Goal: Task Accomplishment & Management: Use online tool/utility

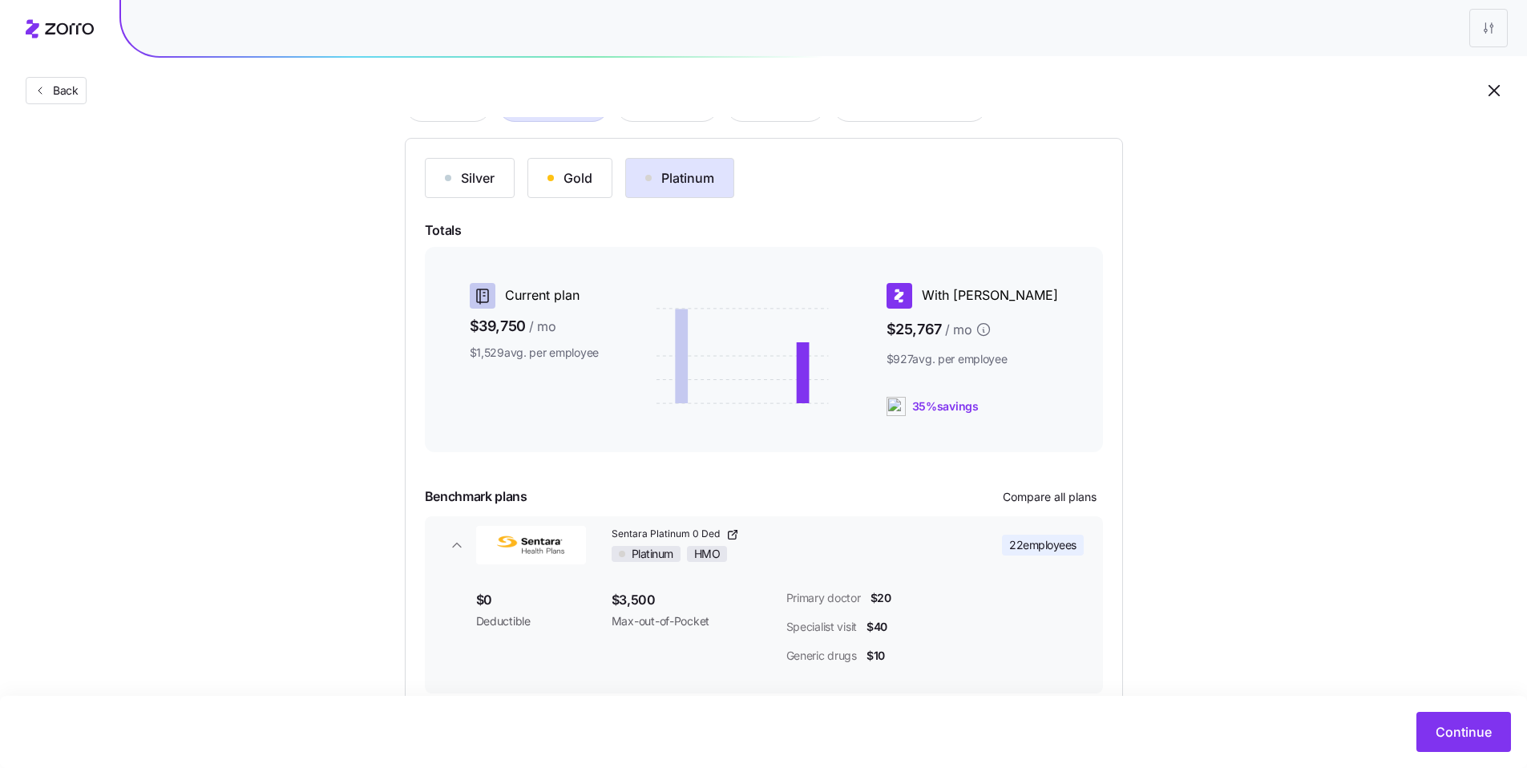
scroll to position [152, 0]
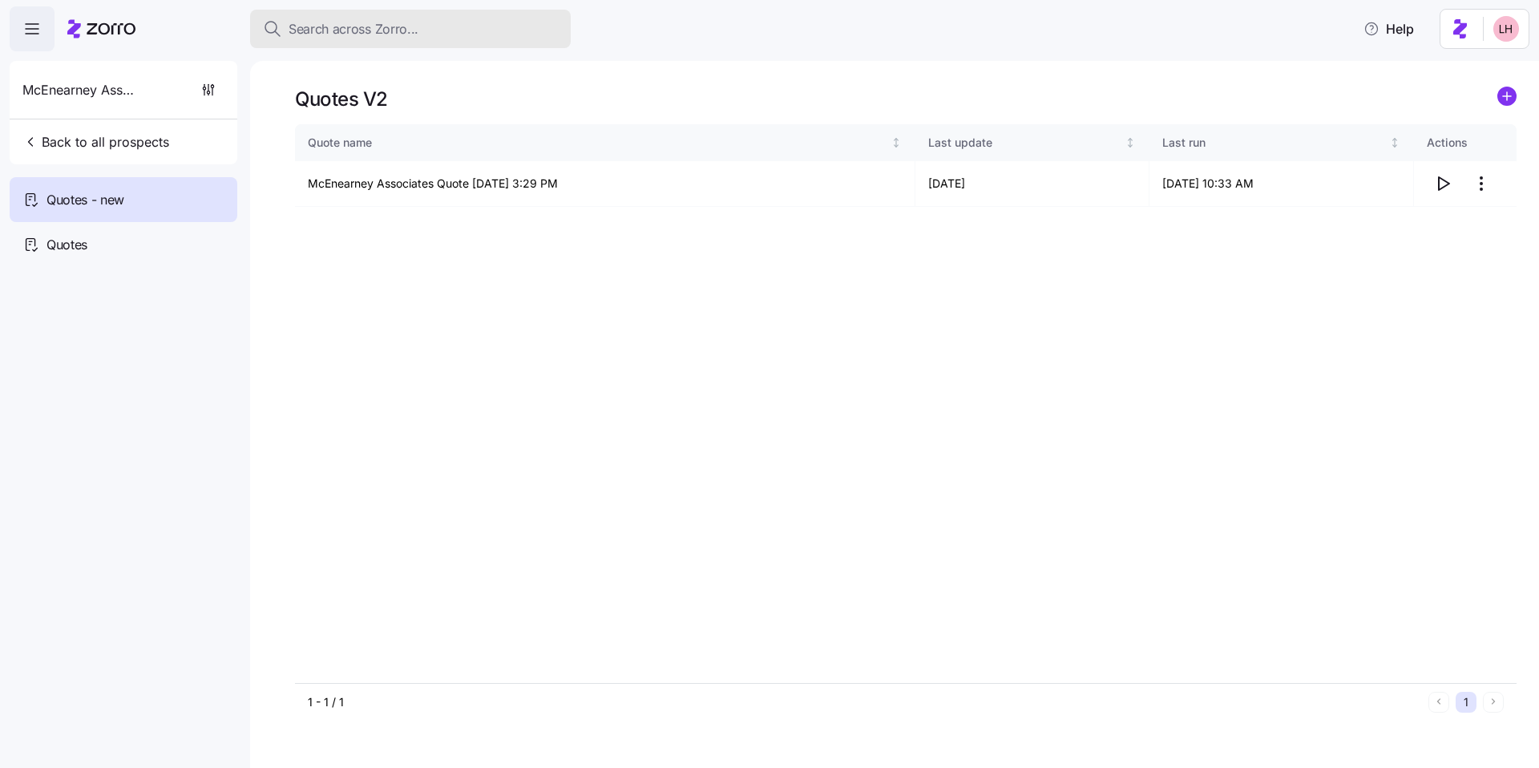
click at [341, 46] on button "Search across Zorro..." at bounding box center [410, 29] width 321 height 38
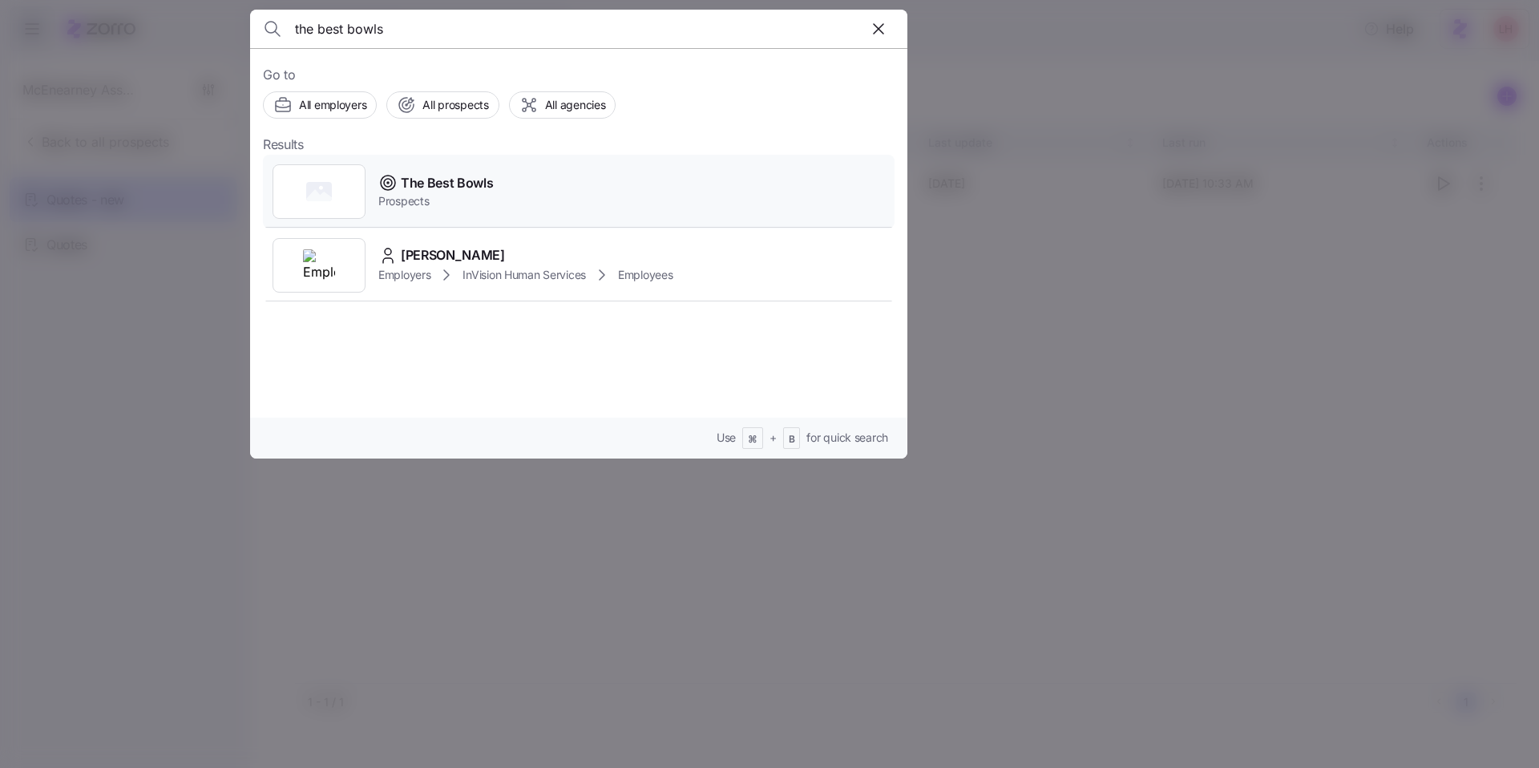
type input "the best bowls"
click at [486, 208] on span "Prospects" at bounding box center [435, 201] width 115 height 16
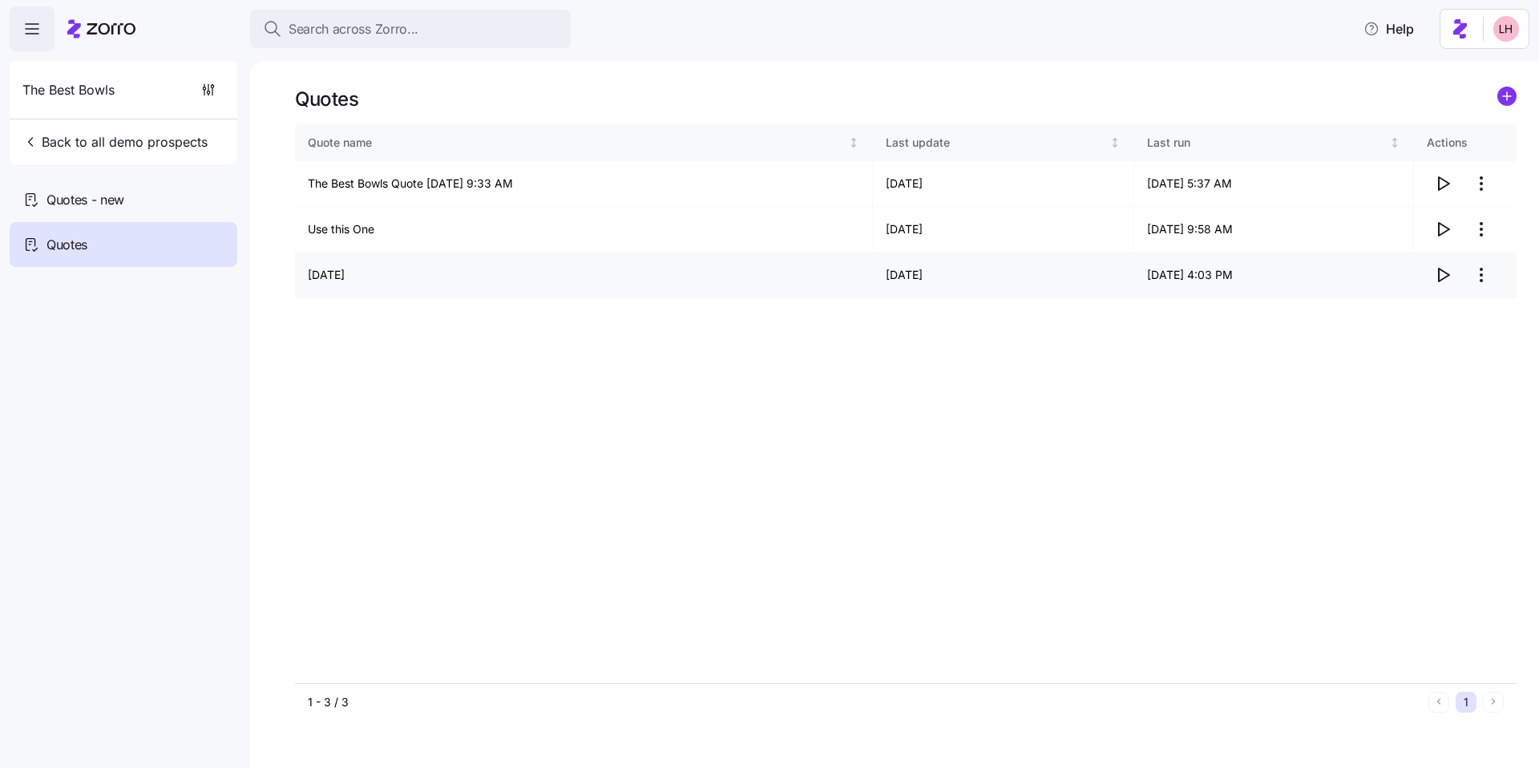
click at [1439, 277] on icon "button" at bounding box center [1444, 275] width 10 height 13
click at [176, 189] on div "Quotes - new" at bounding box center [124, 199] width 228 height 45
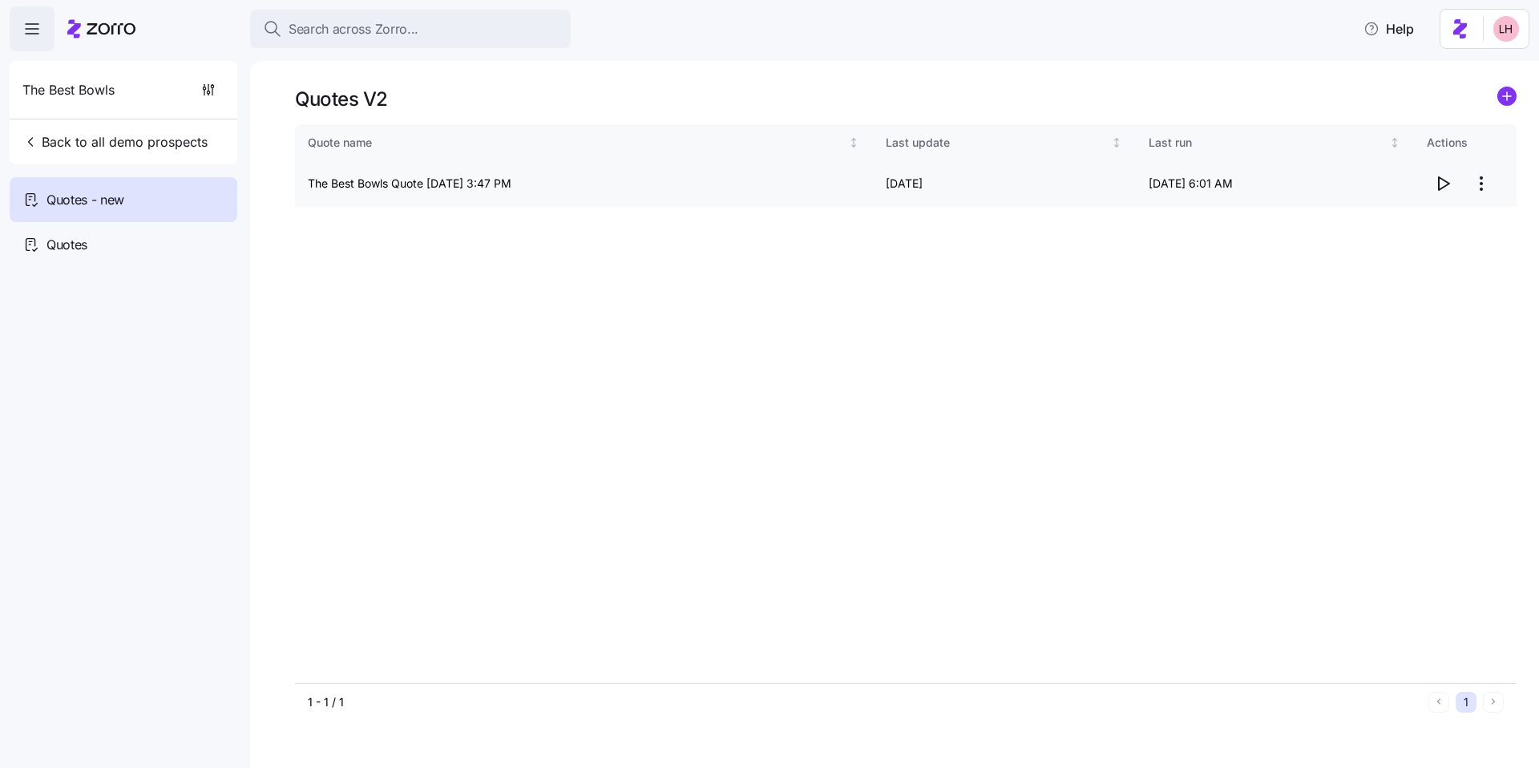
click at [1440, 180] on icon "button" at bounding box center [1443, 183] width 19 height 19
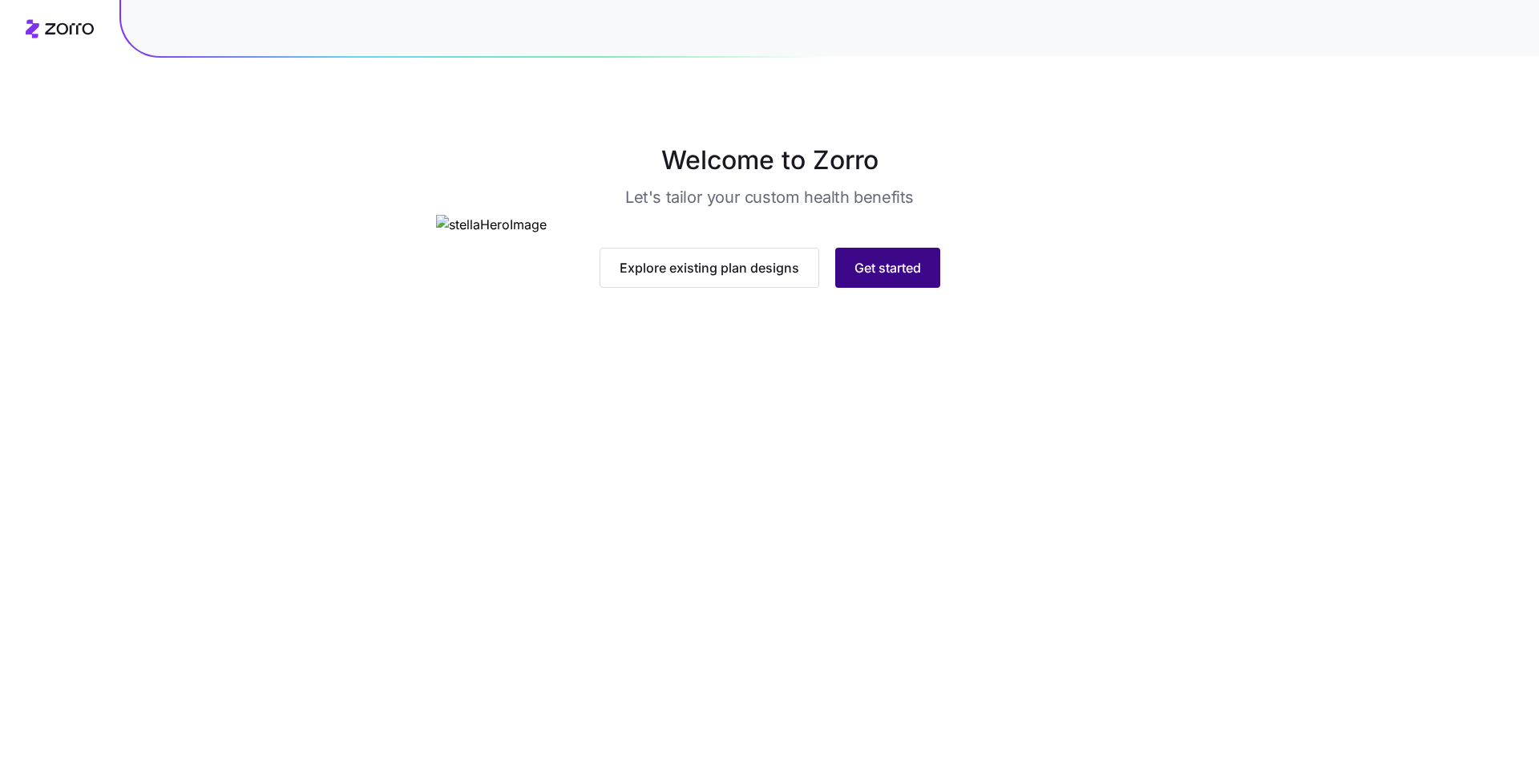
click at [910, 288] on button "Get started" at bounding box center [887, 268] width 105 height 40
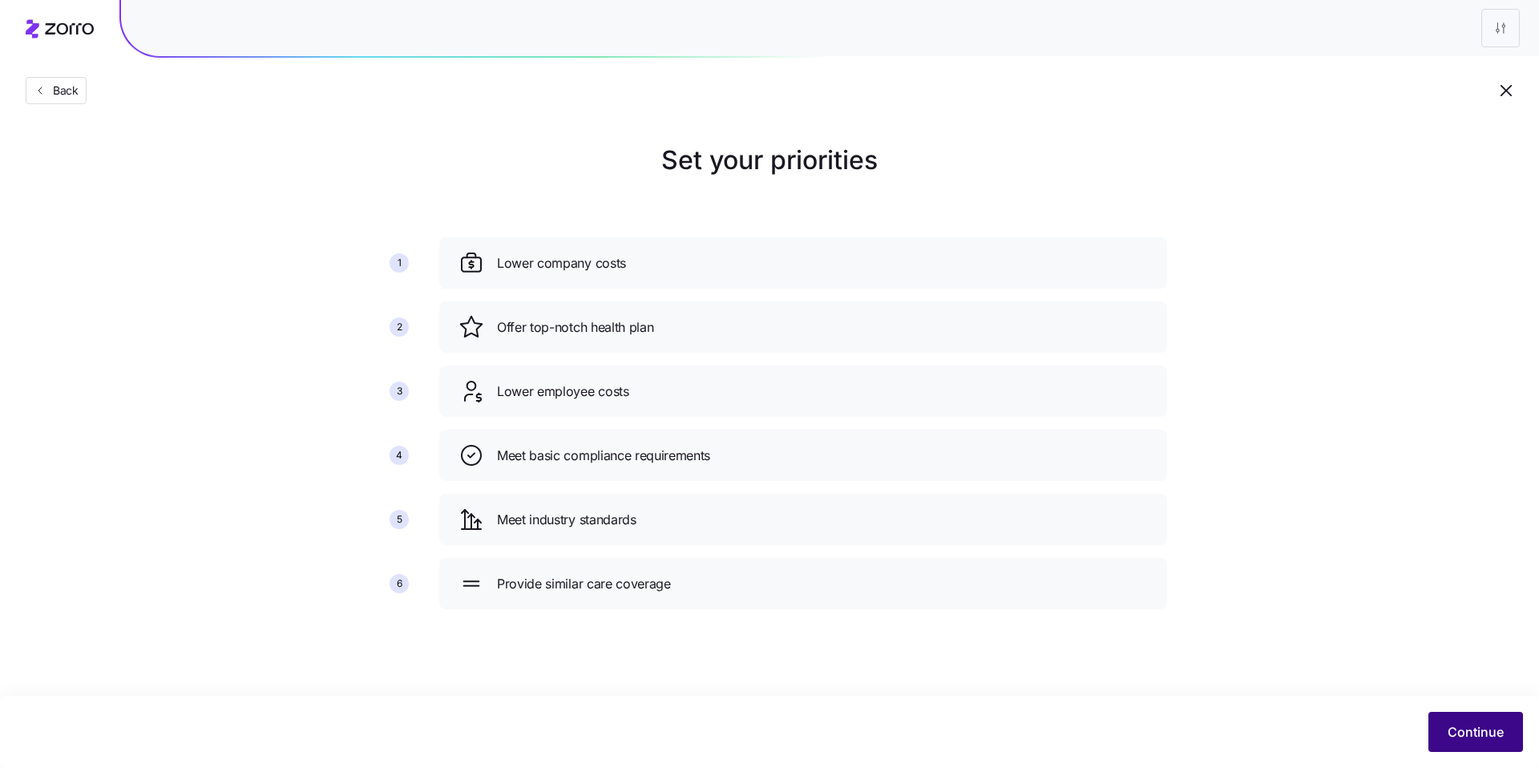
click at [1455, 731] on span "Continue" at bounding box center [1476, 731] width 56 height 19
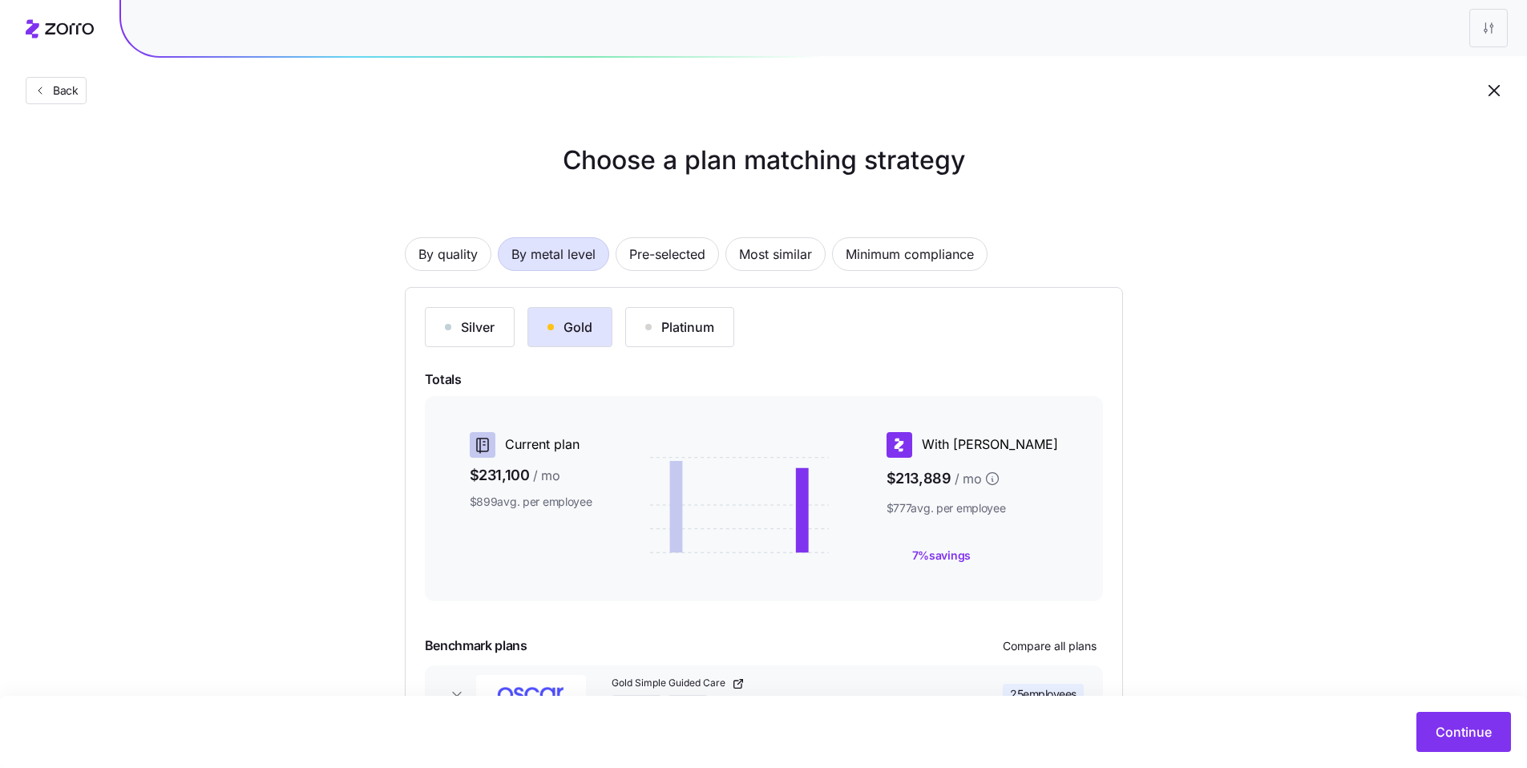
scroll to position [116, 0]
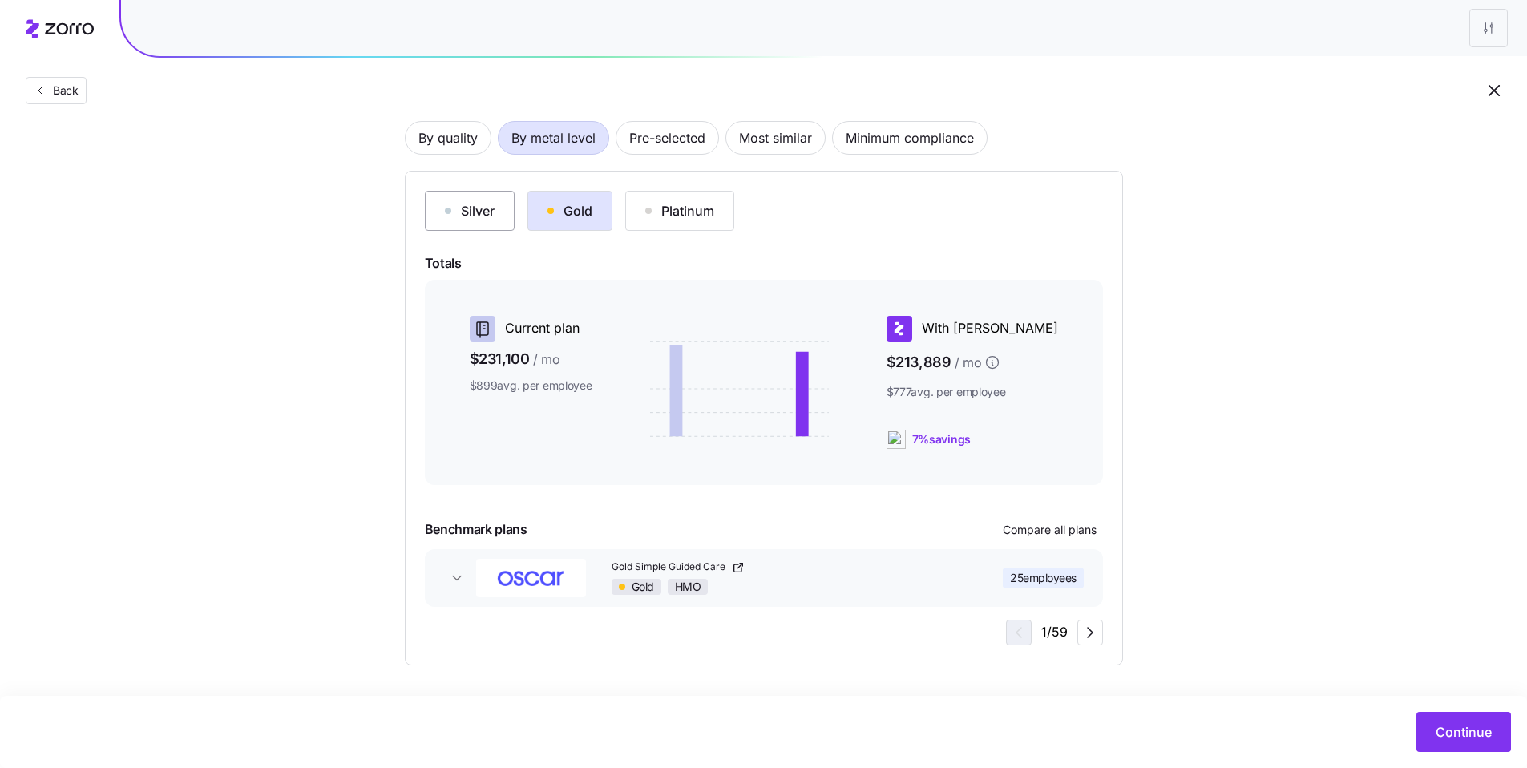
click at [482, 226] on button "Silver" at bounding box center [470, 211] width 90 height 40
click at [663, 220] on div "Platinum" at bounding box center [679, 210] width 69 height 19
click at [553, 219] on div "Gold" at bounding box center [570, 210] width 45 height 19
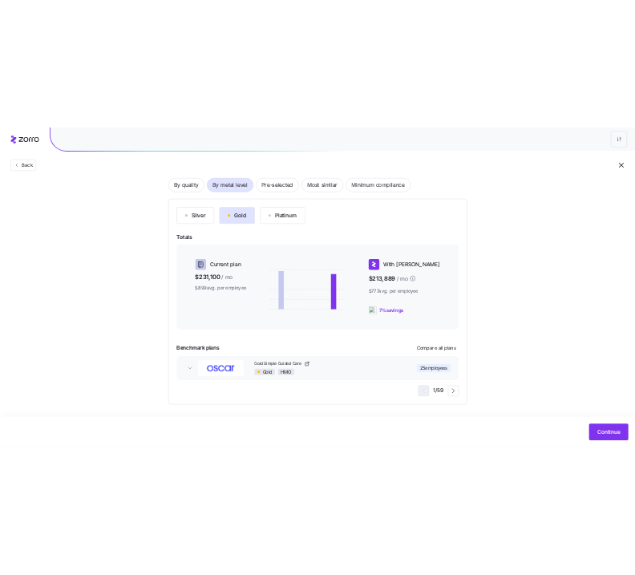
scroll to position [115, 0]
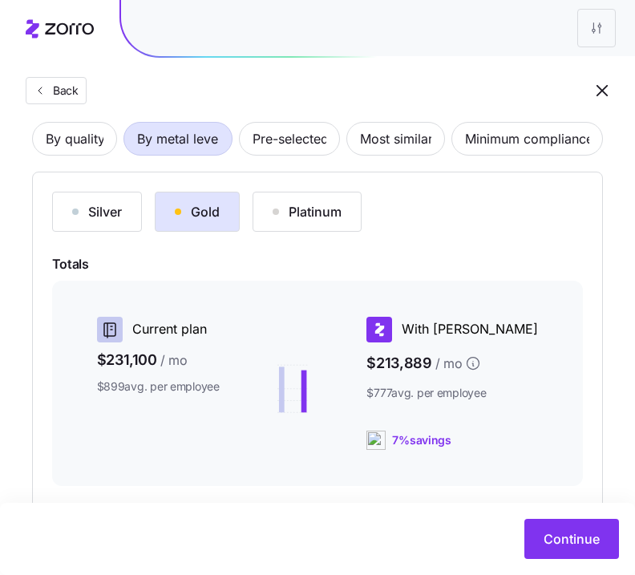
click at [560, 240] on div "Silver Gold Platinum Totals Current plan $231,100 / mo $899 avg. per employee W…" at bounding box center [318, 419] width 532 height 455
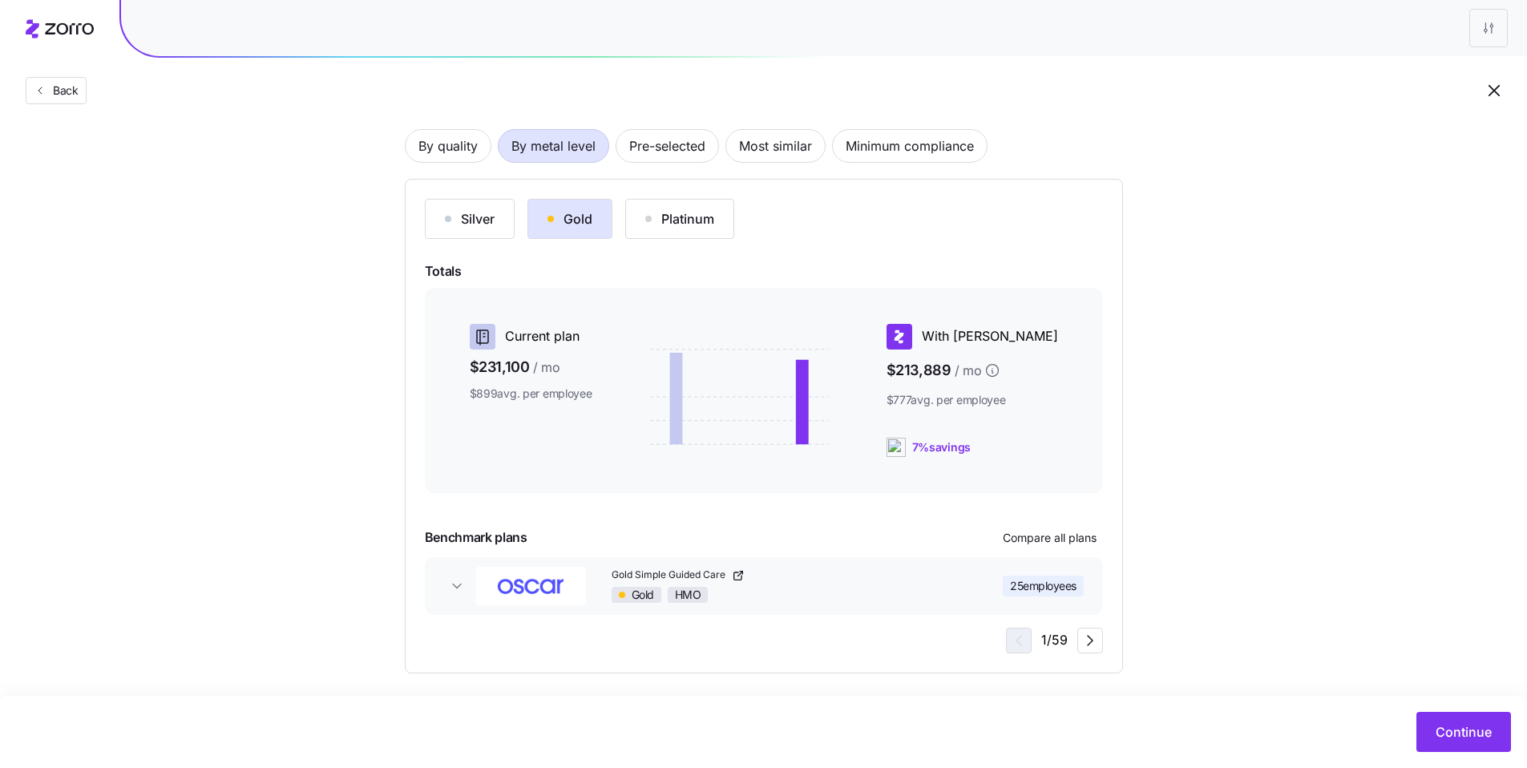
scroll to position [116, 0]
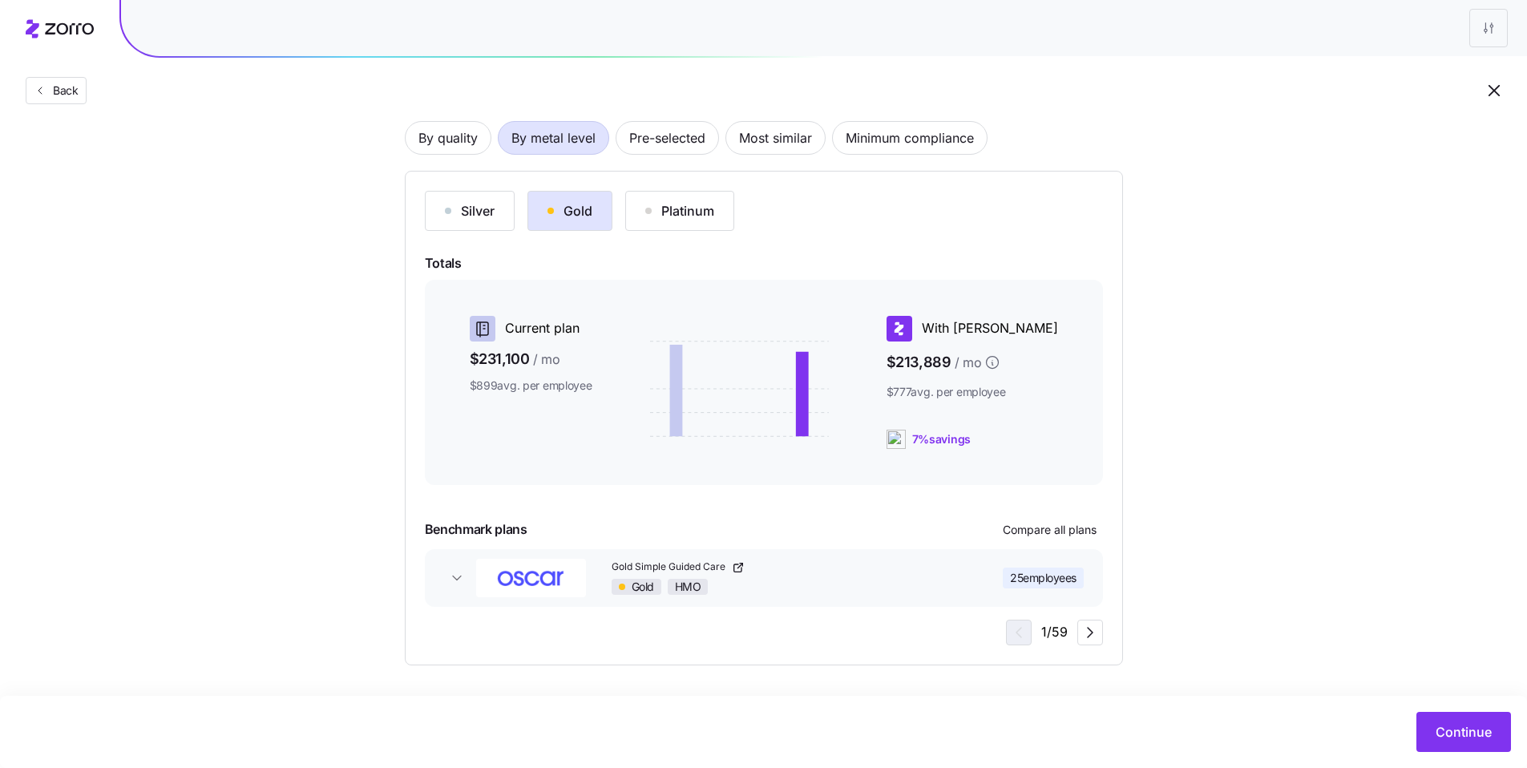
click at [585, 233] on div "Silver Gold Platinum Totals Current plan $231,100 / mo $899 avg. per employee W…" at bounding box center [764, 418] width 678 height 455
click at [492, 215] on div "Silver" at bounding box center [470, 210] width 50 height 19
click at [673, 221] on button "Platinum" at bounding box center [679, 211] width 109 height 40
click at [605, 210] on button "Gold" at bounding box center [570, 211] width 85 height 40
click at [1462, 718] on button "Continue" at bounding box center [1464, 732] width 95 height 40
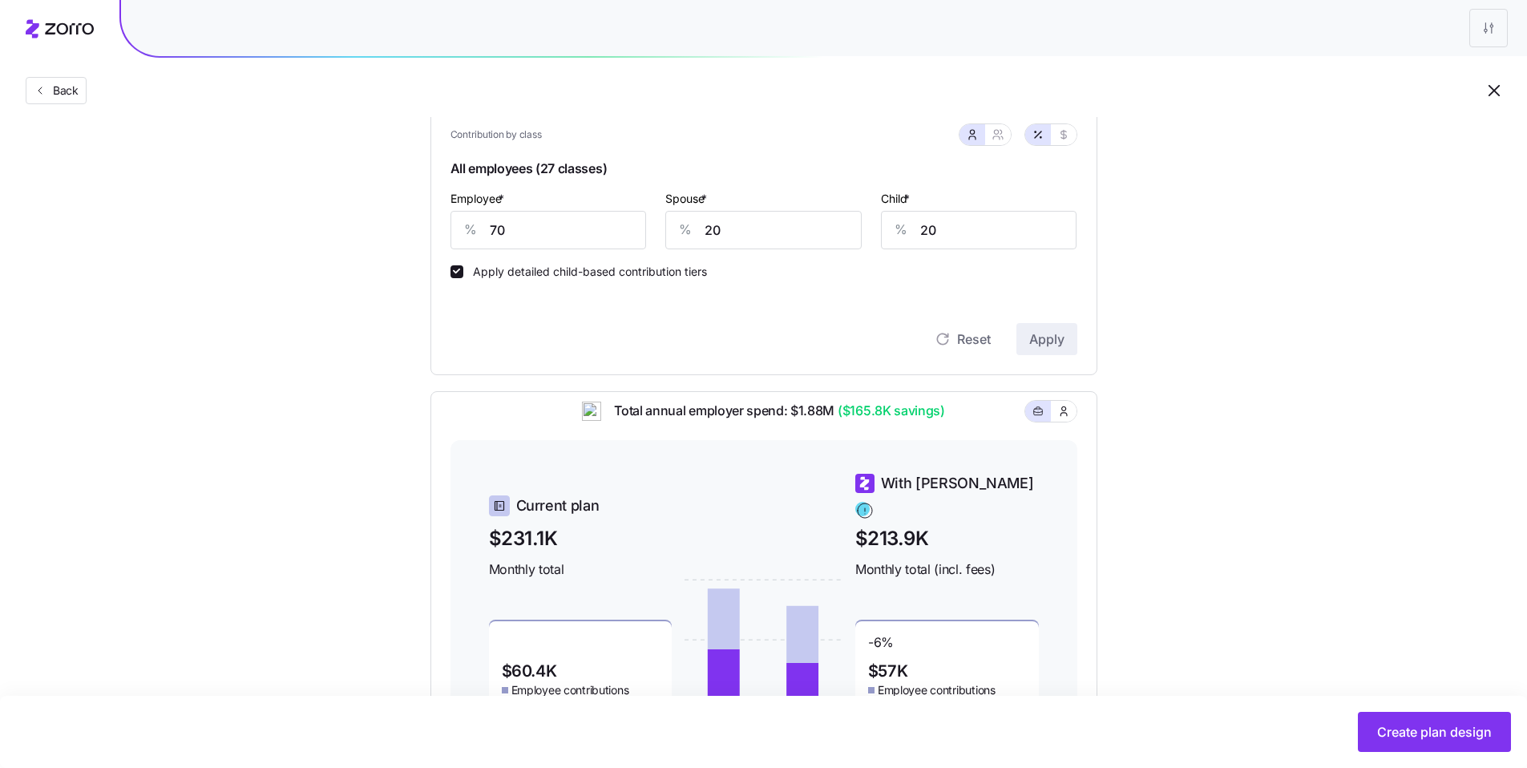
scroll to position [347, 0]
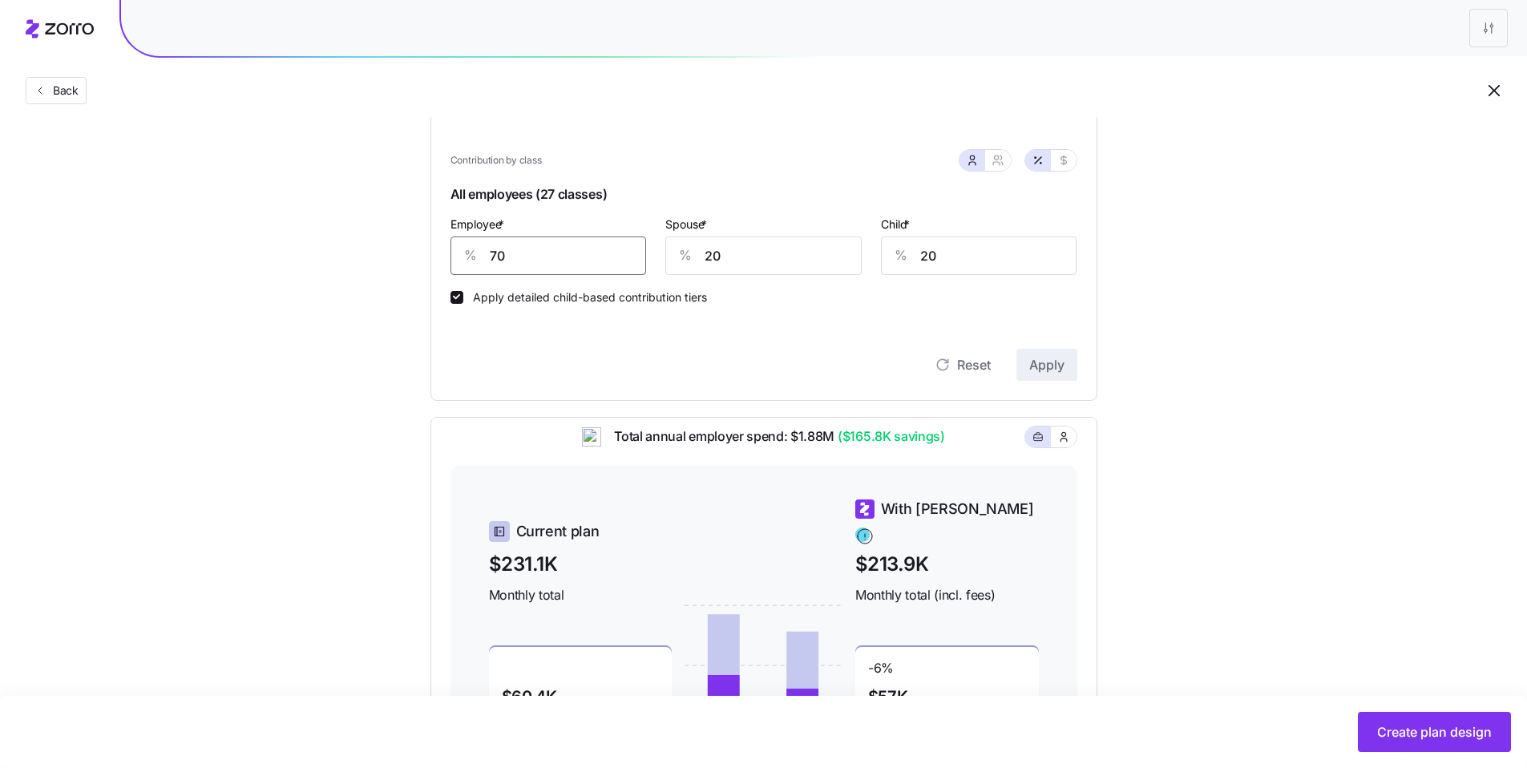
click at [557, 261] on input "70" at bounding box center [549, 256] width 196 height 38
drag, startPoint x: 492, startPoint y: 249, endPoint x: 454, endPoint y: 243, distance: 38.1
click at [454, 243] on div "% 70" at bounding box center [549, 256] width 196 height 38
type input "60"
click at [1069, 357] on button "Apply" at bounding box center [1047, 365] width 61 height 32
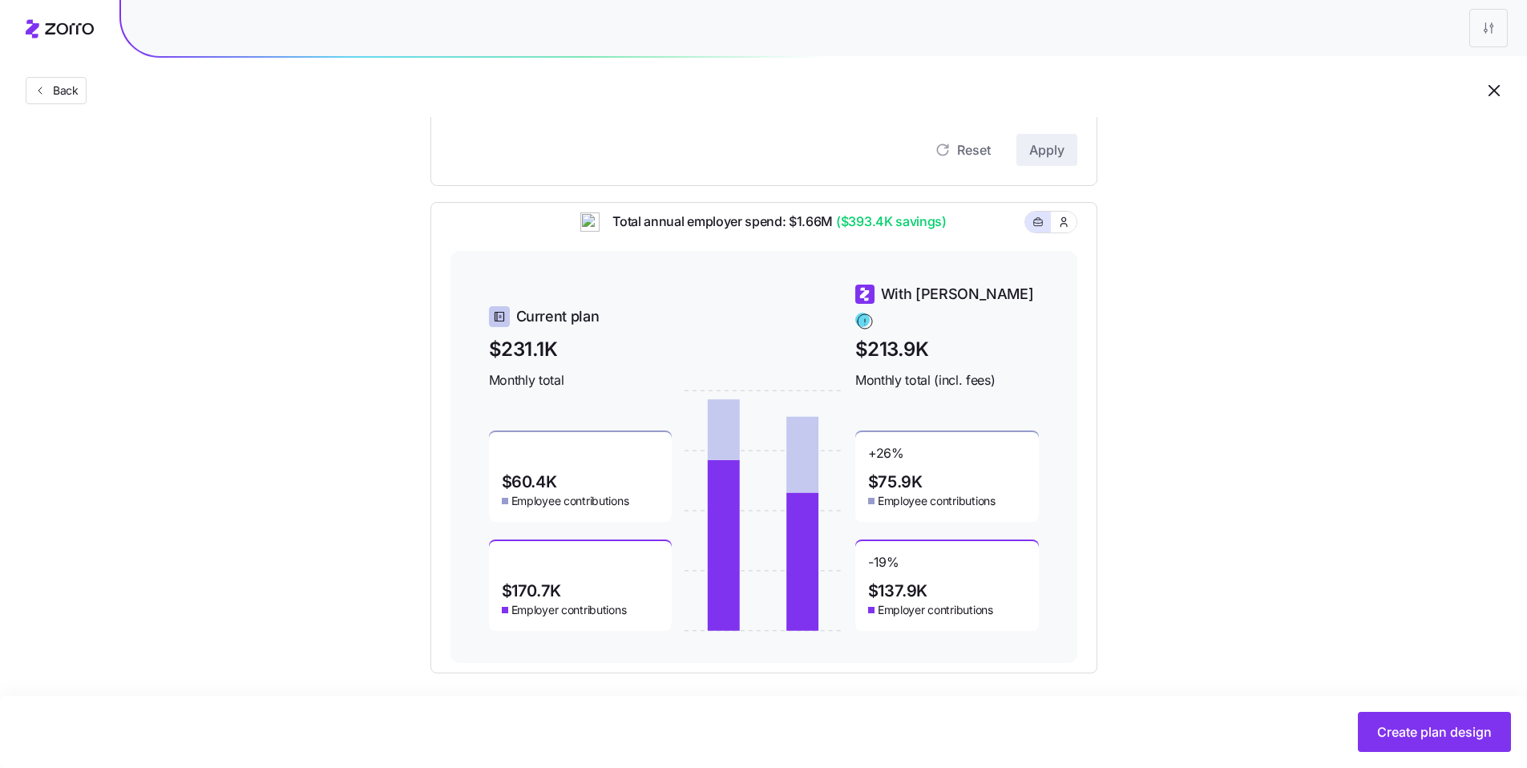
scroll to position [570, 0]
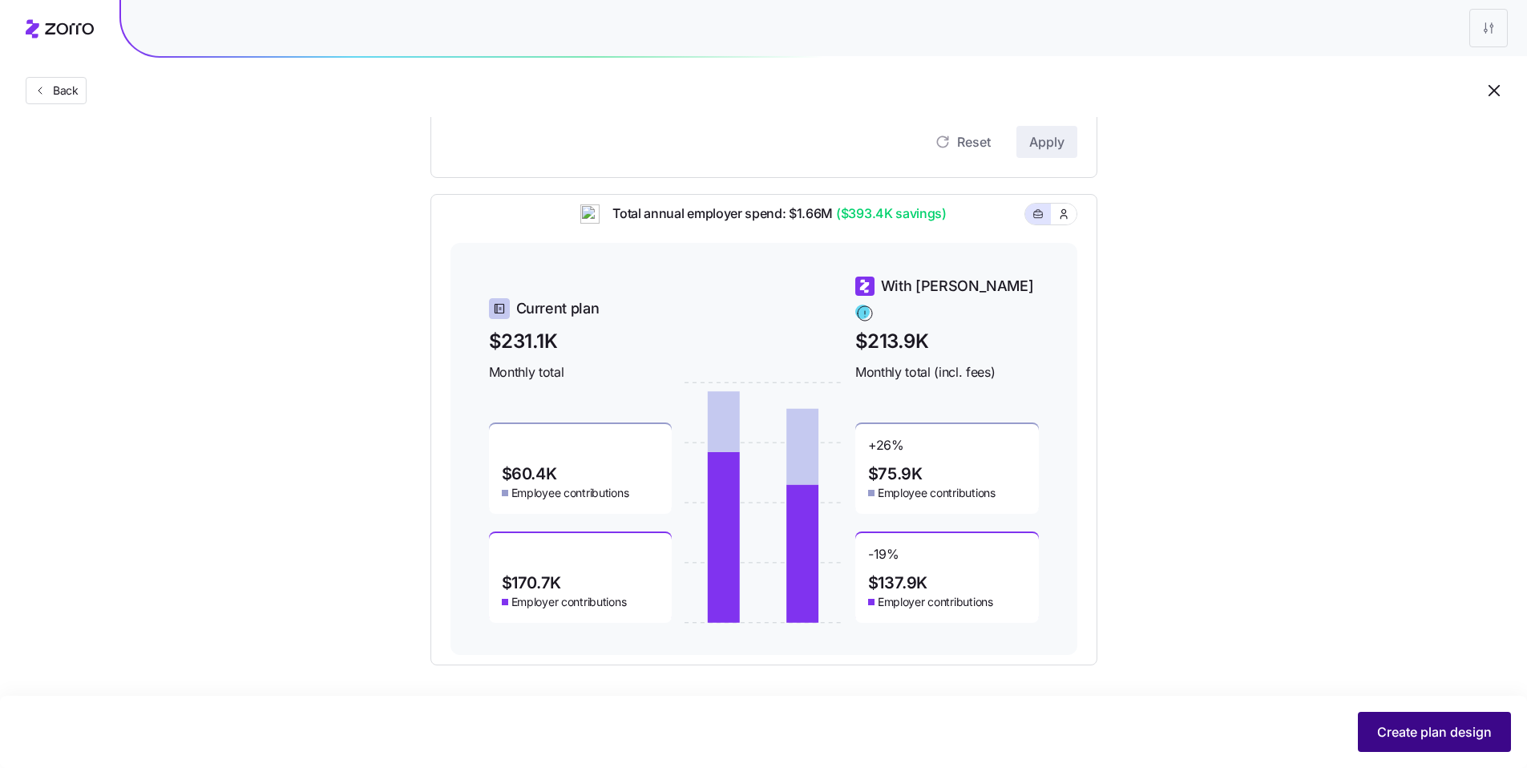
click at [1417, 732] on span "Create plan design" at bounding box center [1435, 731] width 115 height 19
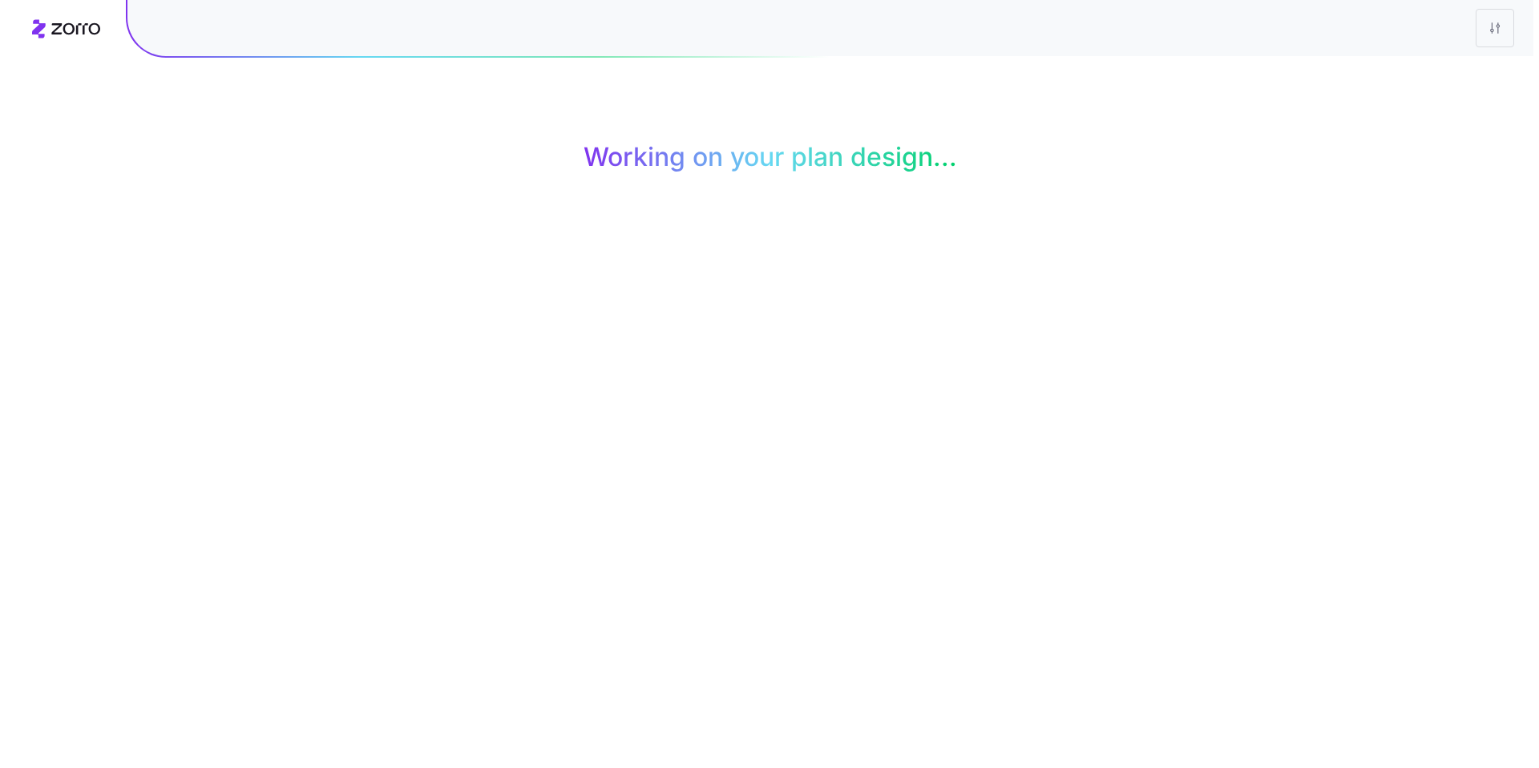
scroll to position [0, 0]
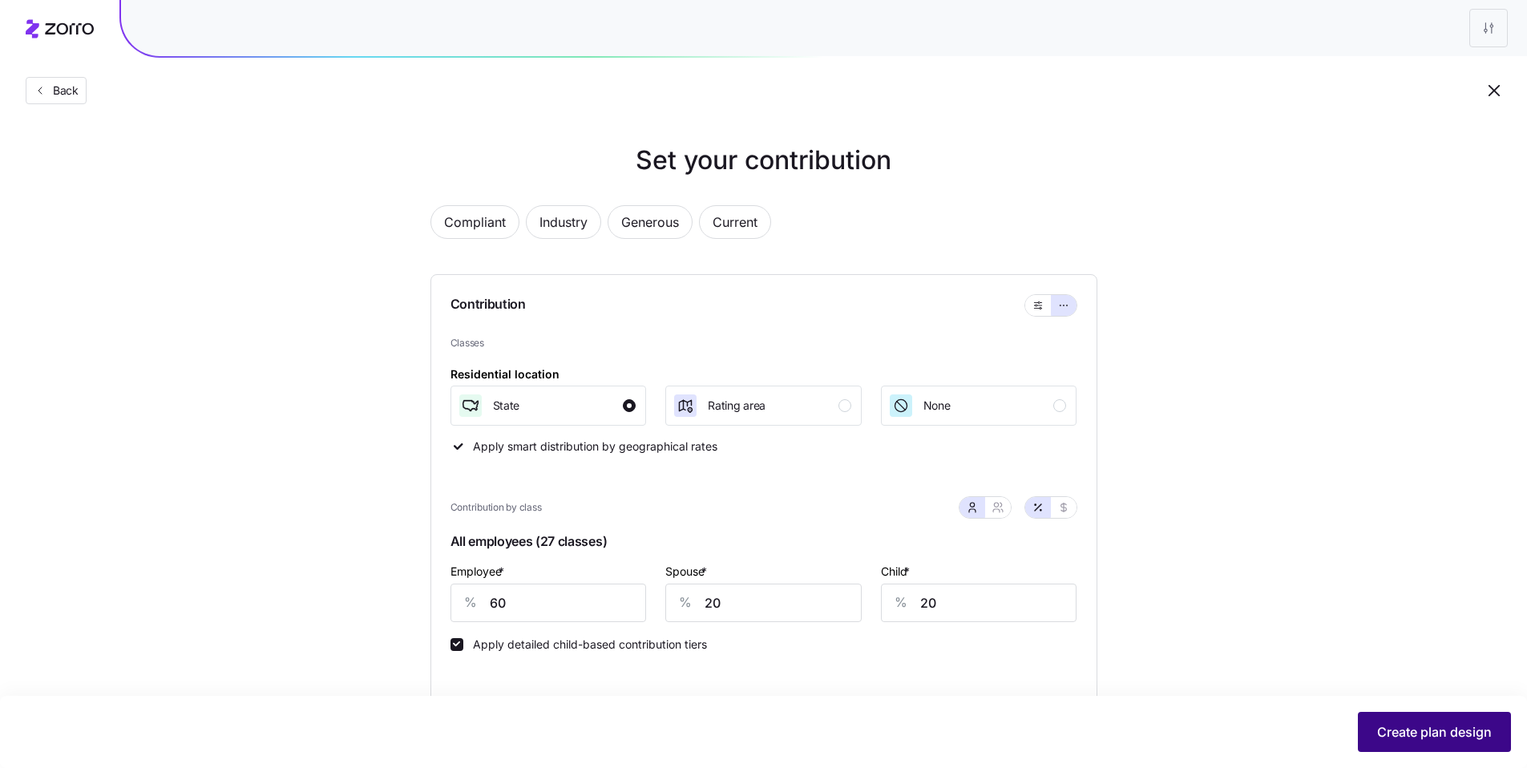
click at [1459, 741] on span "Create plan design" at bounding box center [1435, 731] width 115 height 19
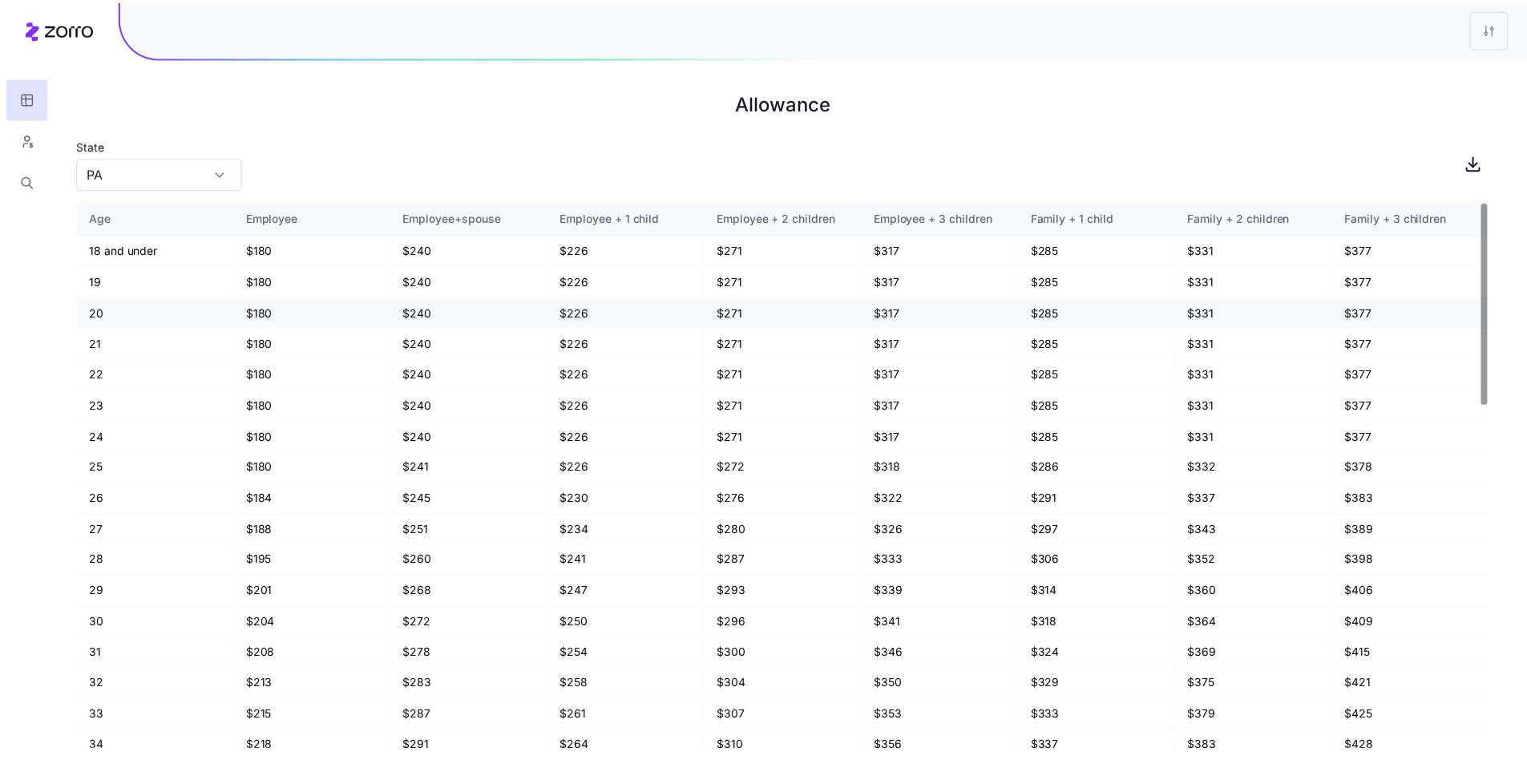
scroll to position [18, 0]
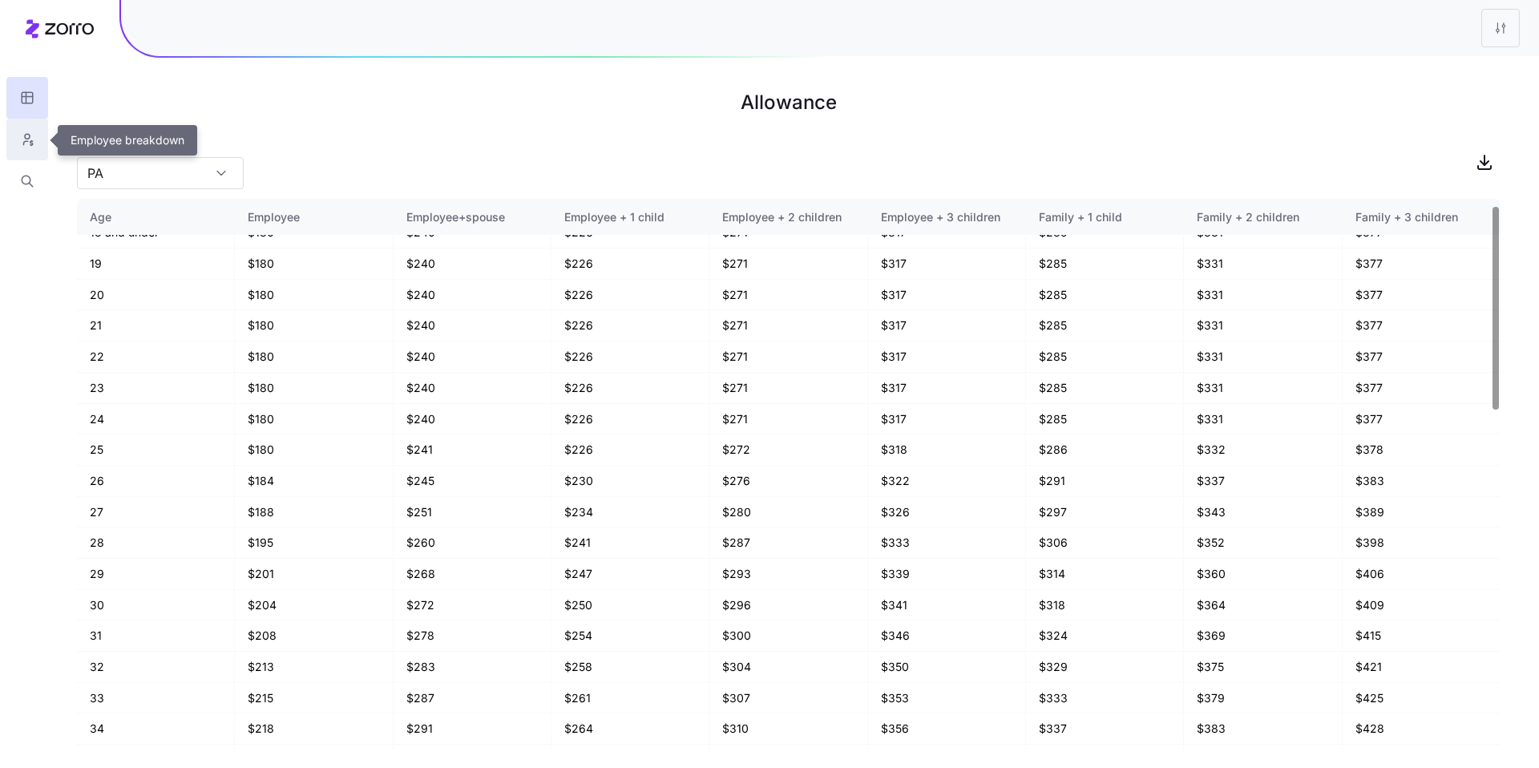
click at [30, 148] on button "button" at bounding box center [27, 140] width 42 height 42
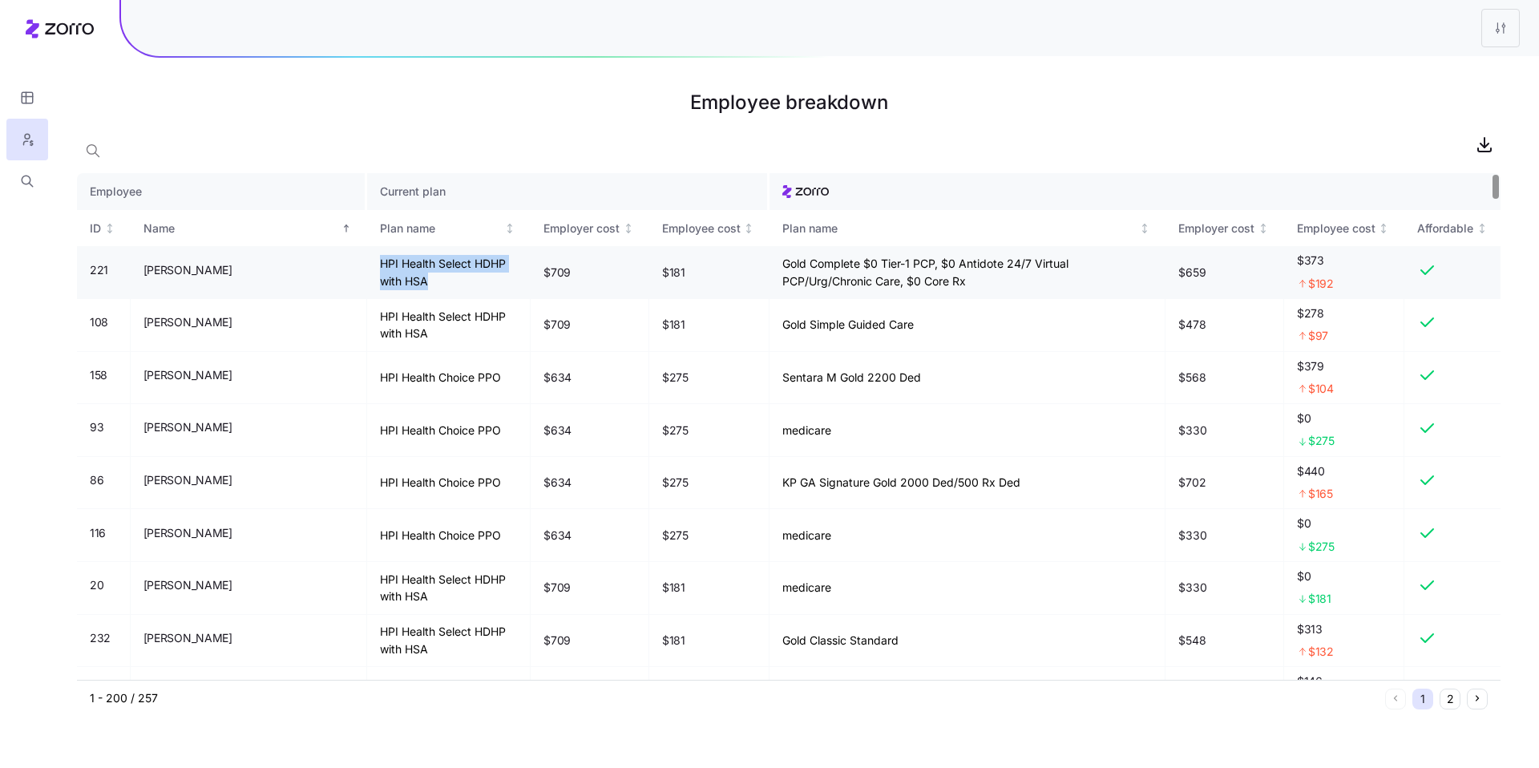
drag, startPoint x: 326, startPoint y: 285, endPoint x: 286, endPoint y: 263, distance: 44.9
click at [367, 263] on td "HPI Health Select HDHP with HSA" at bounding box center [449, 272] width 164 height 53
drag, startPoint x: 489, startPoint y: 271, endPoint x: 597, endPoint y: 277, distance: 108.4
click at [597, 277] on tr "221 Aaron Spencer HPI Health Select HDHP with HSA $709 $181 Gold Complete $0 Ti…" at bounding box center [789, 272] width 1424 height 53
click at [685, 285] on td "$181" at bounding box center [709, 272] width 121 height 53
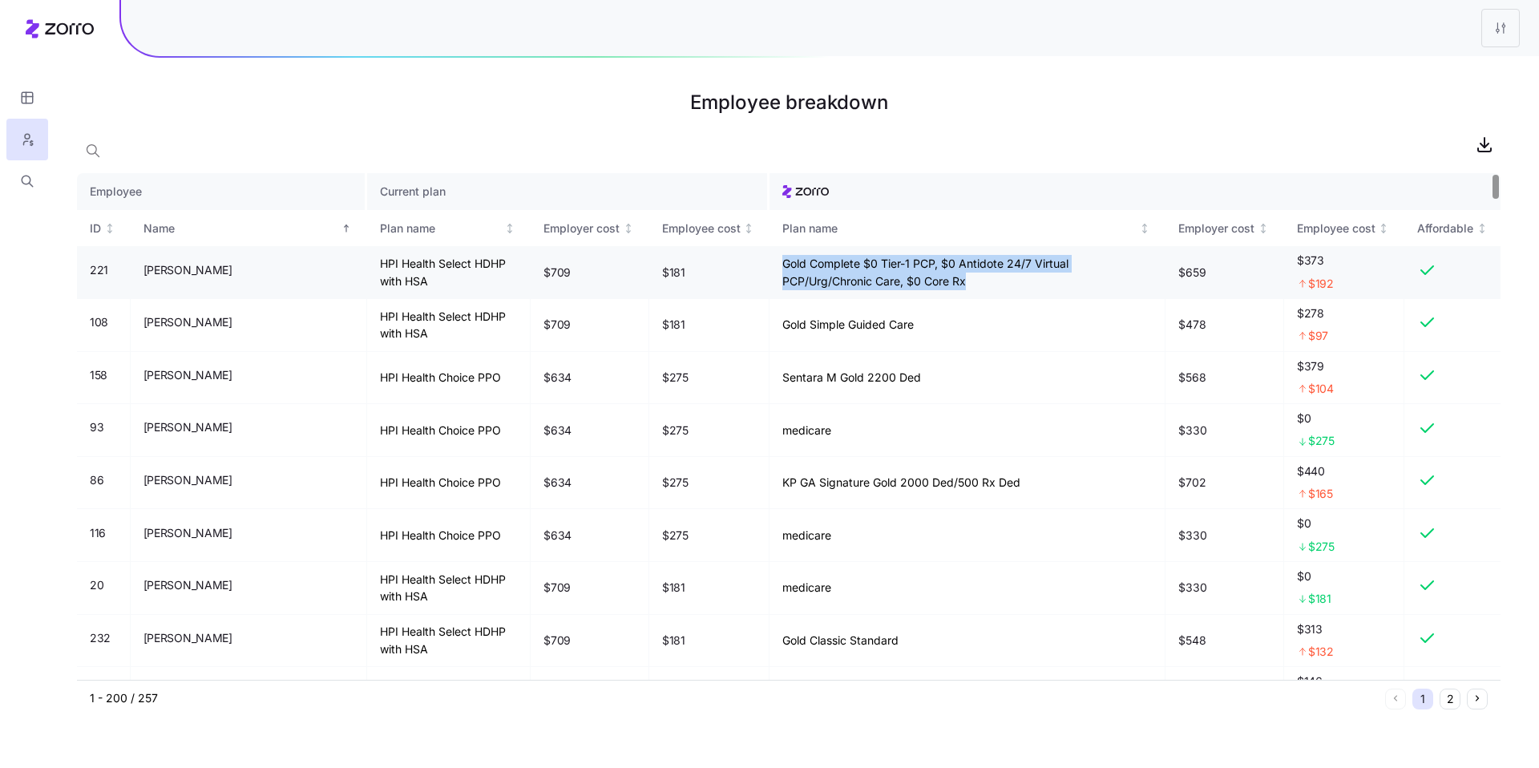
drag, startPoint x: 712, startPoint y: 271, endPoint x: 883, endPoint y: 277, distance: 170.9
click at [883, 277] on td "Gold Complete $0 Tier-1 PCP, $0 Antidote 24/7 Virtual PCP/Urg/Chronic Care, $0 …" at bounding box center [968, 272] width 396 height 53
click at [908, 282] on td "Gold Complete $0 Tier-1 PCP, $0 Antidote 24/7 Virtual PCP/Urg/Chronic Care, $0 …" at bounding box center [968, 272] width 396 height 53
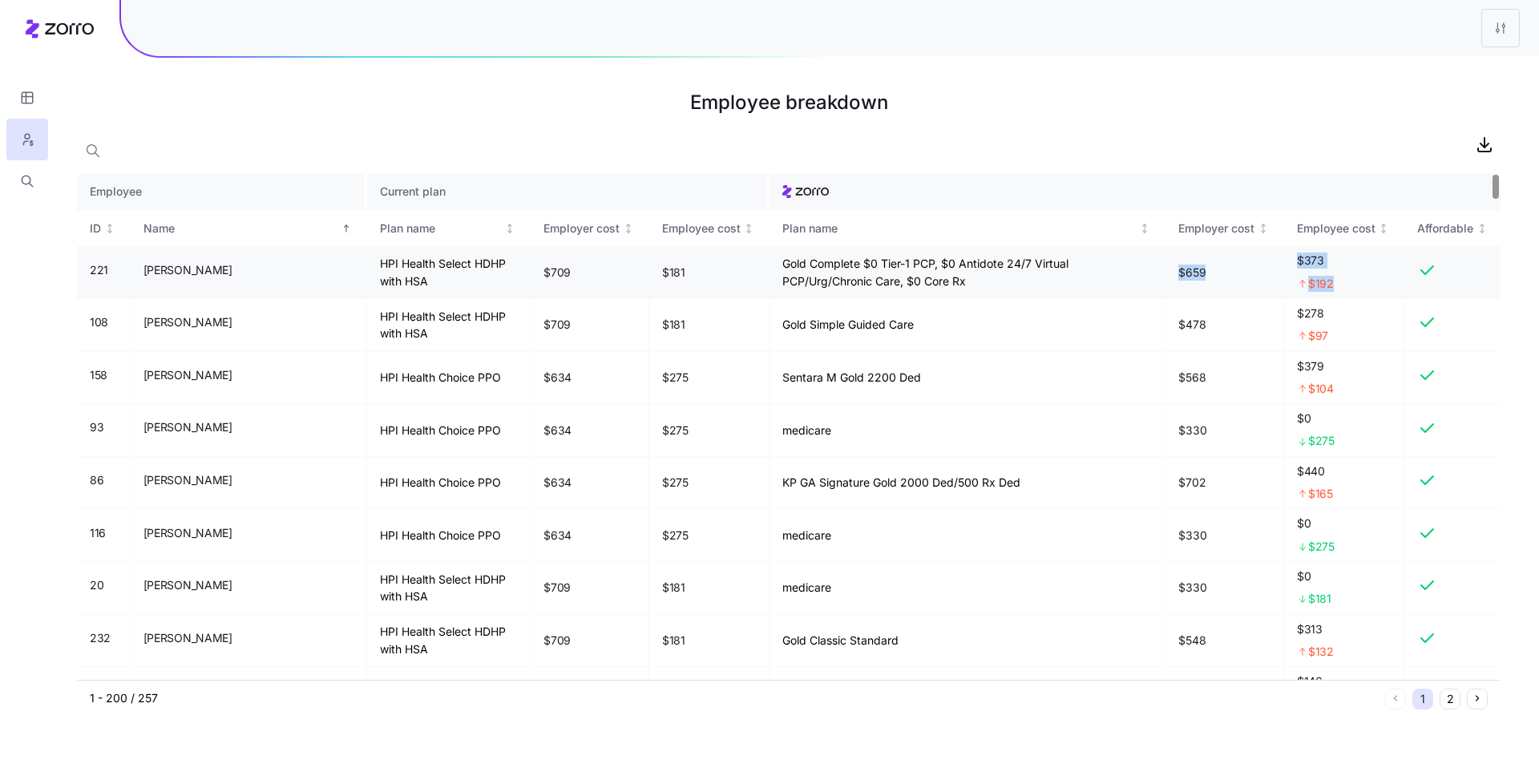
drag, startPoint x: 1180, startPoint y: 275, endPoint x: 1421, endPoint y: 277, distance: 240.6
click at [1421, 277] on tr "221 Aaron Spencer HPI Health Select HDHP with HSA $709 $181 Gold Complete $0 Ti…" at bounding box center [789, 272] width 1424 height 53
click at [658, 152] on div at bounding box center [789, 144] width 1424 height 32
click at [27, 184] on icon "button" at bounding box center [27, 181] width 14 height 16
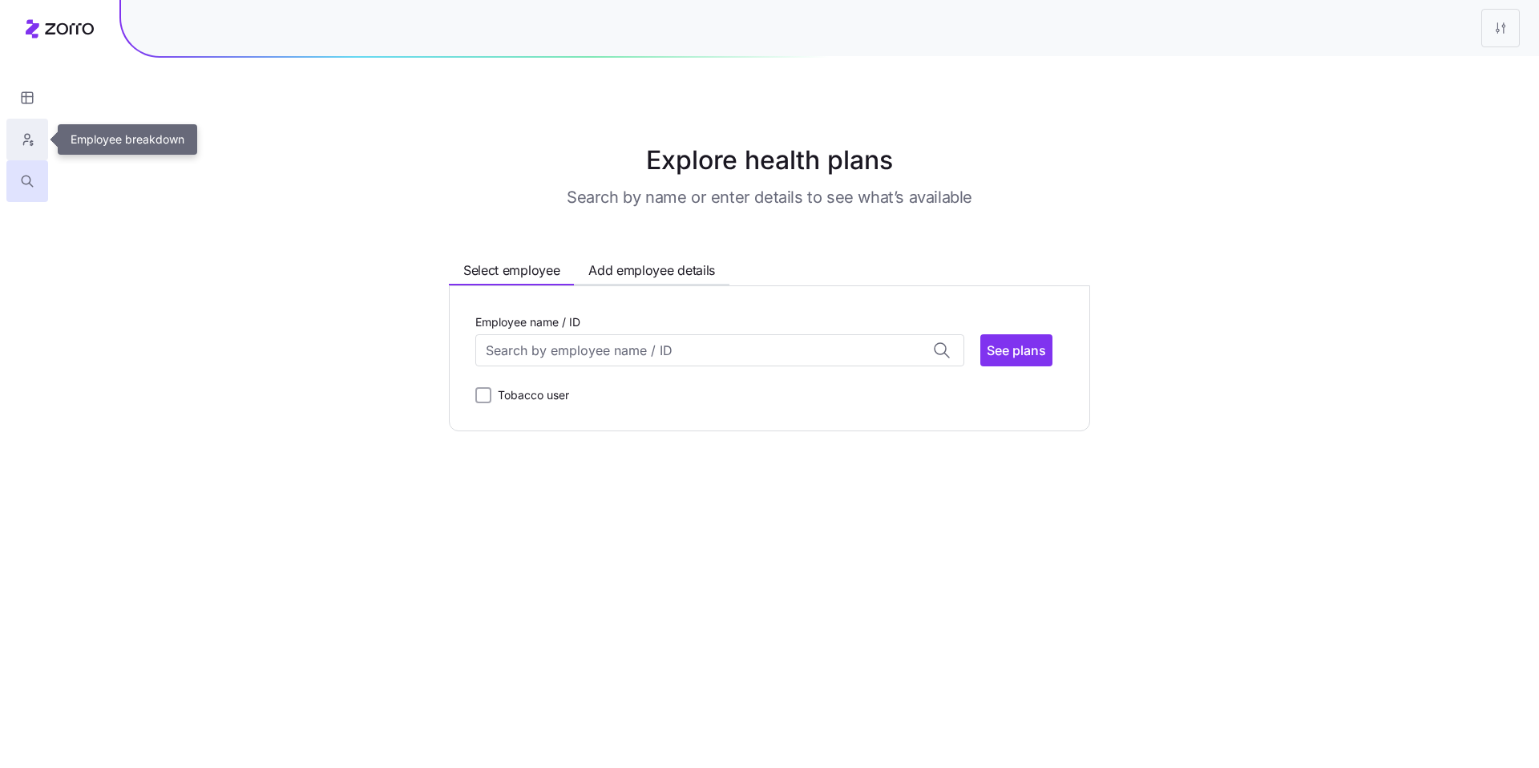
click at [28, 148] on button "button" at bounding box center [27, 140] width 42 height 42
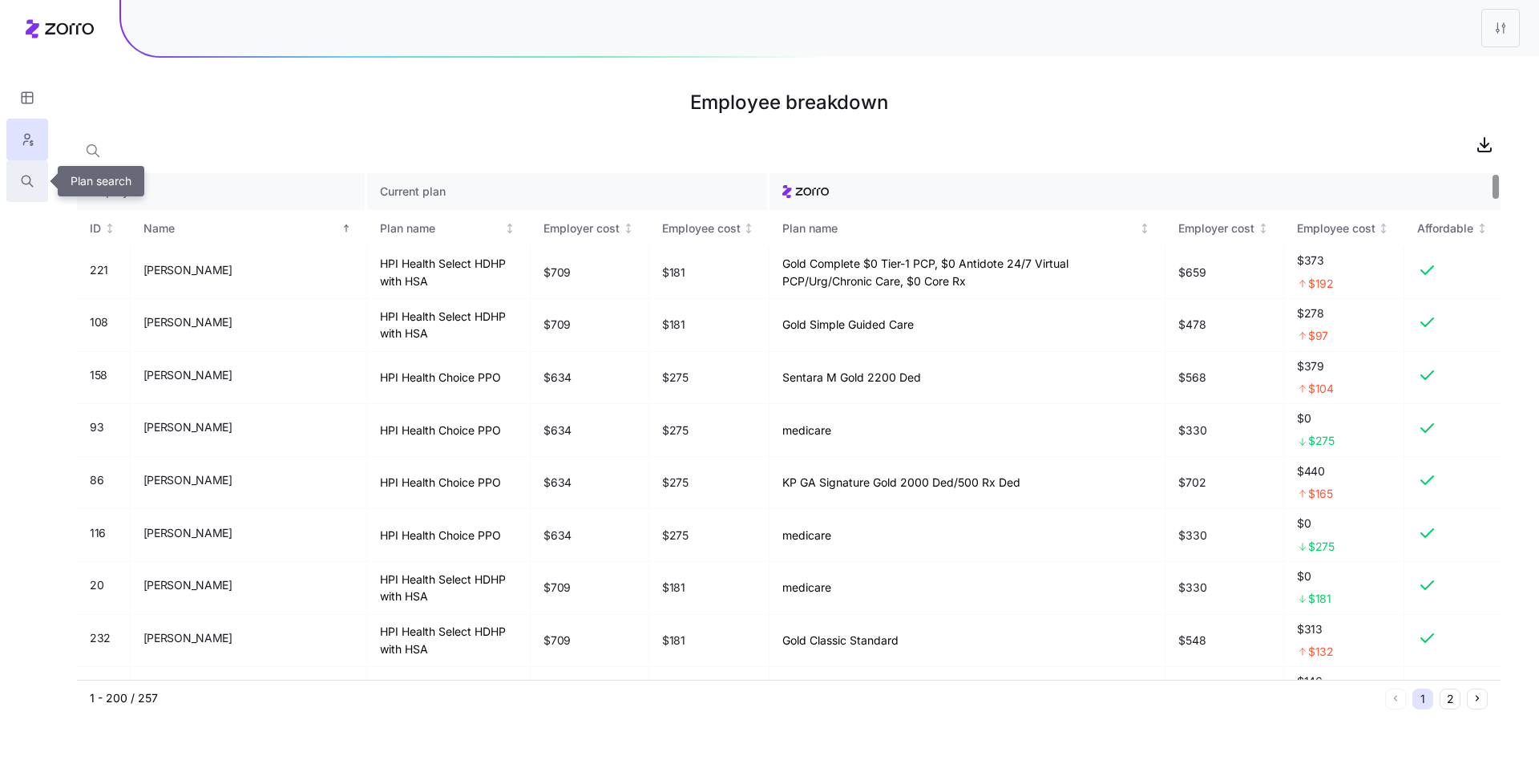
click at [25, 175] on icon "button" at bounding box center [27, 181] width 14 height 16
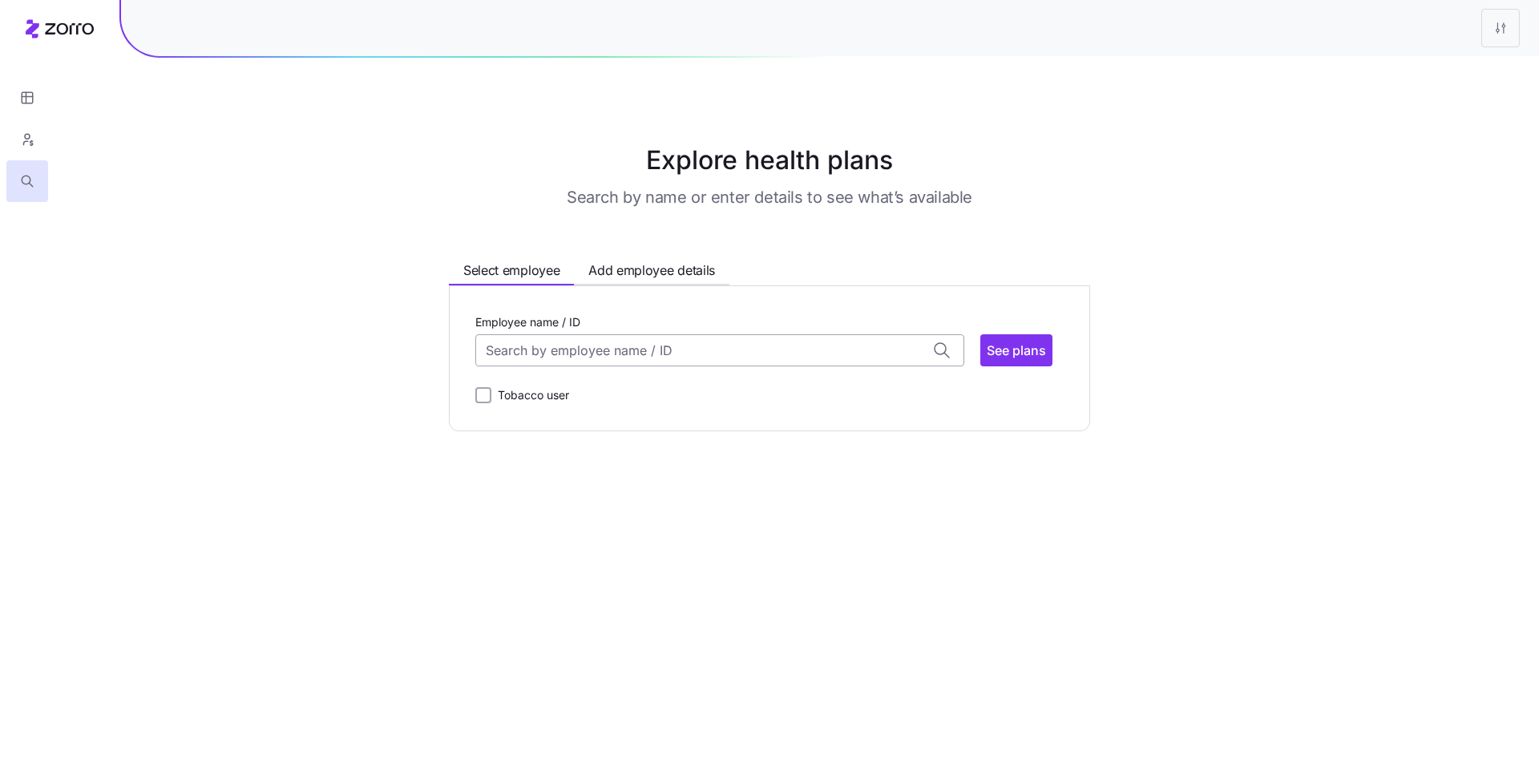
click at [607, 345] on input "Employee name / ID" at bounding box center [719, 350] width 489 height 32
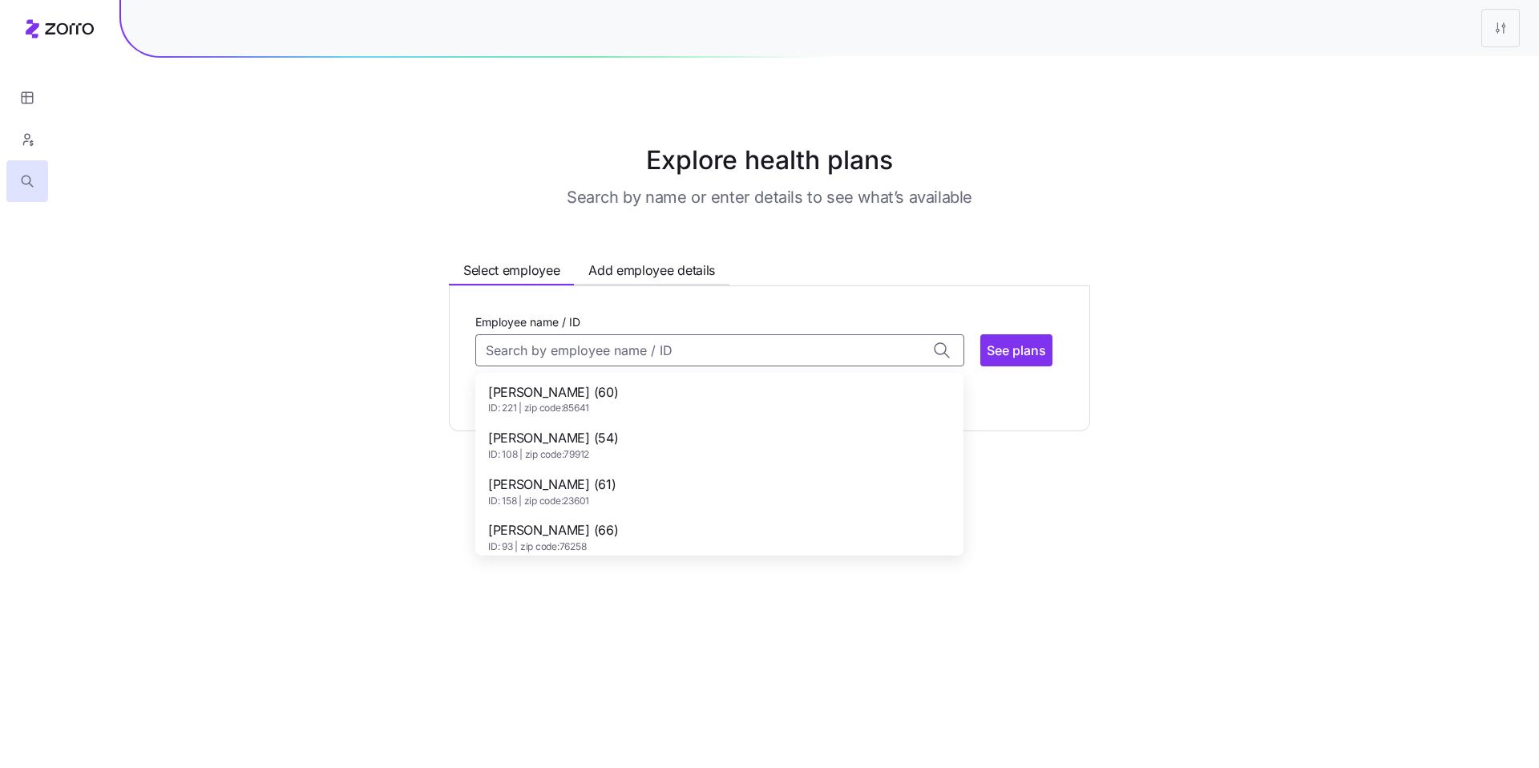
click at [609, 387] on div "Aaron Spencer (60) ID: 221 | zip code: 85641" at bounding box center [720, 399] width 482 height 47
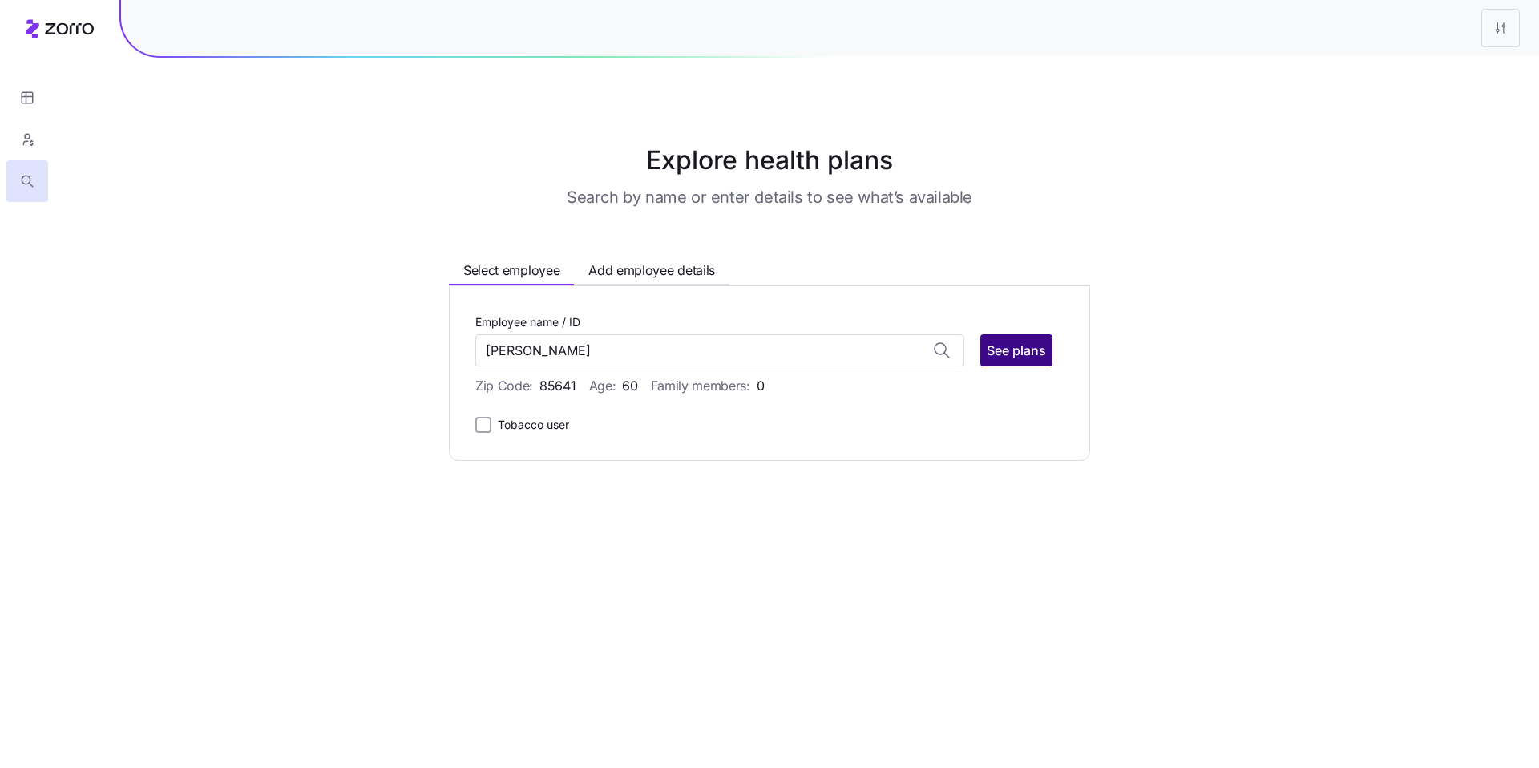
click at [1010, 354] on span "See plans" at bounding box center [1016, 350] width 59 height 19
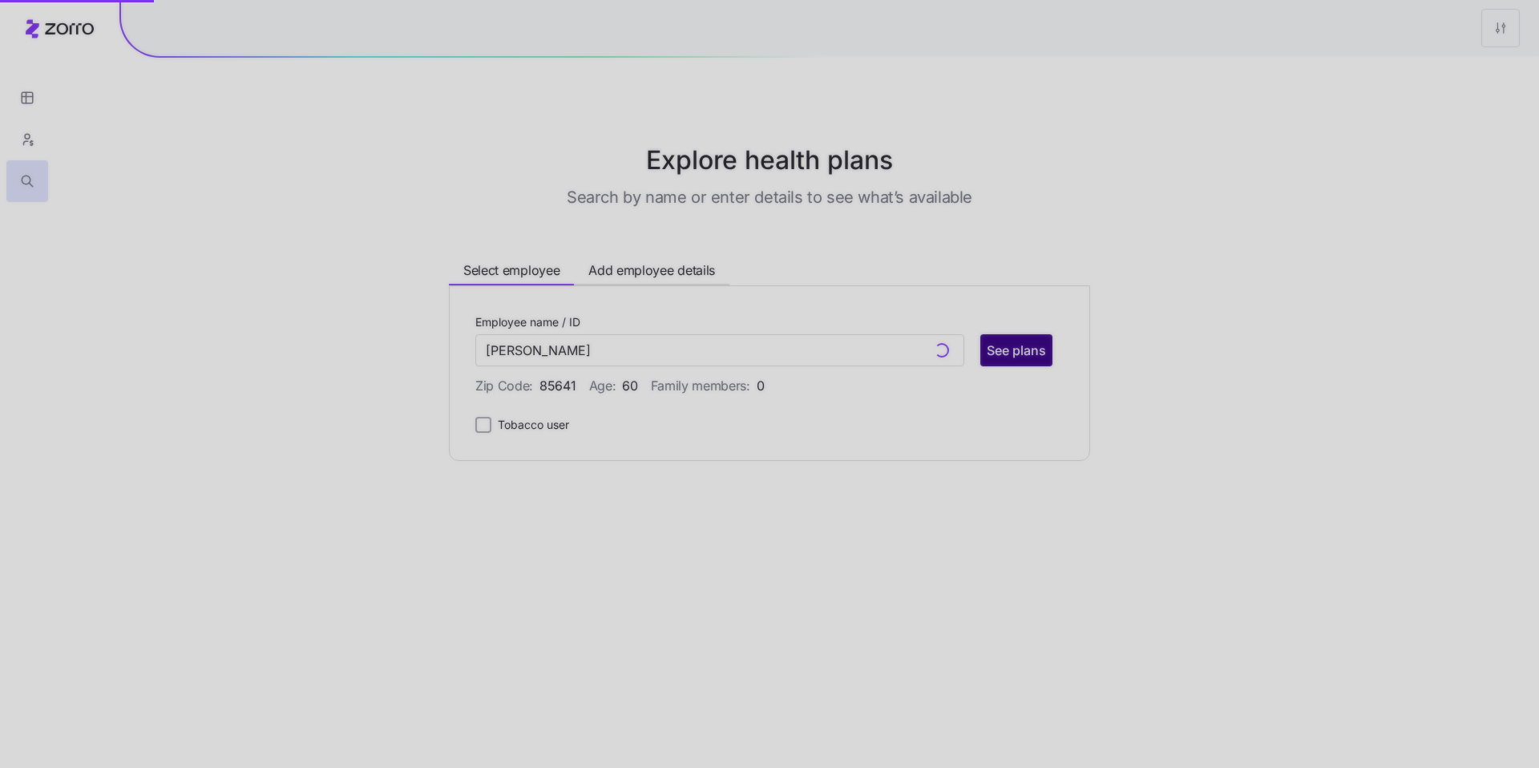
type input "Aaron Spencer (ID: 221)"
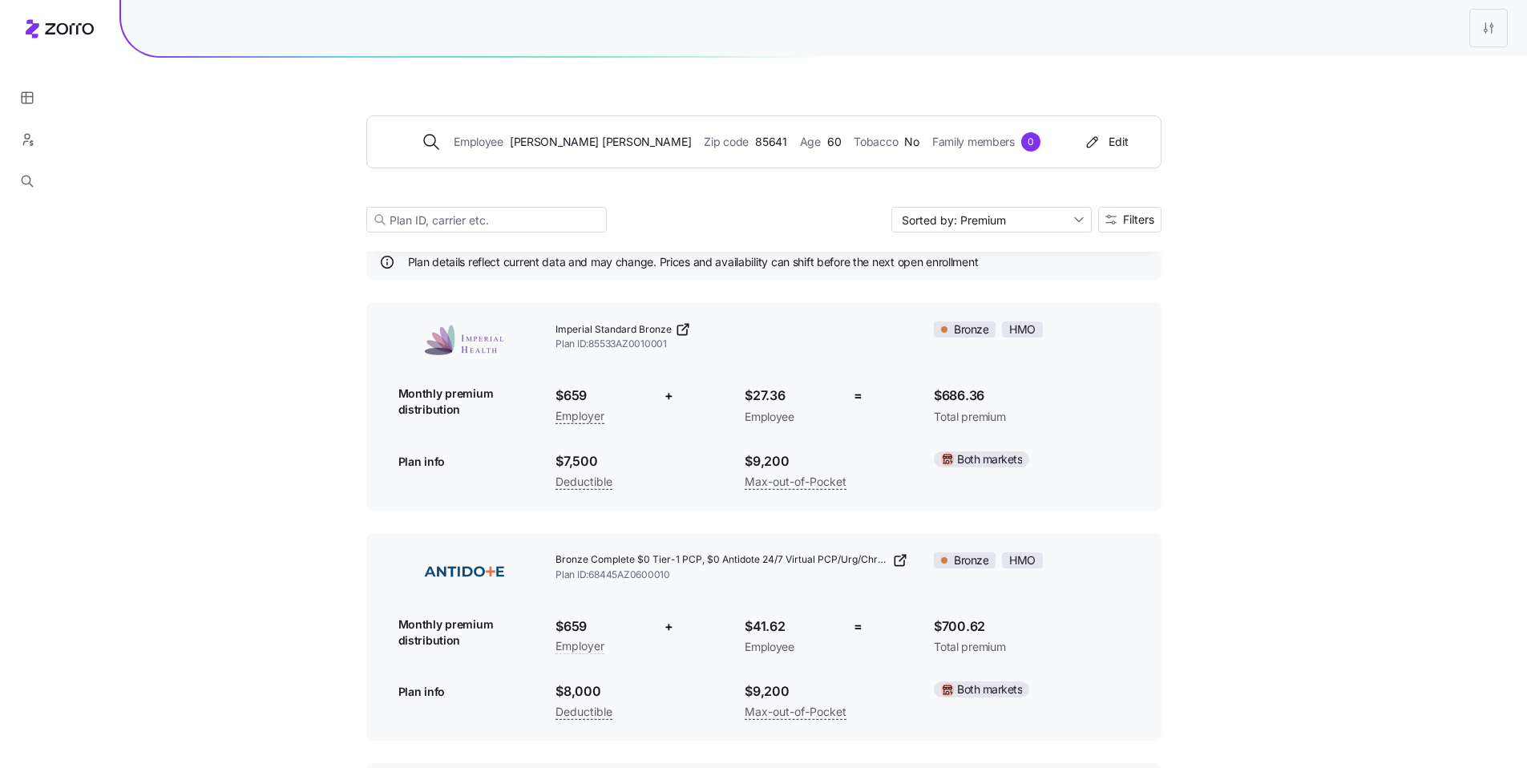
scroll to position [37, 0]
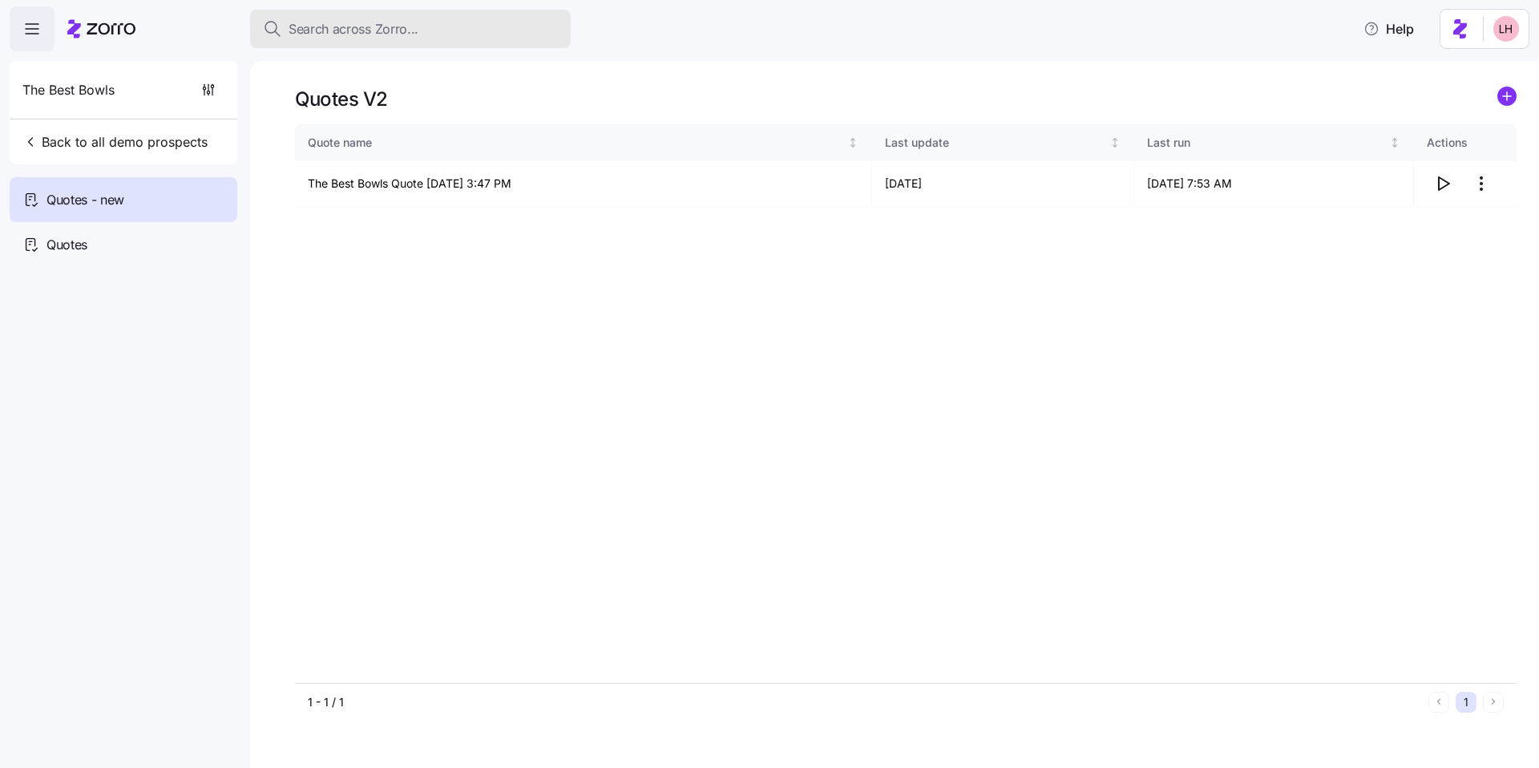
click at [374, 29] on span "Search across Zorro..." at bounding box center [354, 29] width 130 height 20
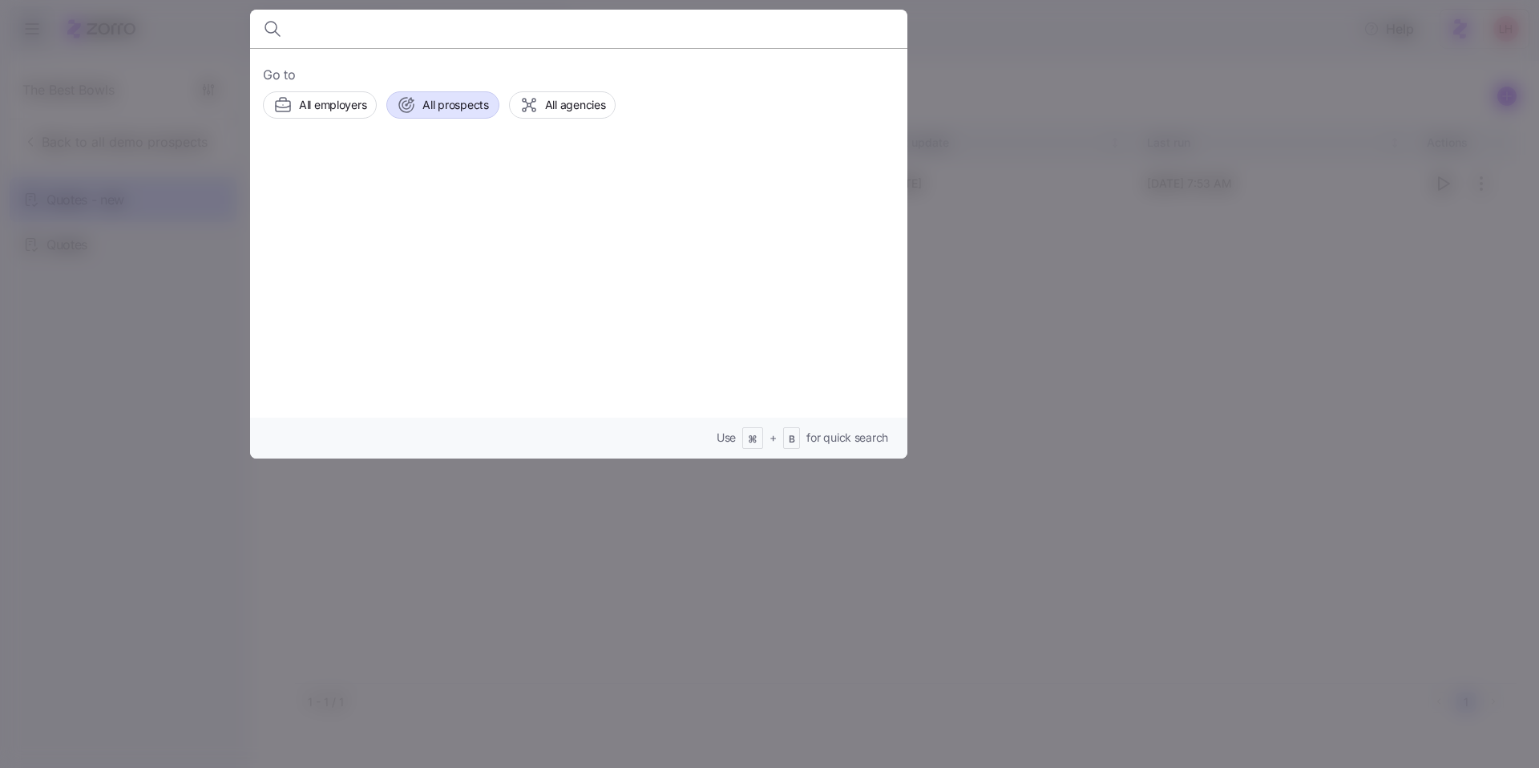
click at [465, 104] on span "All prospects" at bounding box center [456, 105] width 66 height 16
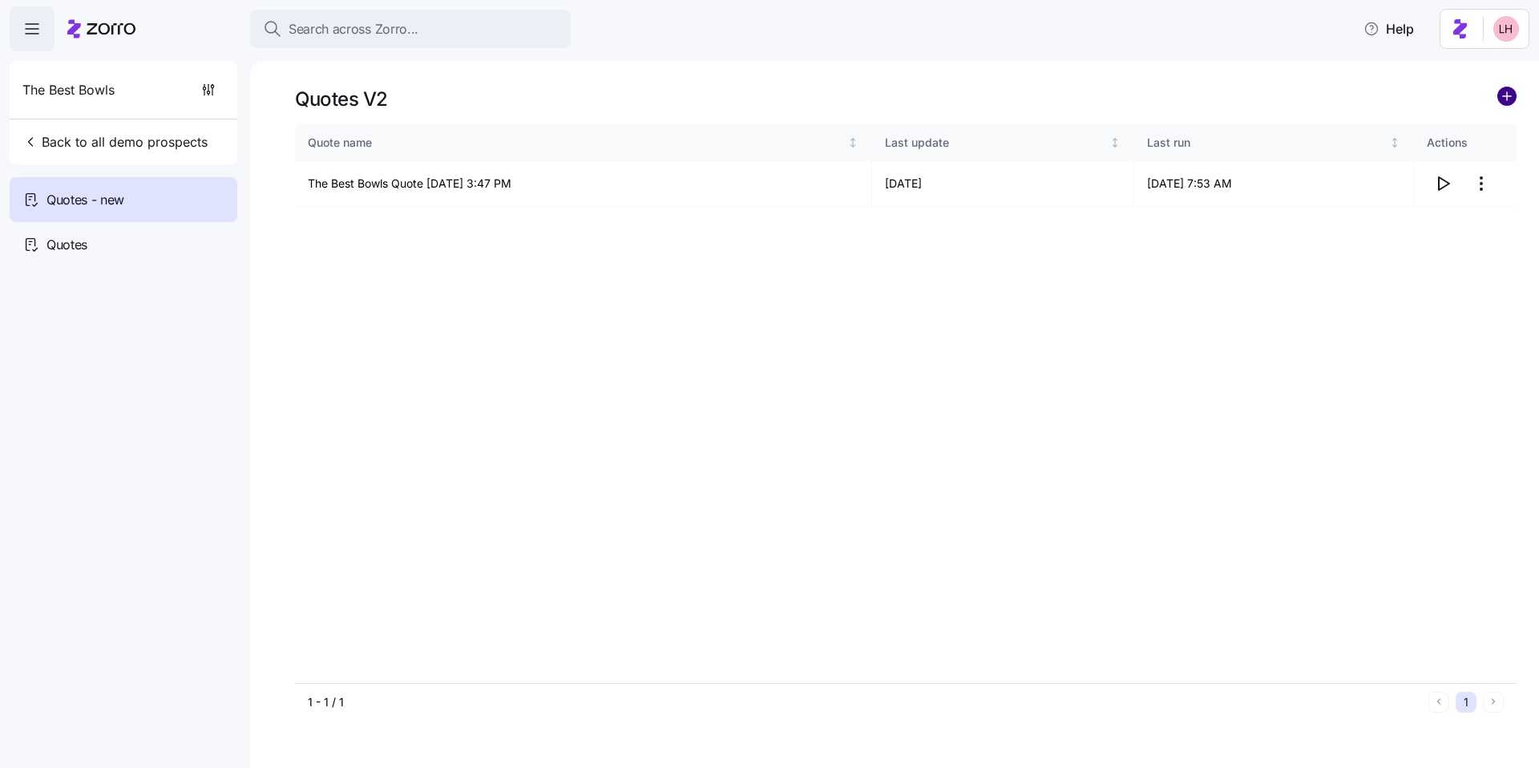
click at [1508, 99] on circle "add icon" at bounding box center [1508, 96] width 18 height 18
click at [371, 39] on button "Search across Zorro..." at bounding box center [410, 29] width 321 height 38
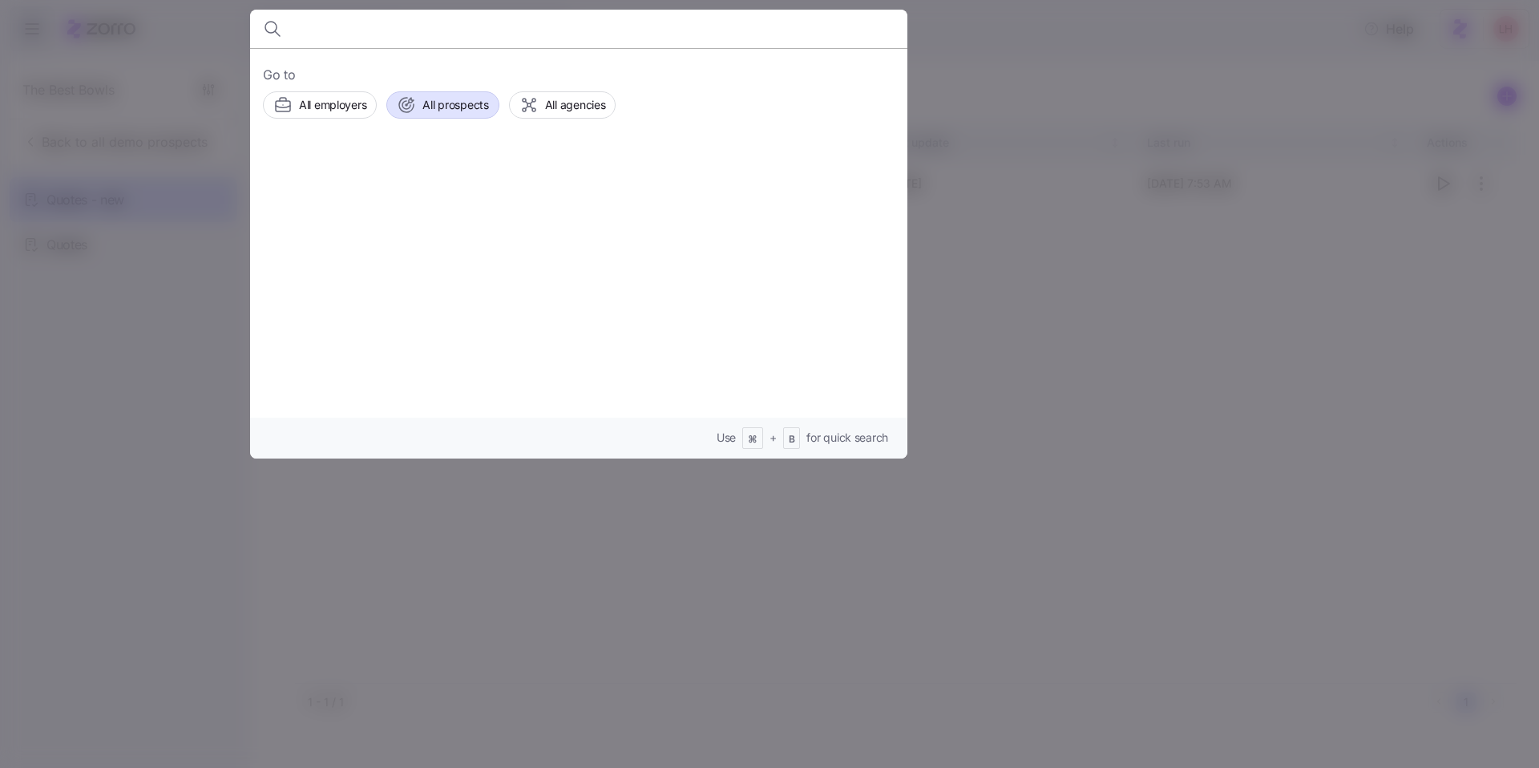
click at [442, 104] on span "All prospects" at bounding box center [456, 105] width 66 height 16
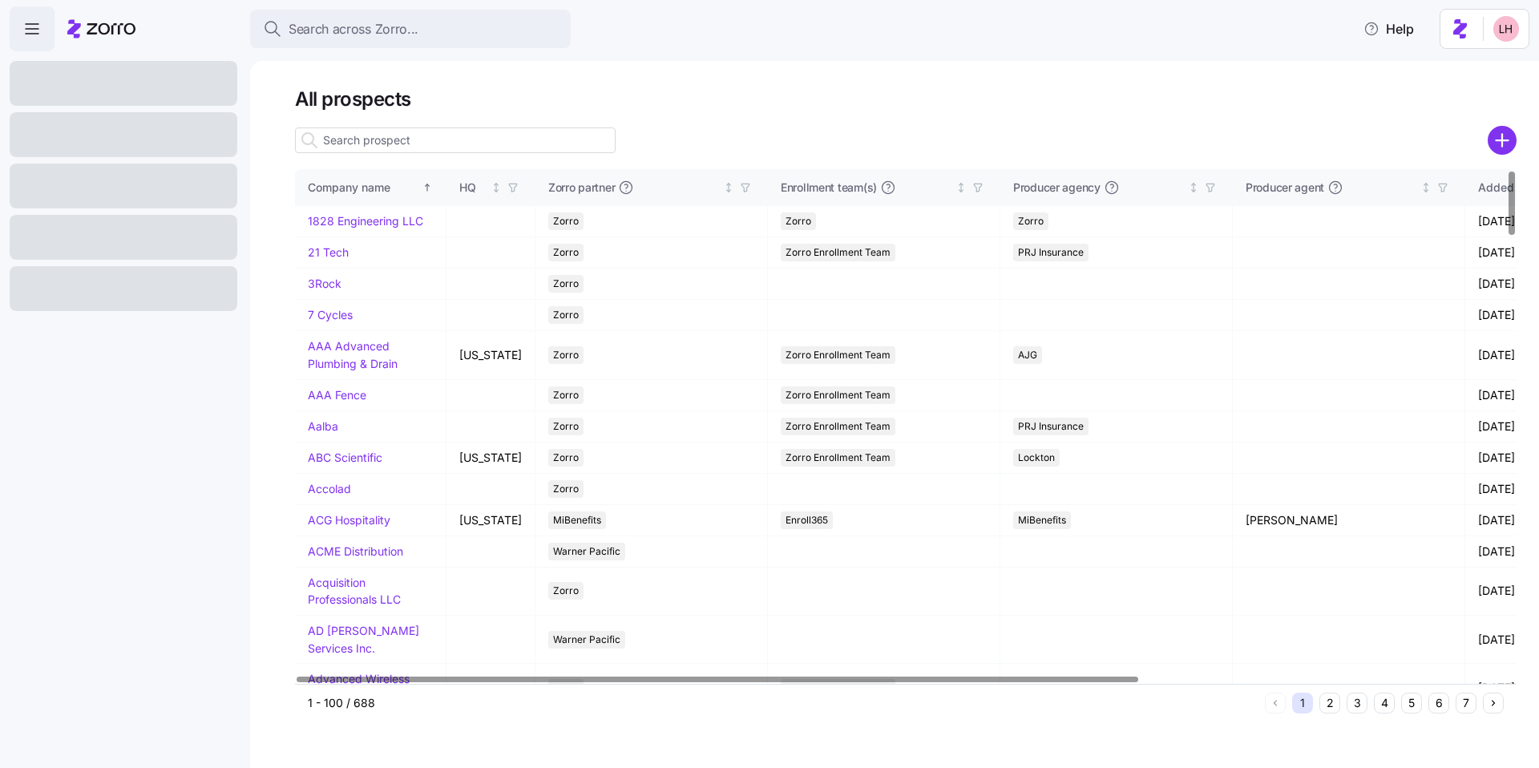
click at [1503, 145] on icon "add icon" at bounding box center [1503, 141] width 0 height 12
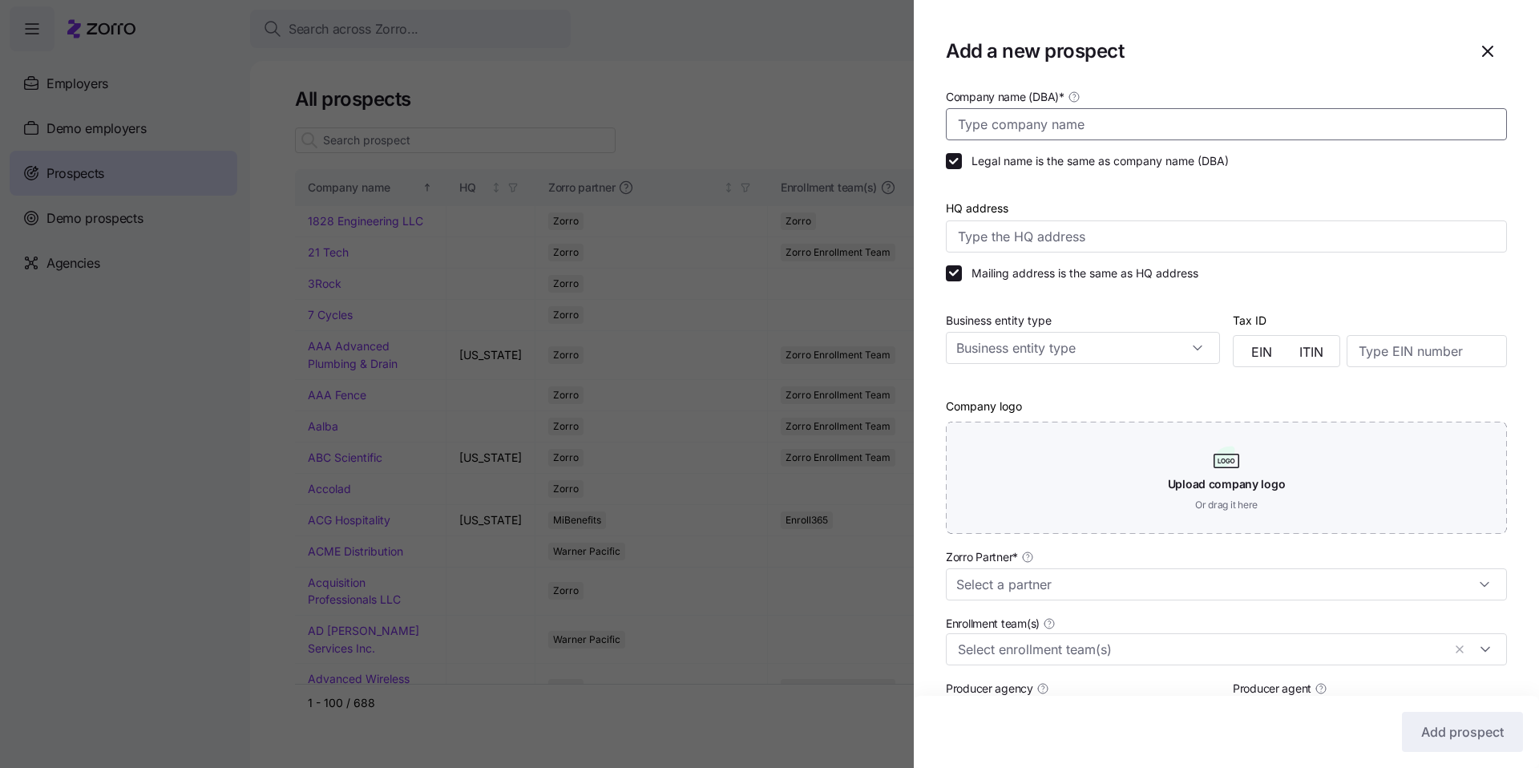
click at [1062, 128] on input "Company name (DBA) *" at bounding box center [1226, 124] width 561 height 32
type input "The Mathews Company"
click at [1152, 583] on input "Zorro Partner *" at bounding box center [1226, 584] width 561 height 32
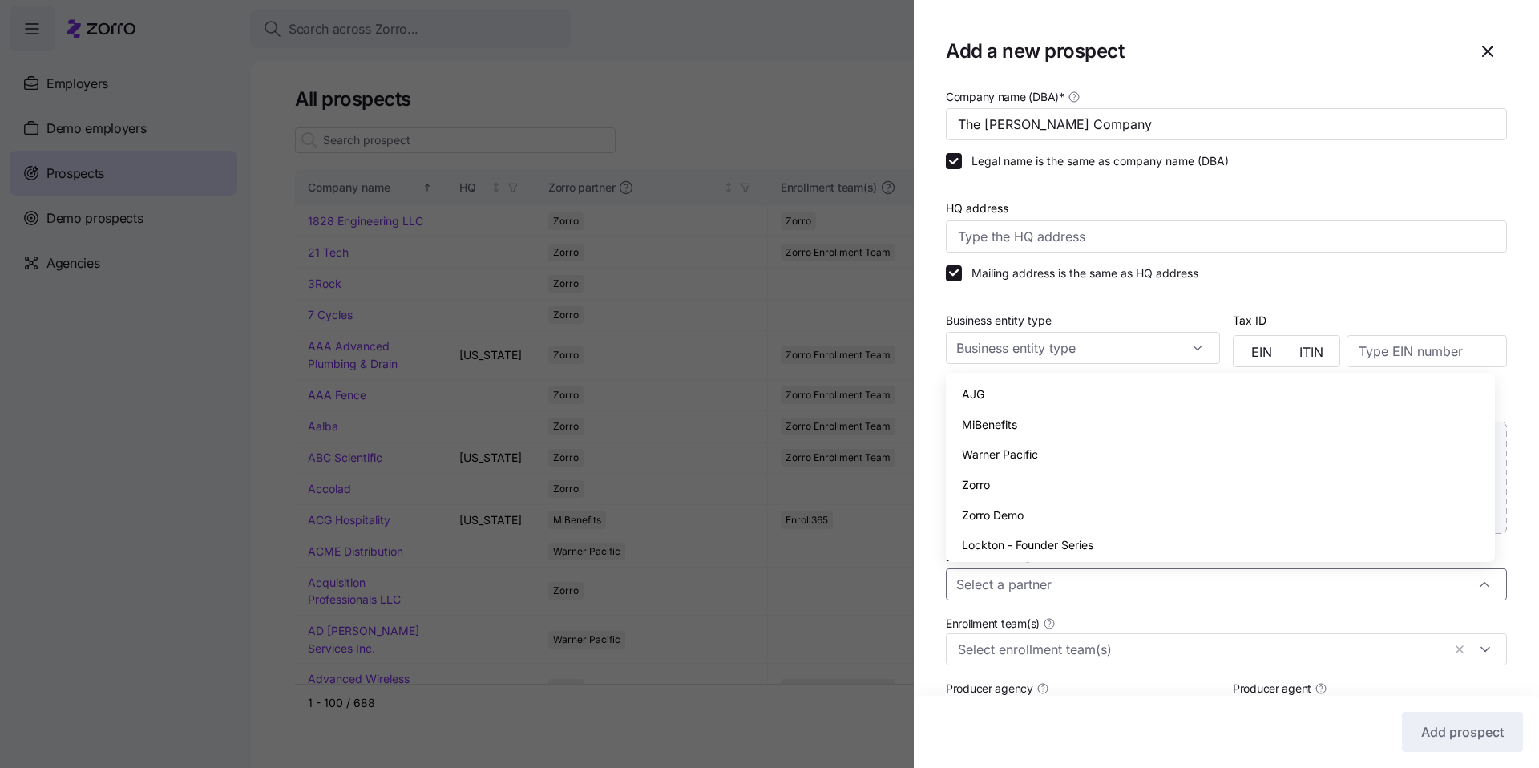
click at [986, 486] on span "Zorro" at bounding box center [976, 485] width 28 height 18
type input "Zorro"
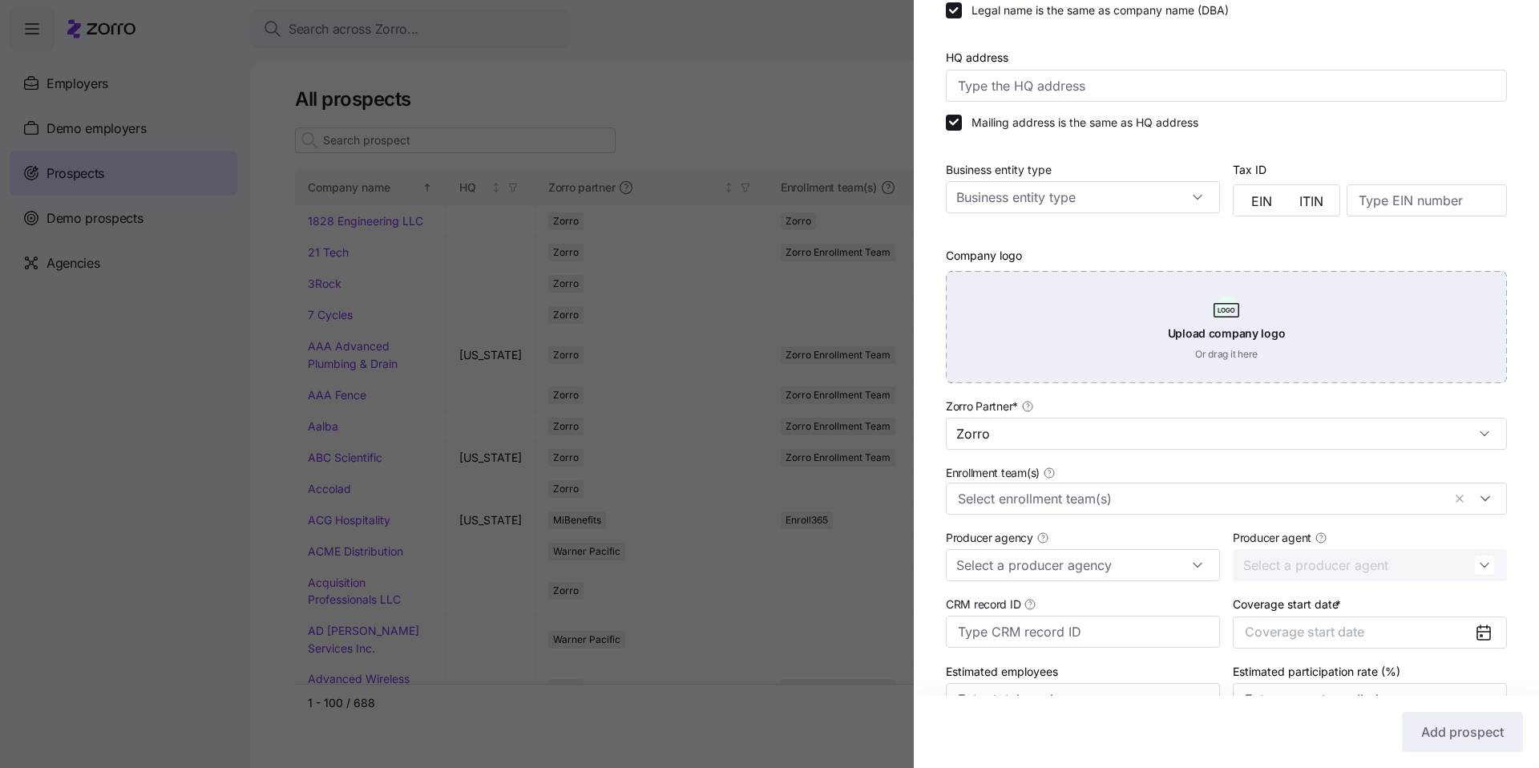
scroll to position [241, 0]
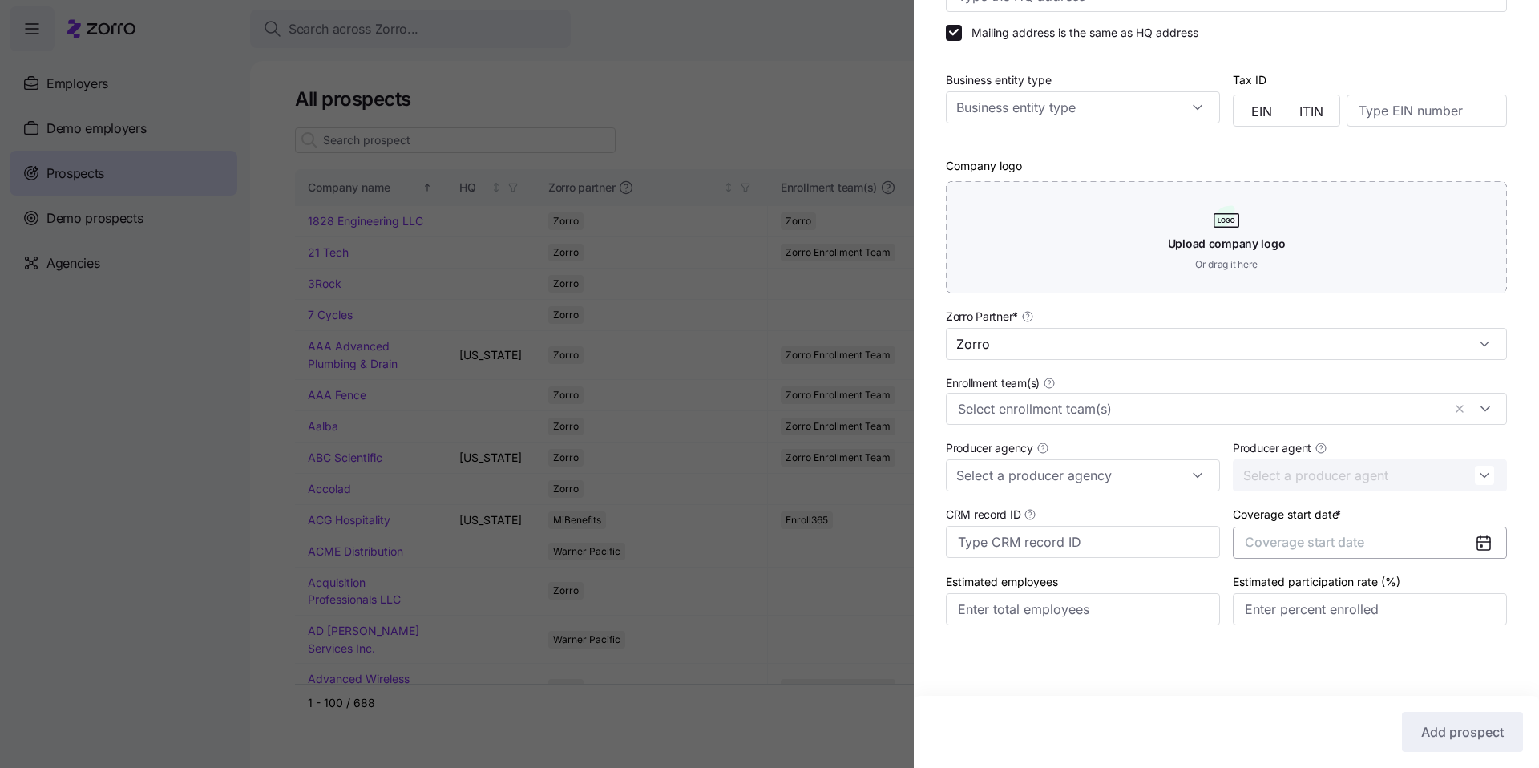
click at [1332, 551] on button "Coverage start date" at bounding box center [1370, 543] width 274 height 32
click at [1436, 744] on button "Dec" at bounding box center [1442, 736] width 80 height 34
click at [1466, 726] on span "Add prospect" at bounding box center [1463, 731] width 83 height 19
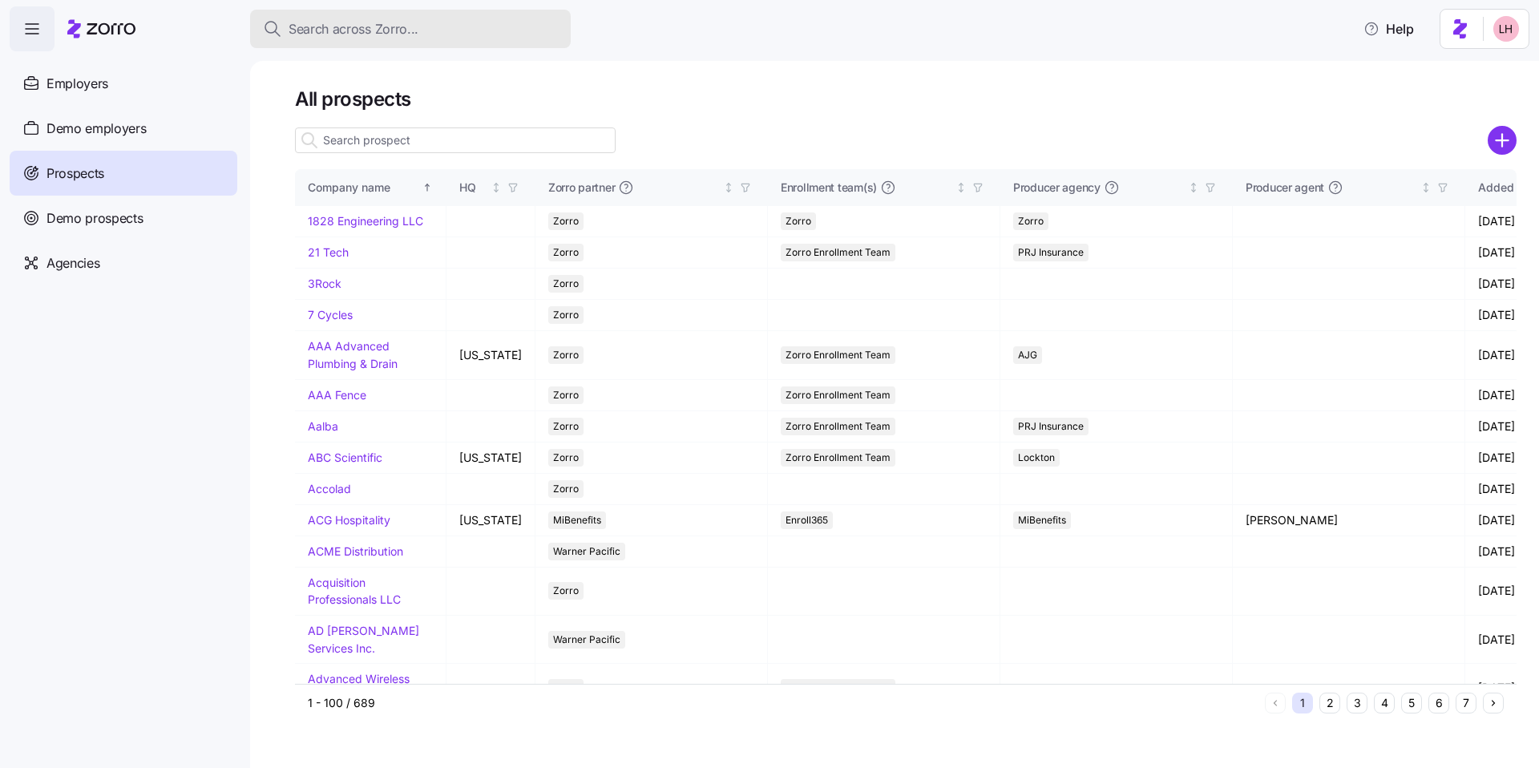
click at [390, 39] on button "Search across Zorro..." at bounding box center [410, 29] width 321 height 38
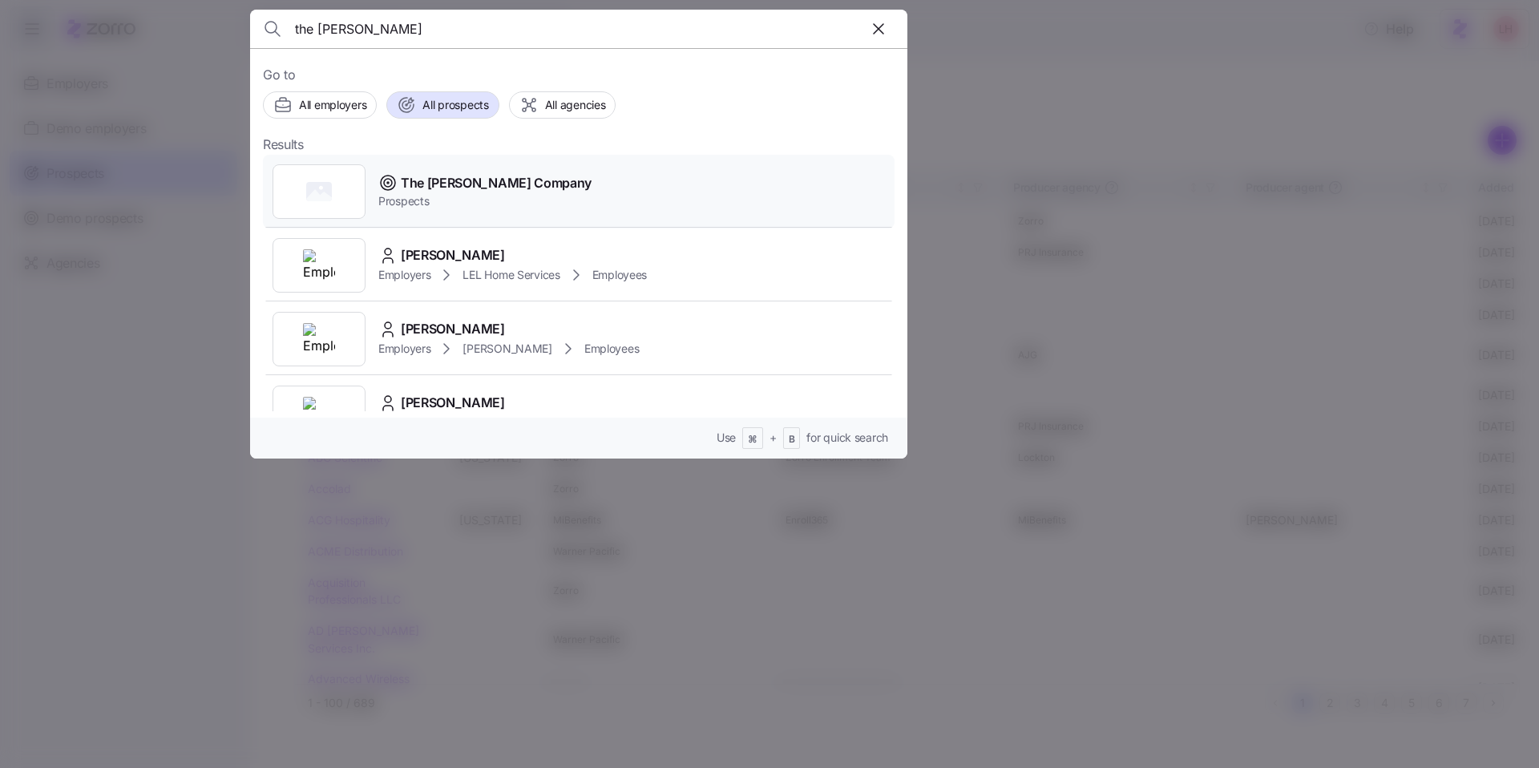
type input "the mathews"
click at [508, 179] on span "The Mathews Company" at bounding box center [496, 183] width 191 height 20
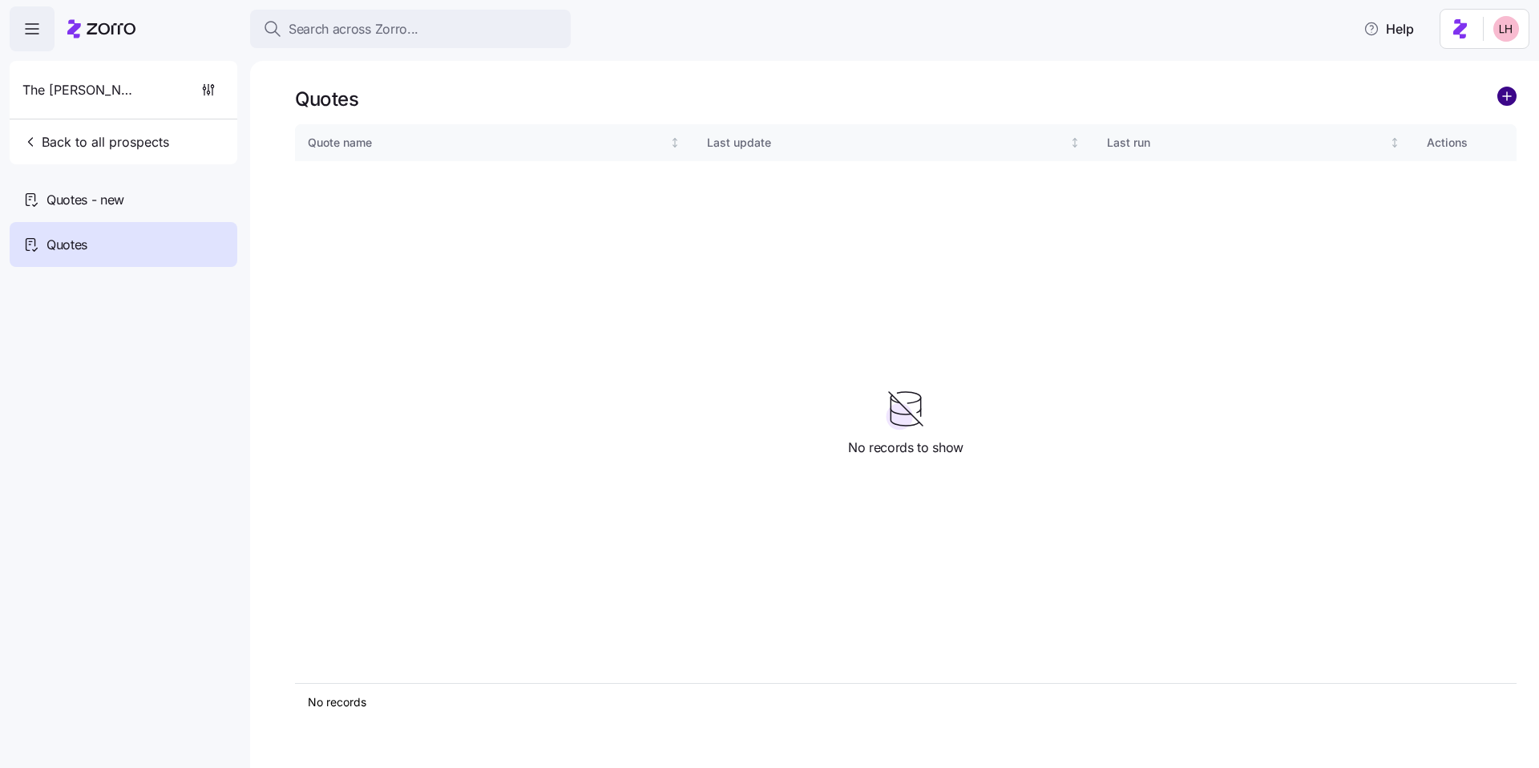
click at [1515, 96] on circle "add icon" at bounding box center [1508, 96] width 18 height 18
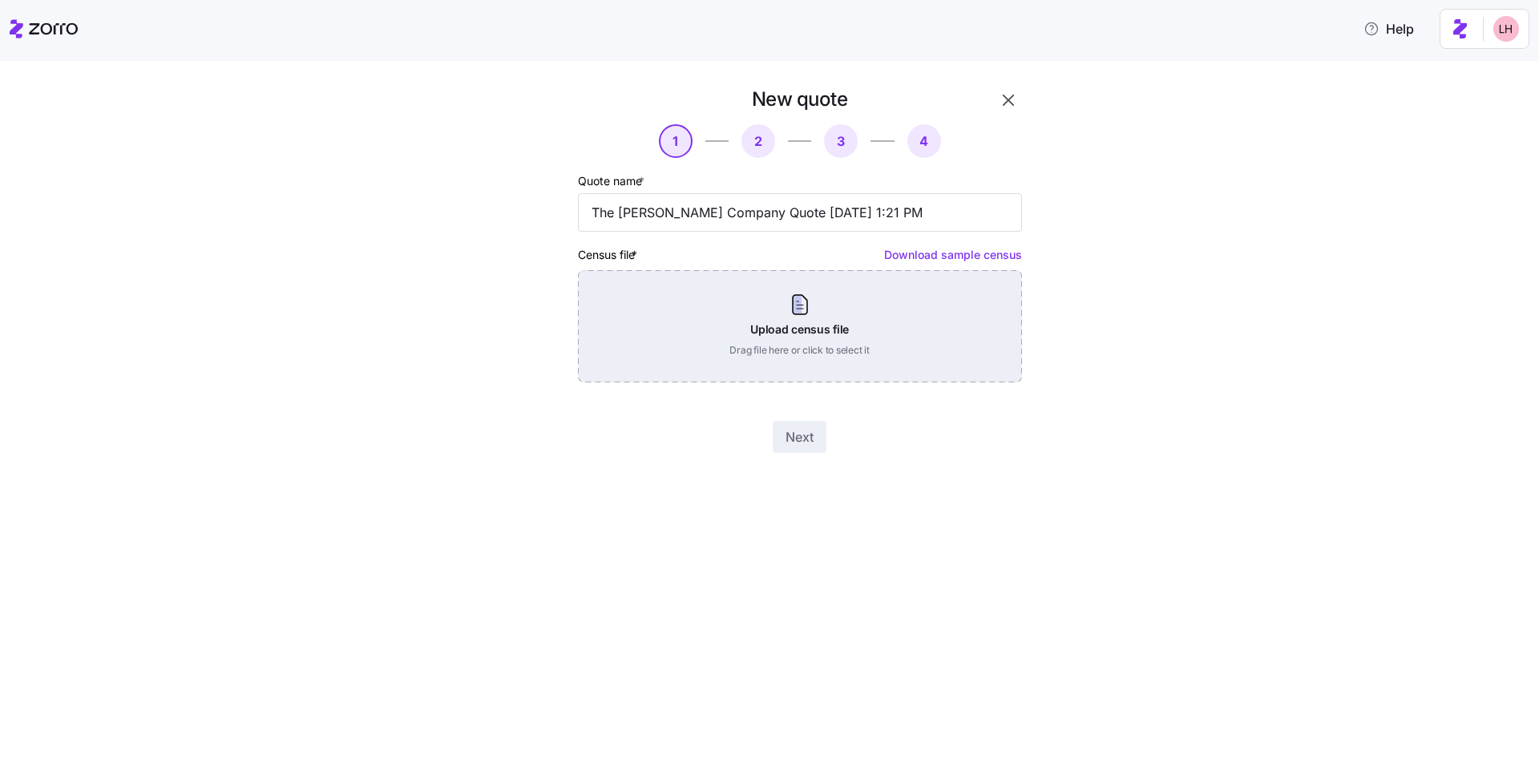
click at [804, 307] on div "Upload census file Drag file here or click to select it" at bounding box center [800, 326] width 444 height 112
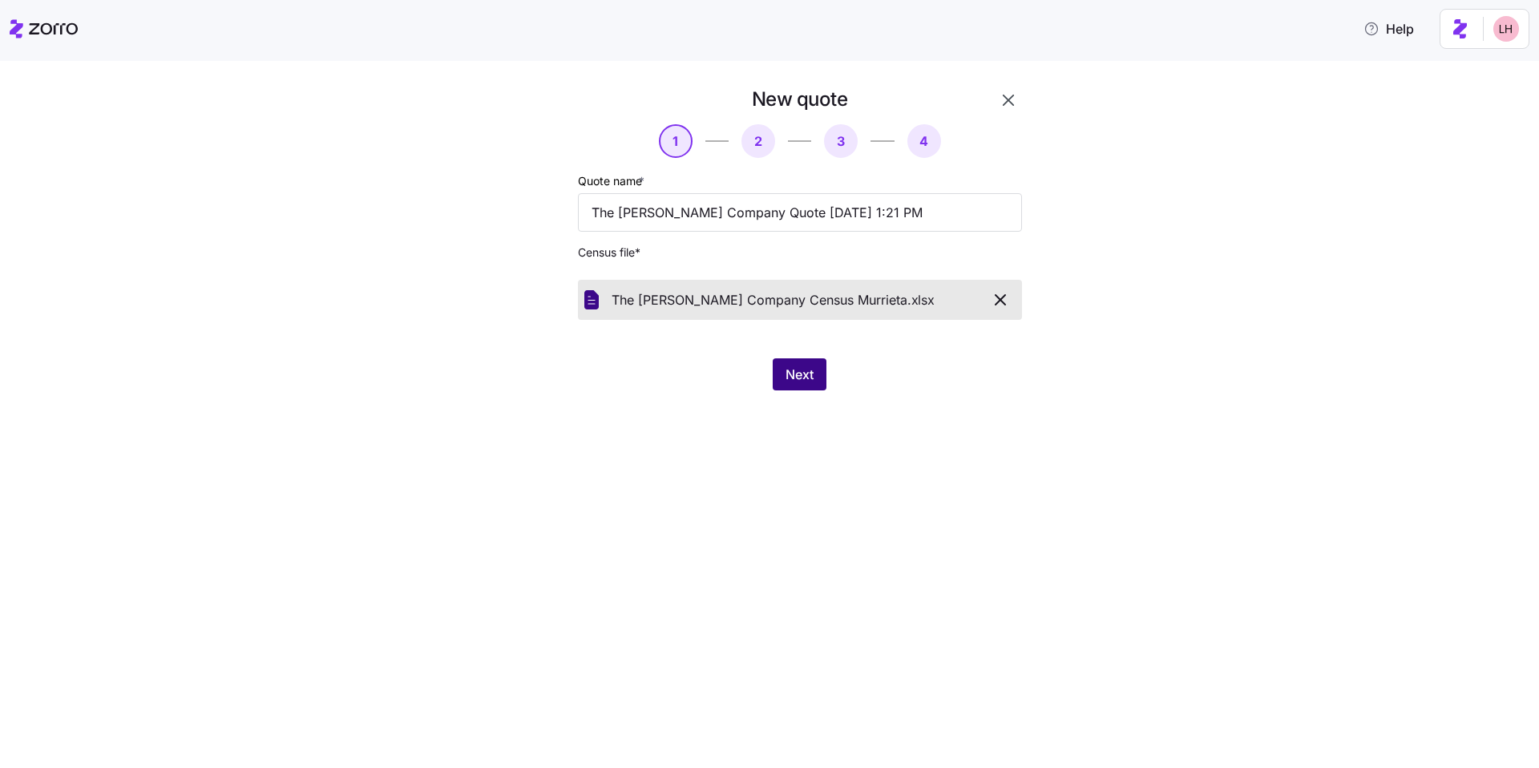
click at [804, 372] on span "Next" at bounding box center [800, 374] width 28 height 19
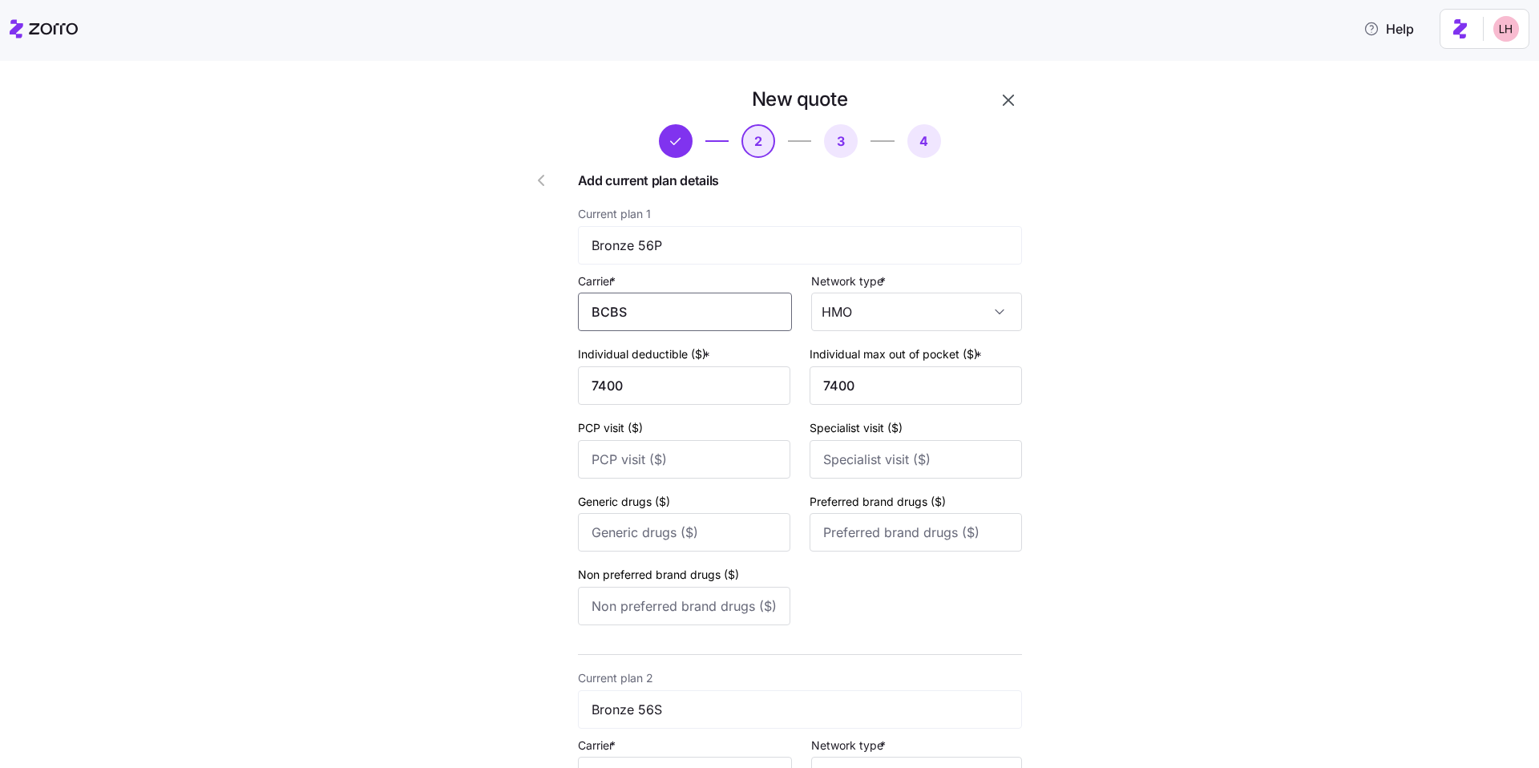
click at [712, 304] on input "BCBS" at bounding box center [685, 312] width 214 height 38
drag, startPoint x: 636, startPoint y: 310, endPoint x: 532, endPoint y: 287, distance: 106.6
click at [532, 288] on div "New quote 2 3 4 Add current plan details Current plan 1 Bronze 56P Carrier * BC…" at bounding box center [754, 638] width 548 height 1116
click at [653, 354] on span "BlueCross BlueShield of [US_STATE]" at bounding box center [682, 370] width 175 height 40
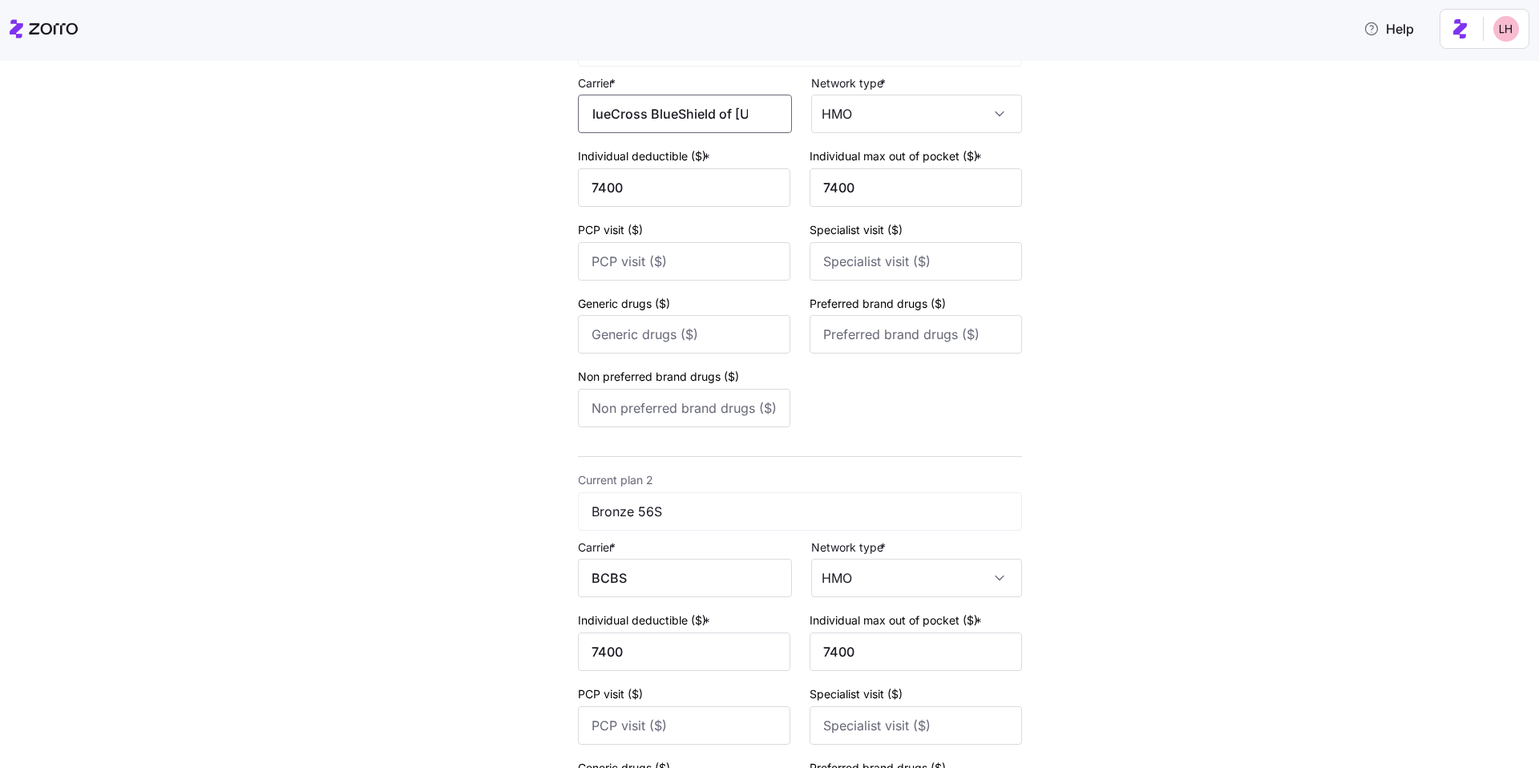
scroll to position [318, 0]
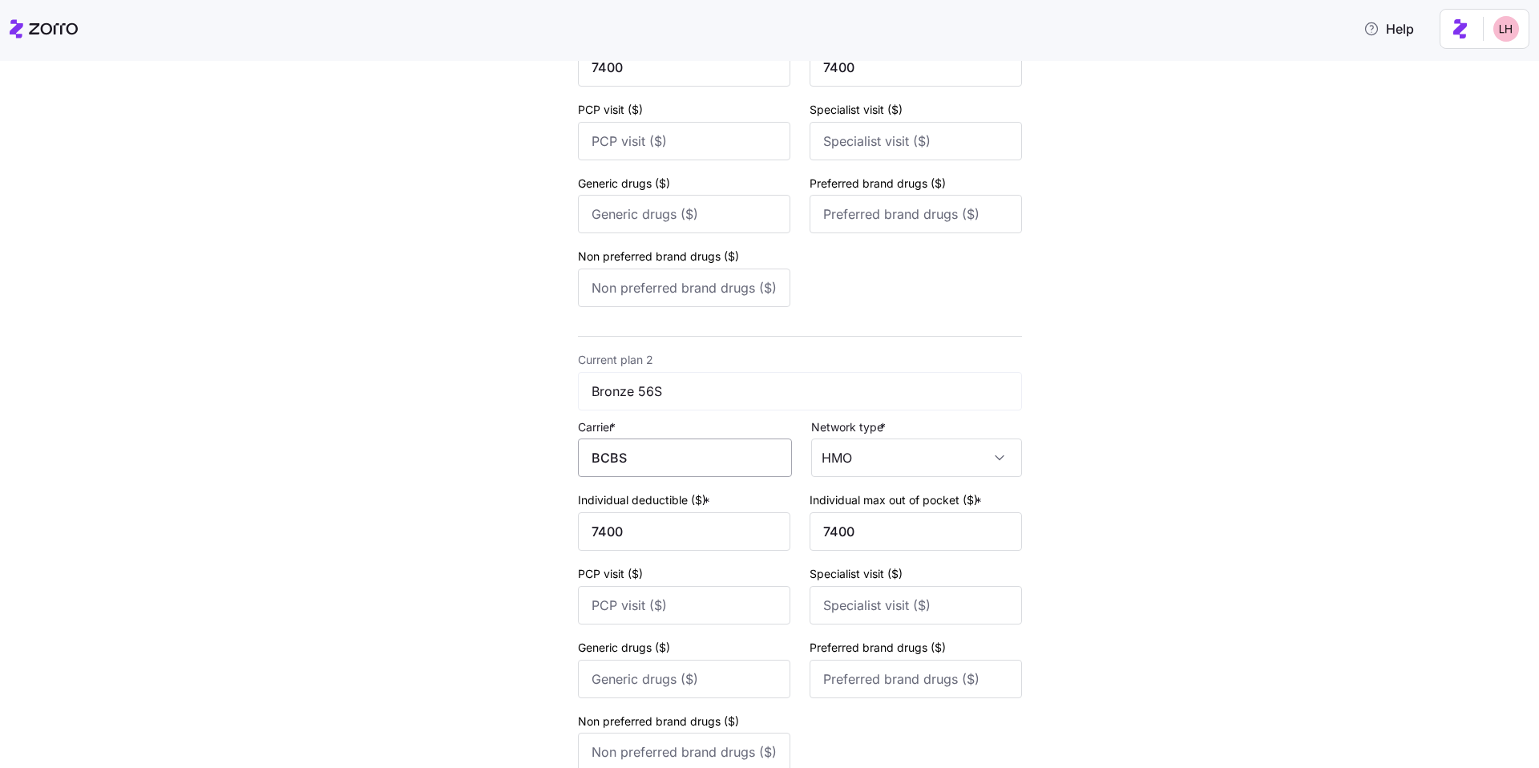
type input "BlueCross BlueShield of [US_STATE]"
click at [655, 467] on input "BCBS" at bounding box center [685, 458] width 214 height 38
click at [669, 497] on span "BlueCross BlueShield of [US_STATE]" at bounding box center [682, 516] width 175 height 40
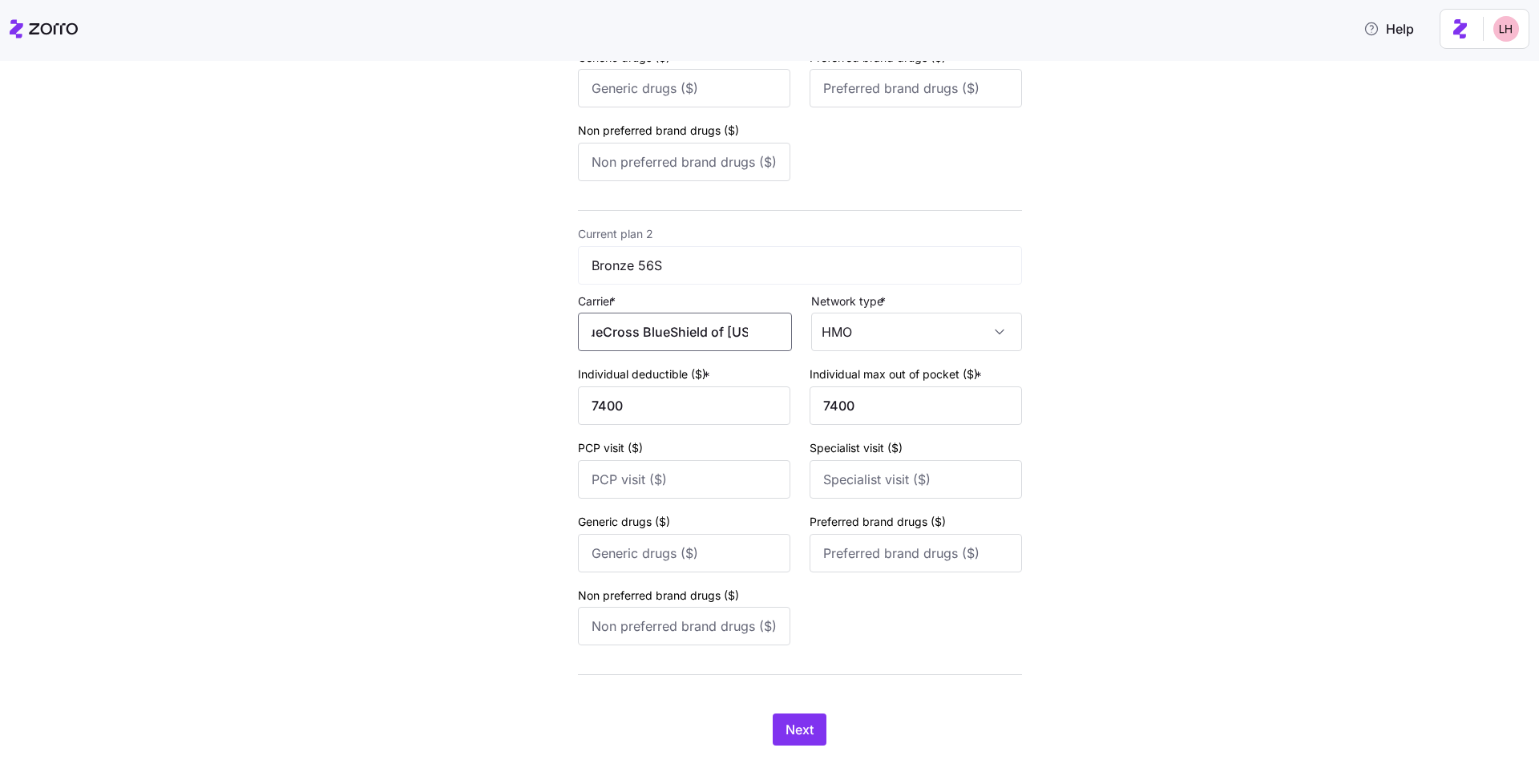
scroll to position [479, 0]
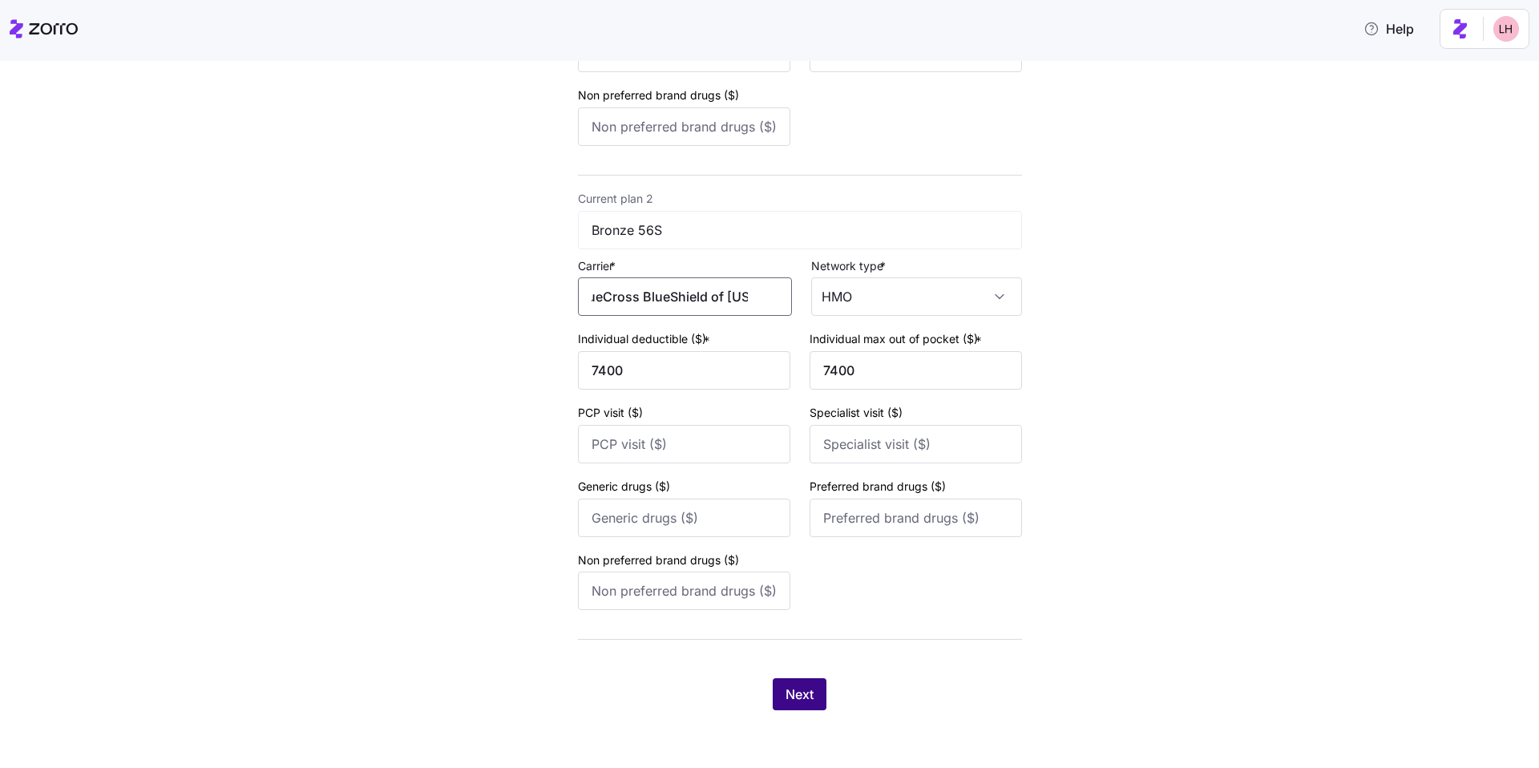
type input "BlueCross BlueShield of [US_STATE]"
click at [812, 693] on button "Next" at bounding box center [800, 694] width 54 height 32
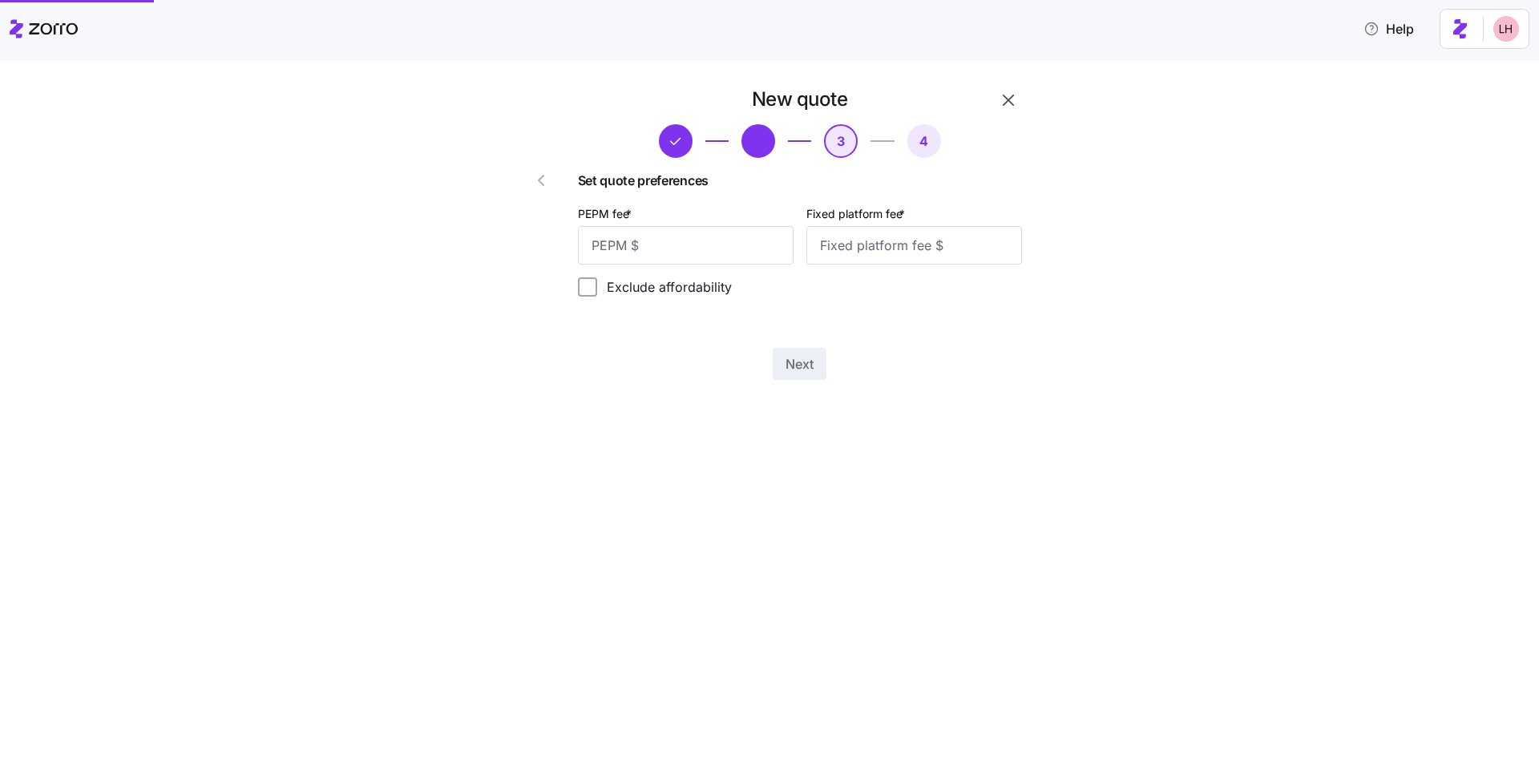
scroll to position [0, 0]
click at [726, 252] on input "PEPM fee *" at bounding box center [686, 245] width 216 height 38
type input "70"
type input "100"
click at [799, 368] on span "Next" at bounding box center [800, 363] width 28 height 19
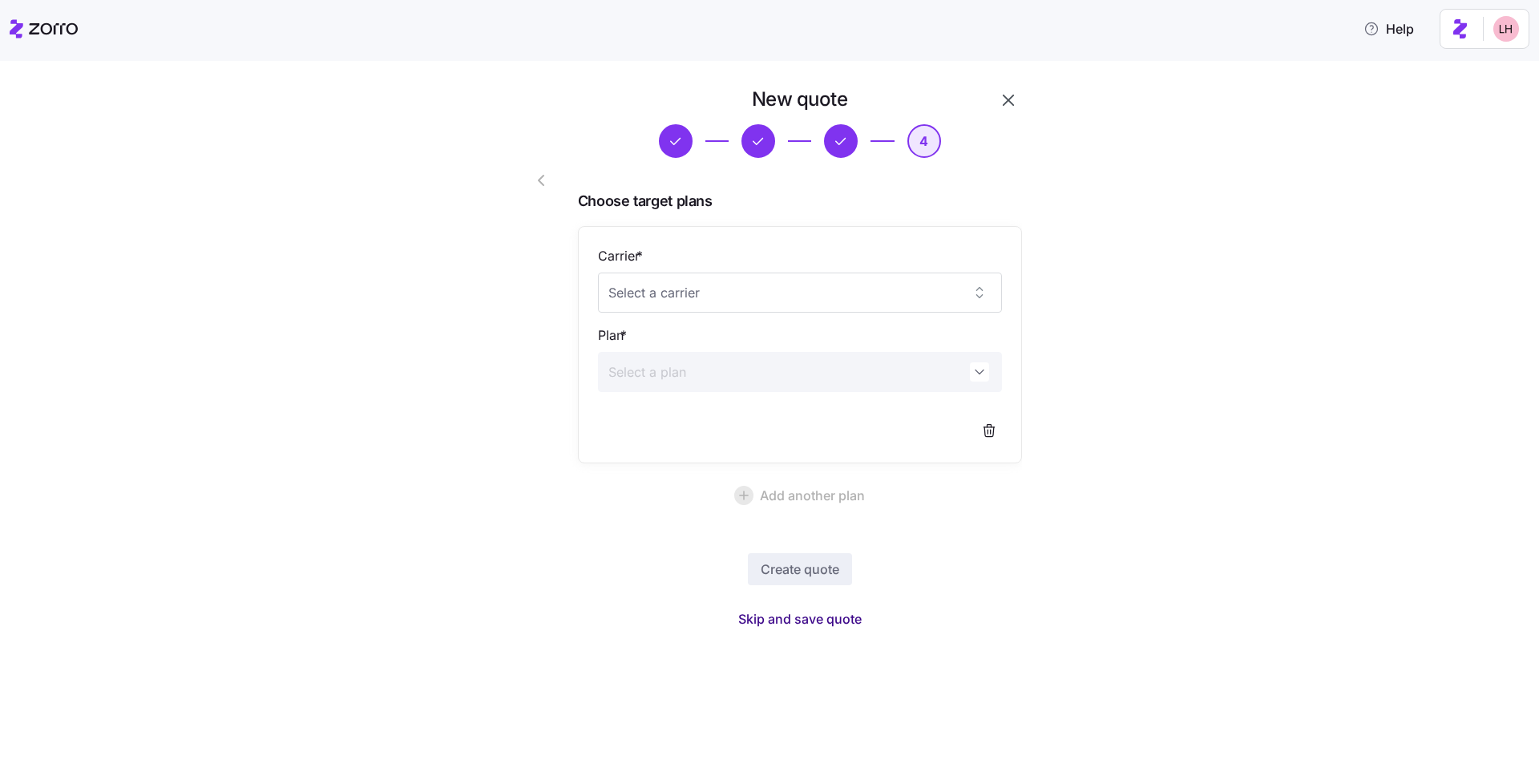
click at [849, 627] on span "Skip and save quote" at bounding box center [799, 618] width 123 height 19
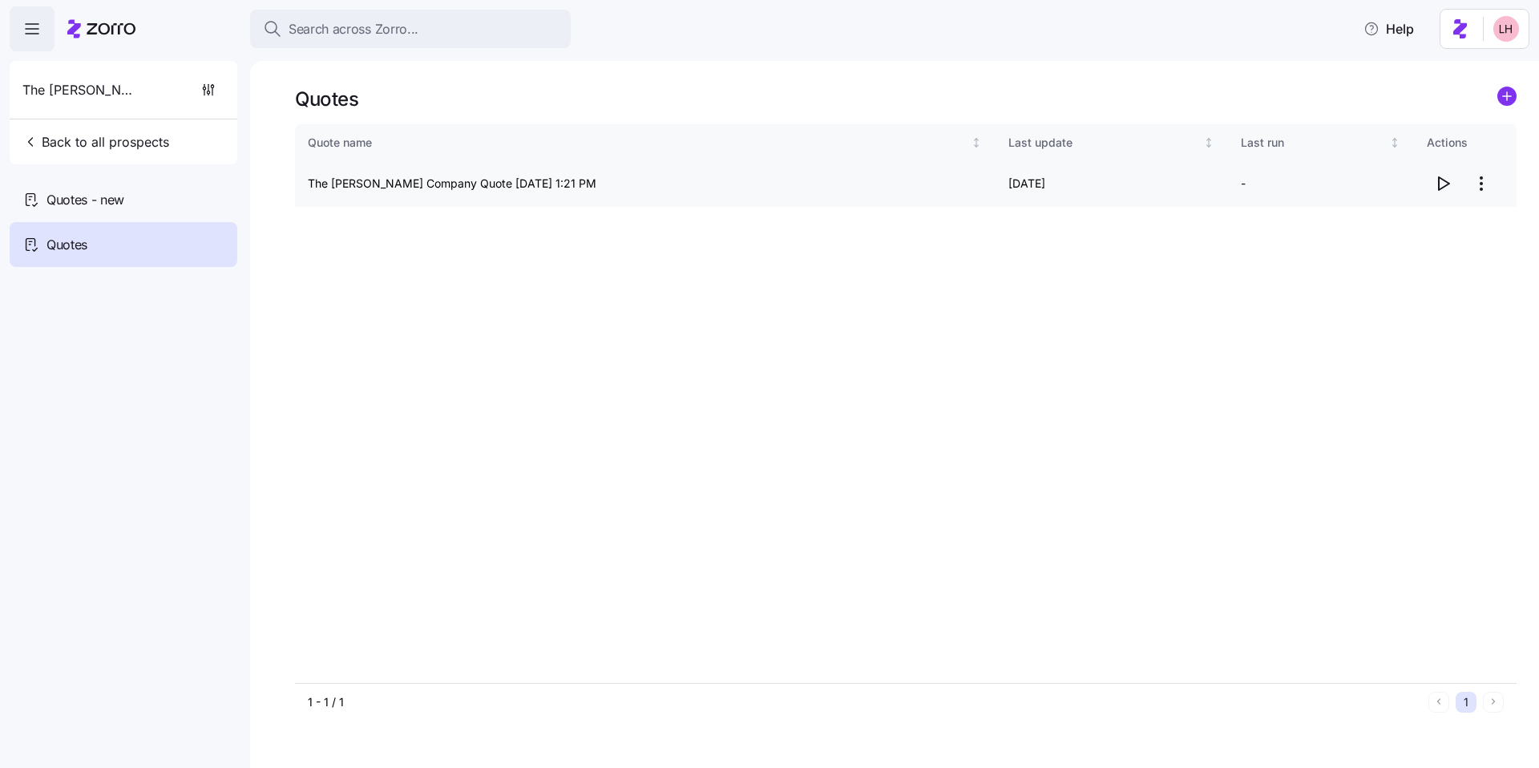
click at [1450, 183] on icon "button" at bounding box center [1443, 183] width 19 height 19
click at [177, 192] on div "Quotes - new" at bounding box center [124, 199] width 228 height 45
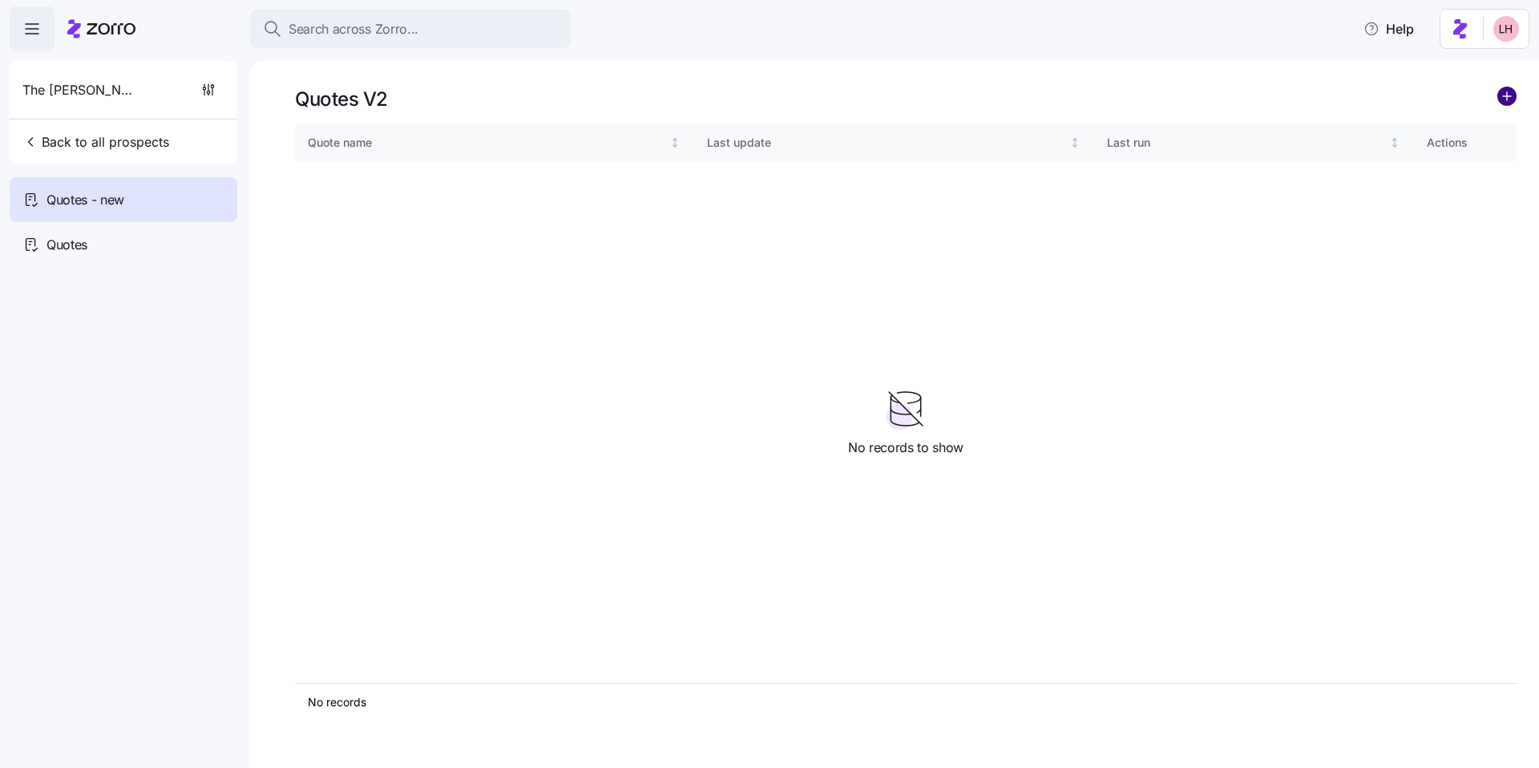
click at [1499, 99] on circle "add icon" at bounding box center [1508, 96] width 18 height 18
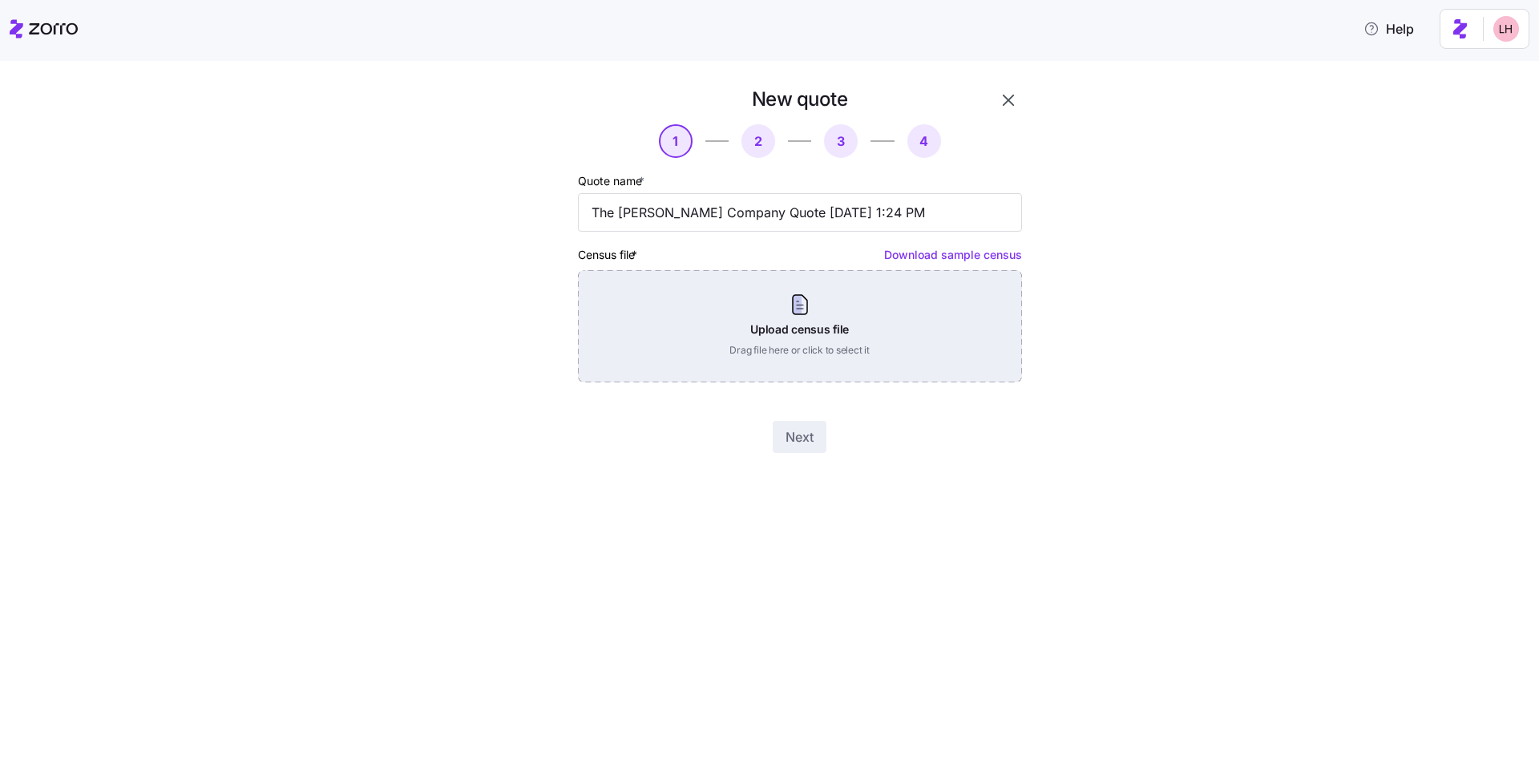
click at [818, 322] on div "Upload census file Drag file here or click to select it" at bounding box center [800, 326] width 444 height 112
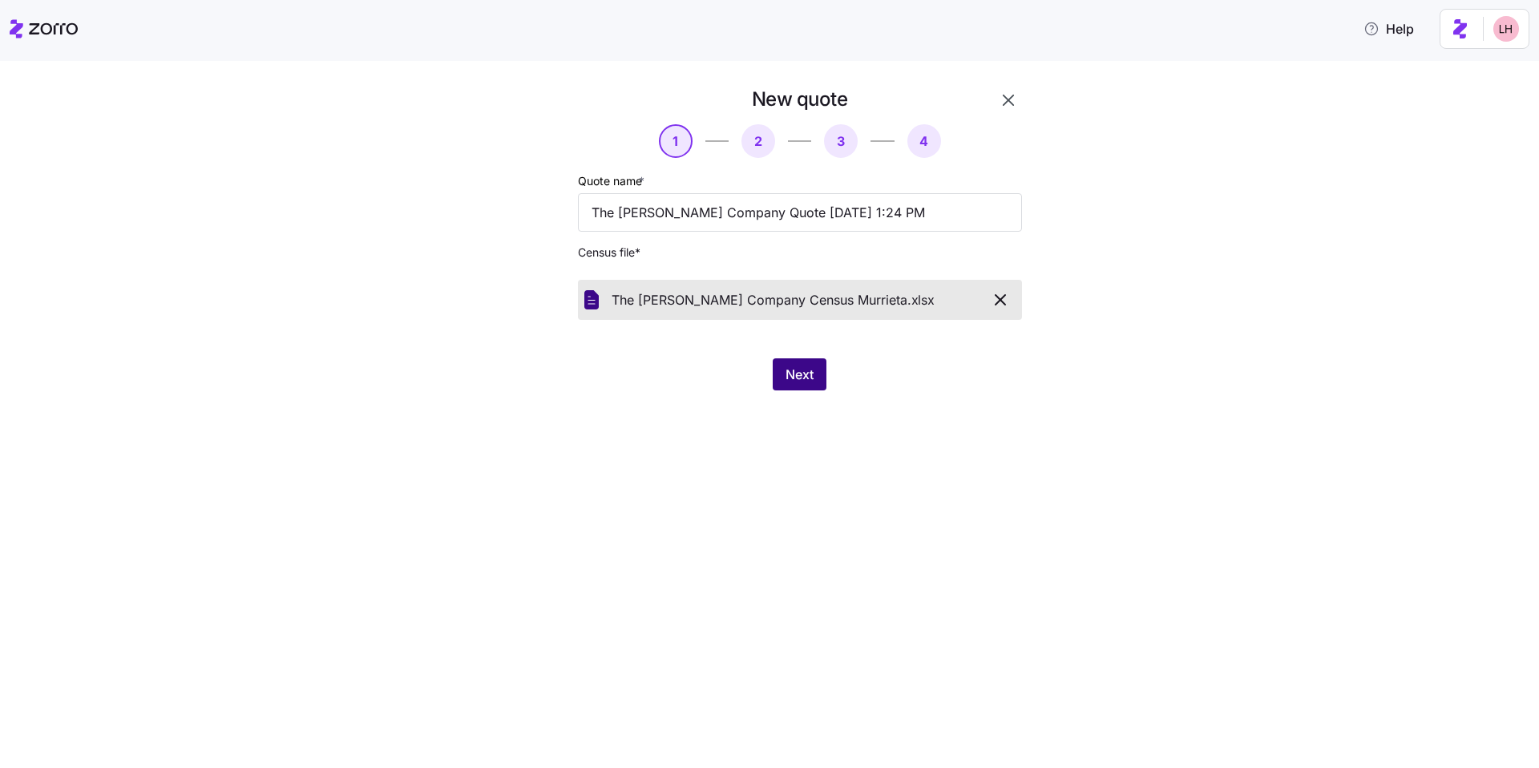
click at [782, 361] on button "Next" at bounding box center [800, 374] width 54 height 32
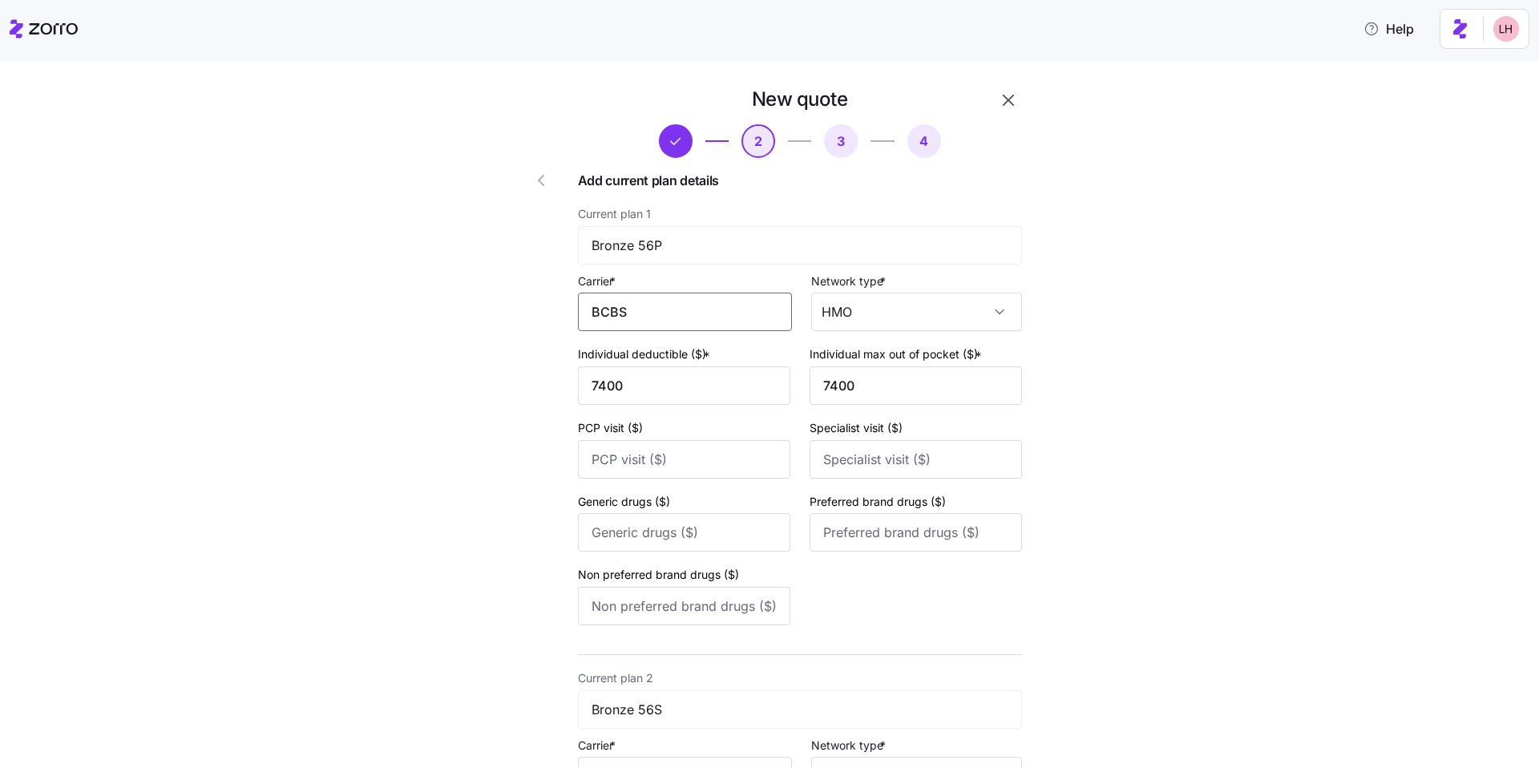
drag, startPoint x: 569, startPoint y: 306, endPoint x: 551, endPoint y: 306, distance: 18.4
click at [551, 306] on div "New quote 2 3 4 Add current plan details Current plan 1 Bronze 56P Carrier * BC…" at bounding box center [754, 638] width 548 height 1116
click at [700, 368] on span "BlueCross BlueShield of [US_STATE]" at bounding box center [682, 370] width 175 height 40
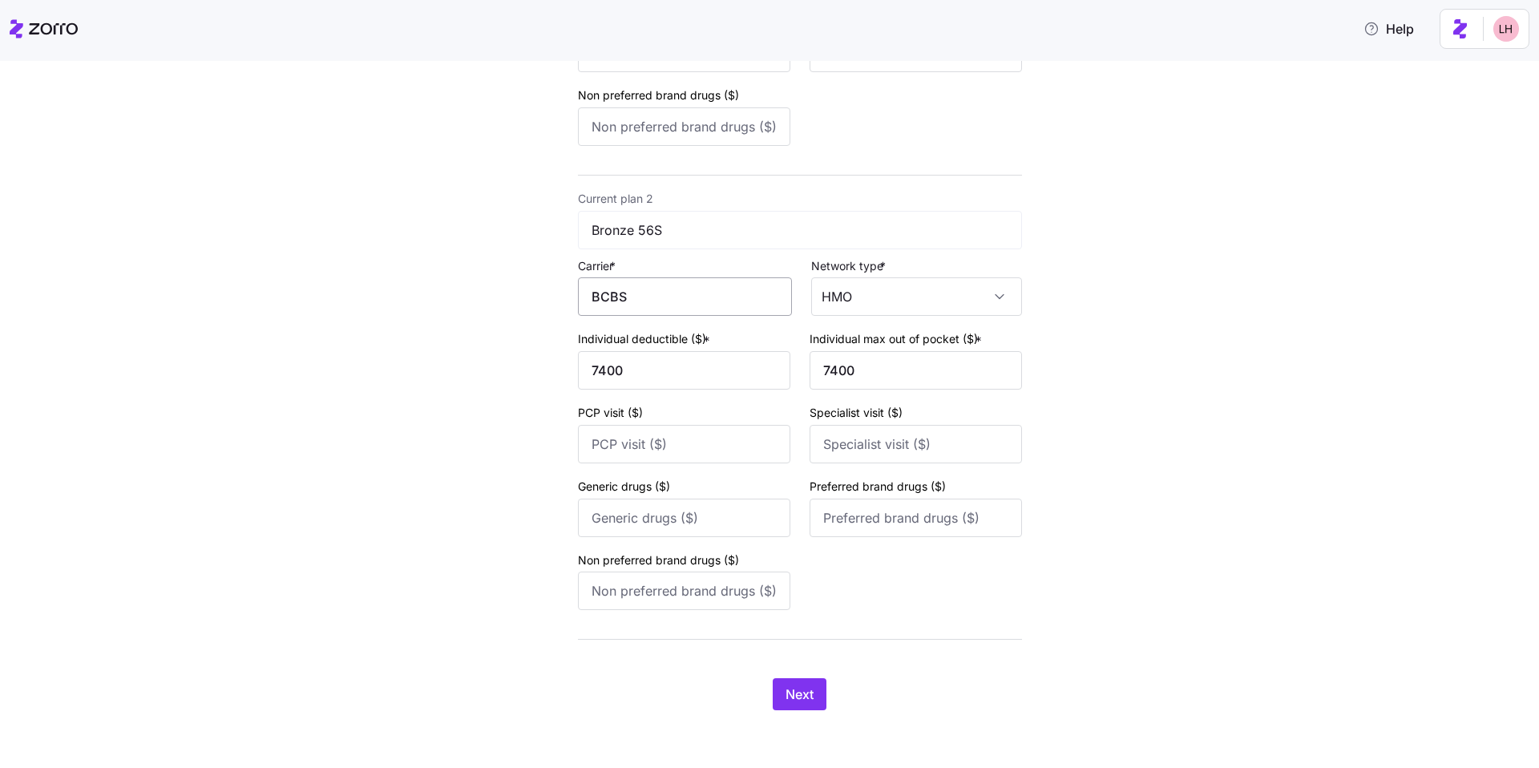
type input "BlueCross BlueShield of [US_STATE]"
drag, startPoint x: 627, startPoint y: 294, endPoint x: 521, endPoint y: 263, distance: 110.4
click at [558, 277] on div "New quote 2 3 4 Add current plan details Current plan 1 Bronze 56P Carrier * Bl…" at bounding box center [754, 159] width 548 height 1116
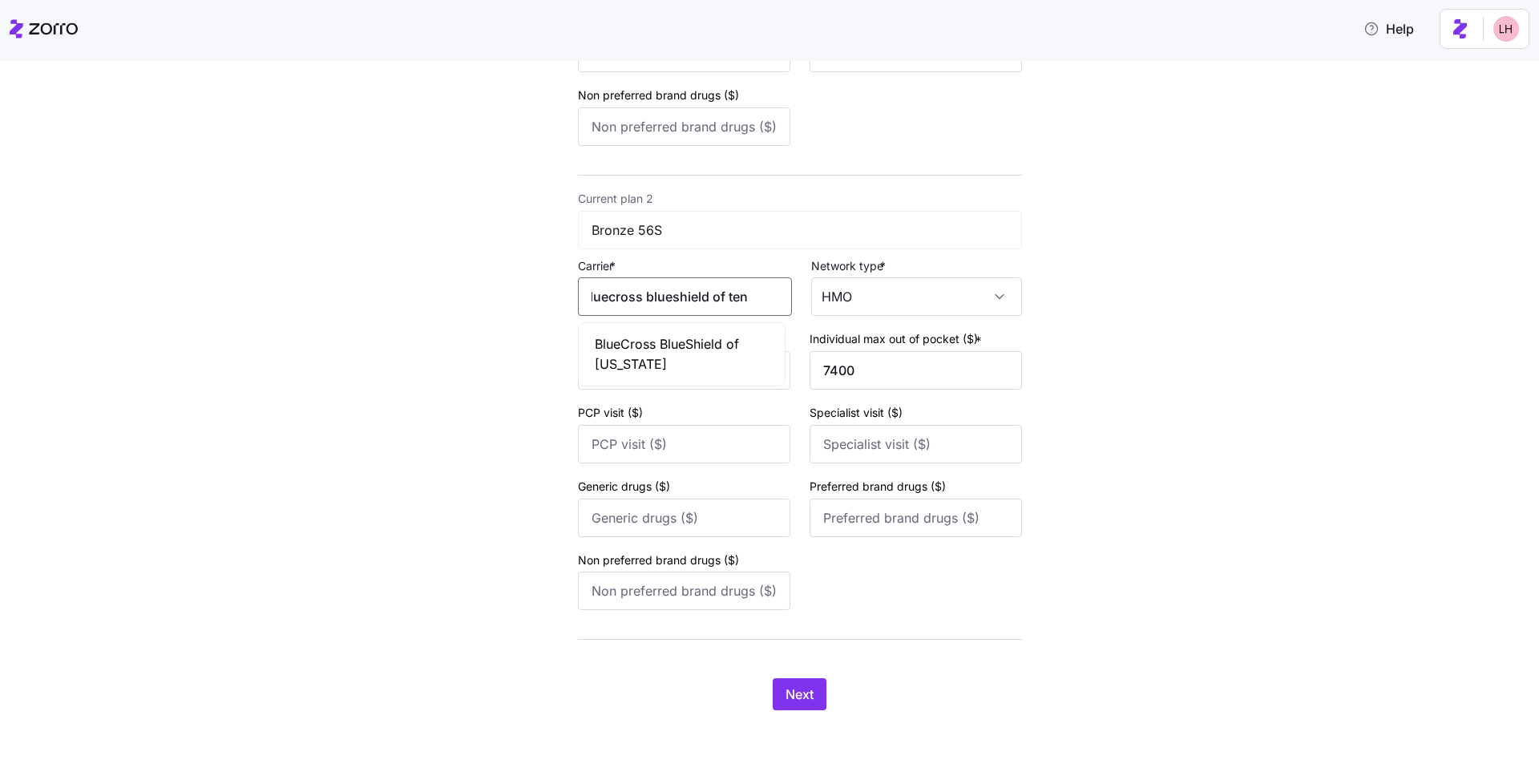
click at [664, 337] on span "BlueCross BlueShield of [US_STATE]" at bounding box center [682, 354] width 175 height 40
type input "BlueCross BlueShield of [US_STATE]"
click at [791, 698] on span "Next" at bounding box center [800, 694] width 28 height 19
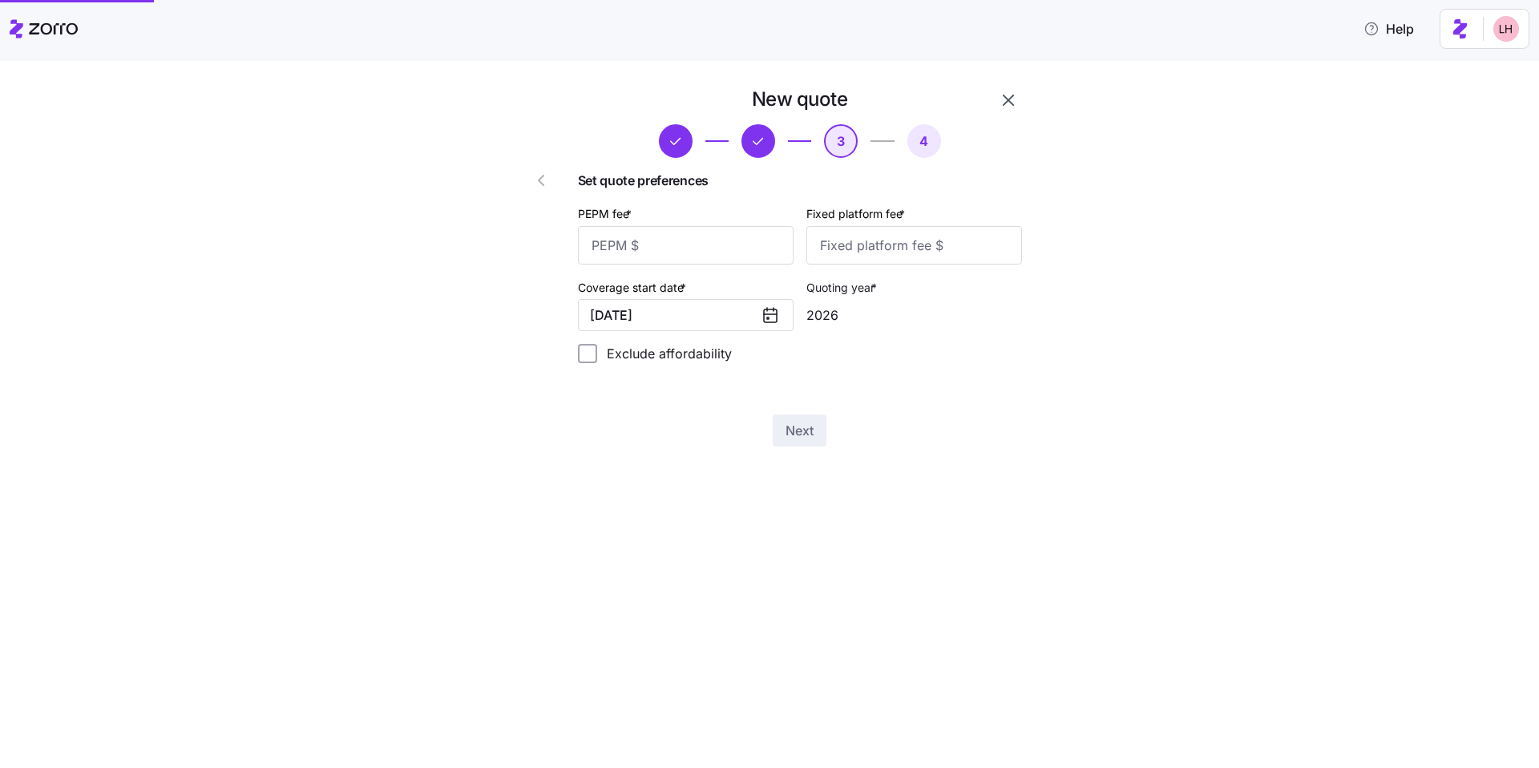
scroll to position [0, 0]
click at [668, 255] on input "PEPM fee *" at bounding box center [686, 245] width 216 height 38
type input "70"
click at [879, 253] on input "Fixed platform fee *" at bounding box center [915, 245] width 216 height 38
type input "100"
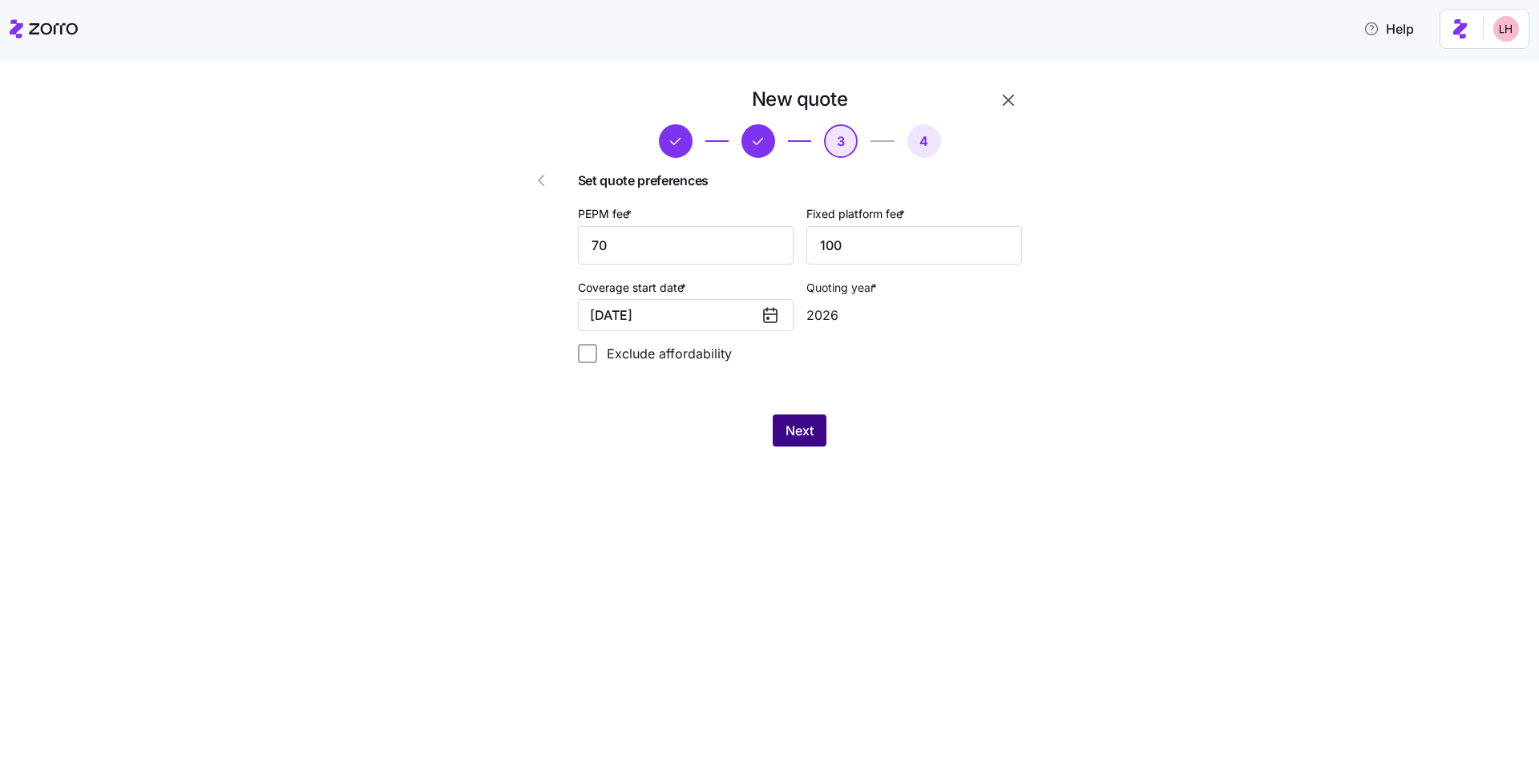
click at [814, 423] on span "Next" at bounding box center [800, 430] width 28 height 19
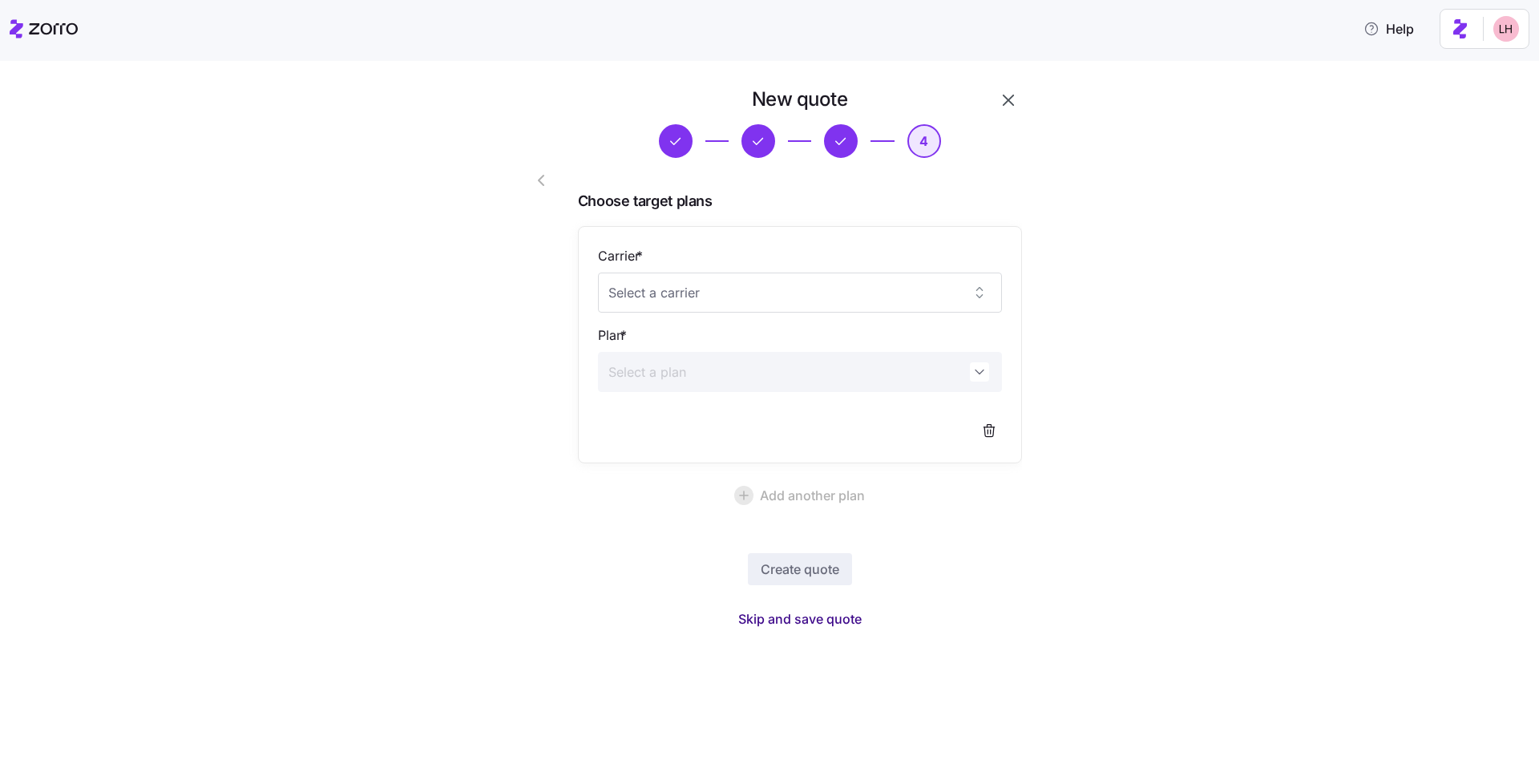
click at [831, 620] on span "Skip and save quote" at bounding box center [799, 618] width 123 height 19
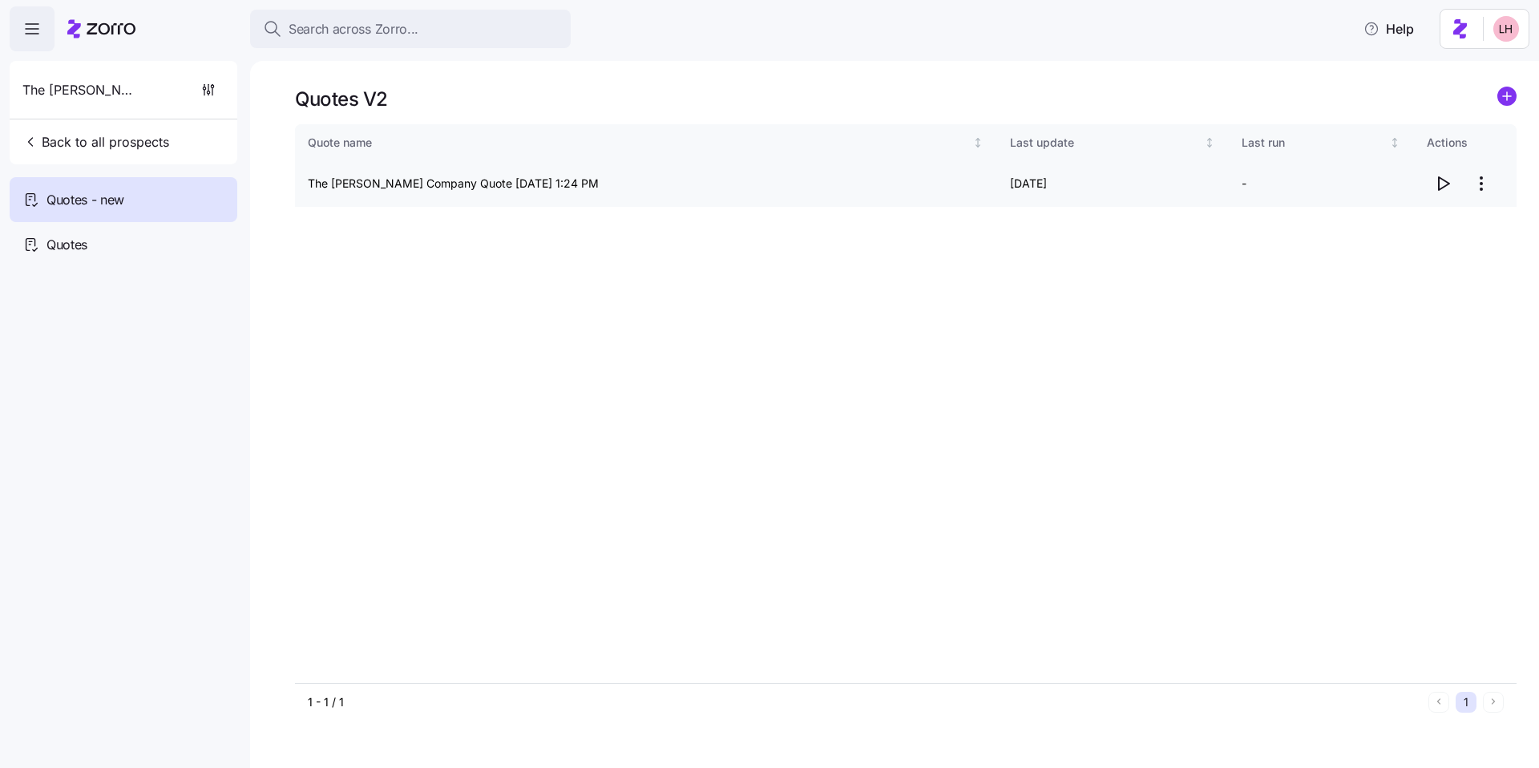
click at [1418, 180] on td at bounding box center [1465, 184] width 103 height 46
click at [1426, 181] on td at bounding box center [1465, 184] width 103 height 46
click at [1445, 186] on icon "button" at bounding box center [1444, 183] width 10 height 13
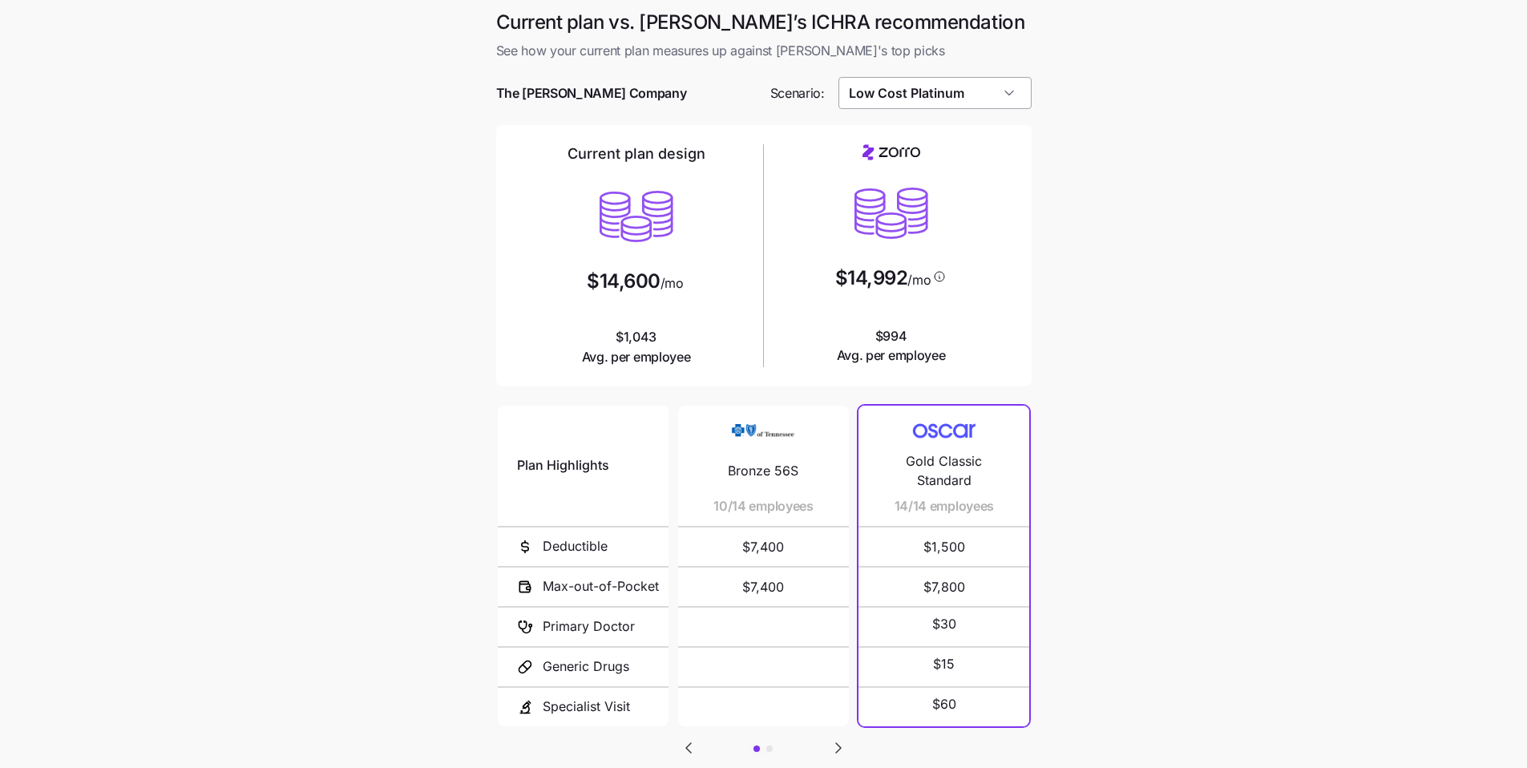
click at [963, 99] on input "Low Cost Platinum" at bounding box center [935, 93] width 193 height 32
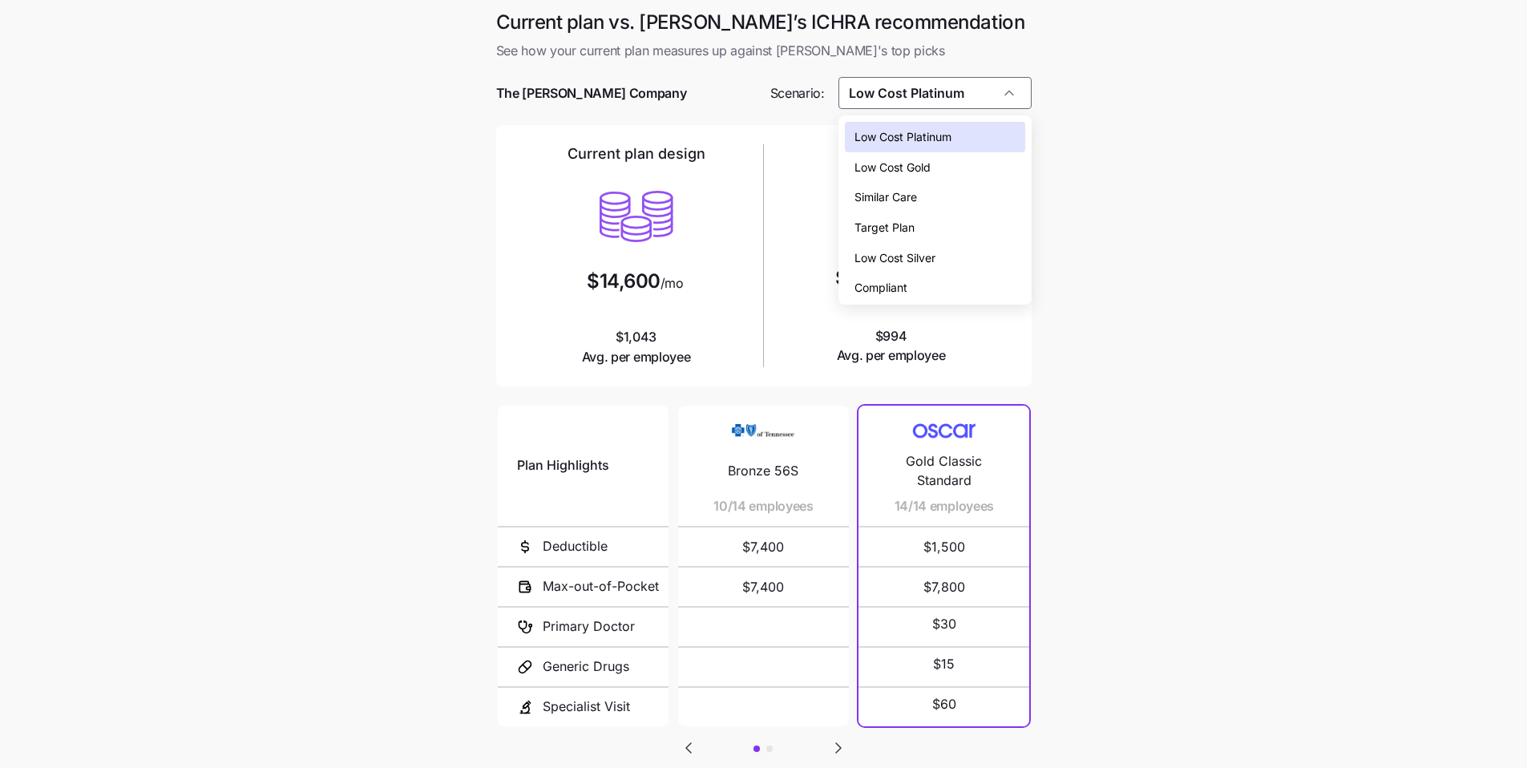
click at [935, 163] on div "Low Cost Gold" at bounding box center [935, 167] width 180 height 30
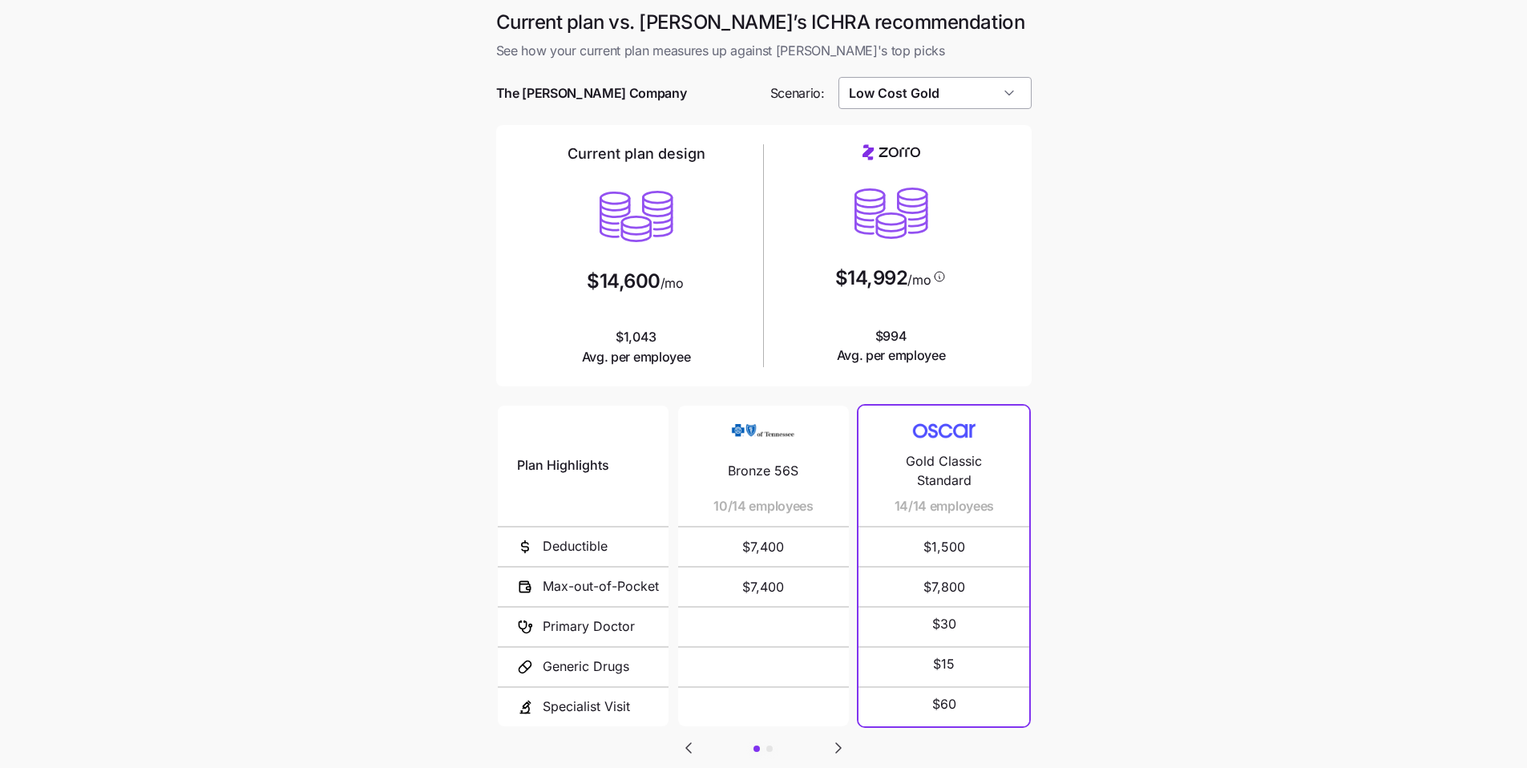
click at [953, 96] on input "Low Cost Gold" at bounding box center [935, 93] width 193 height 32
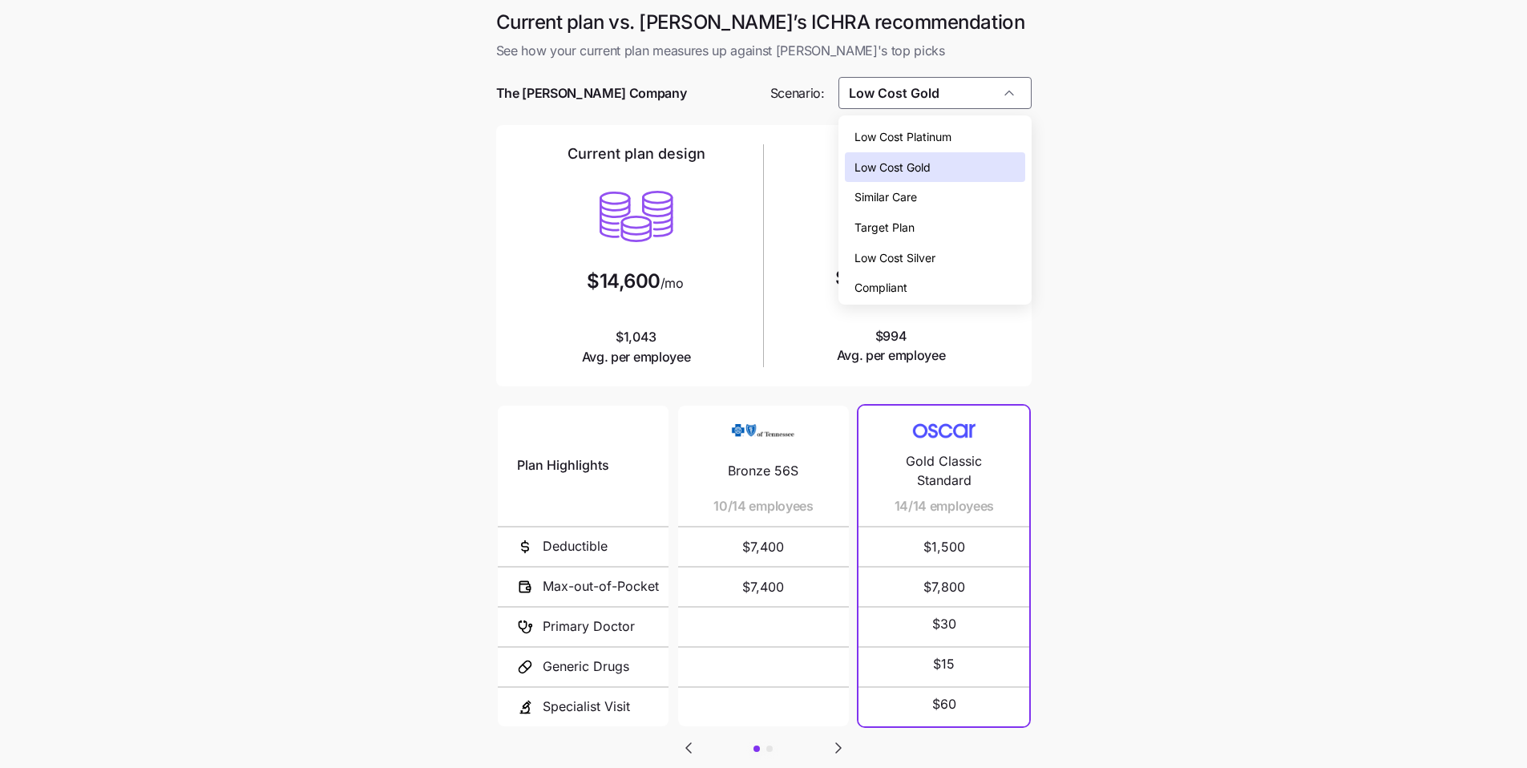
click at [935, 253] on span "Low Cost Silver" at bounding box center [895, 258] width 81 height 18
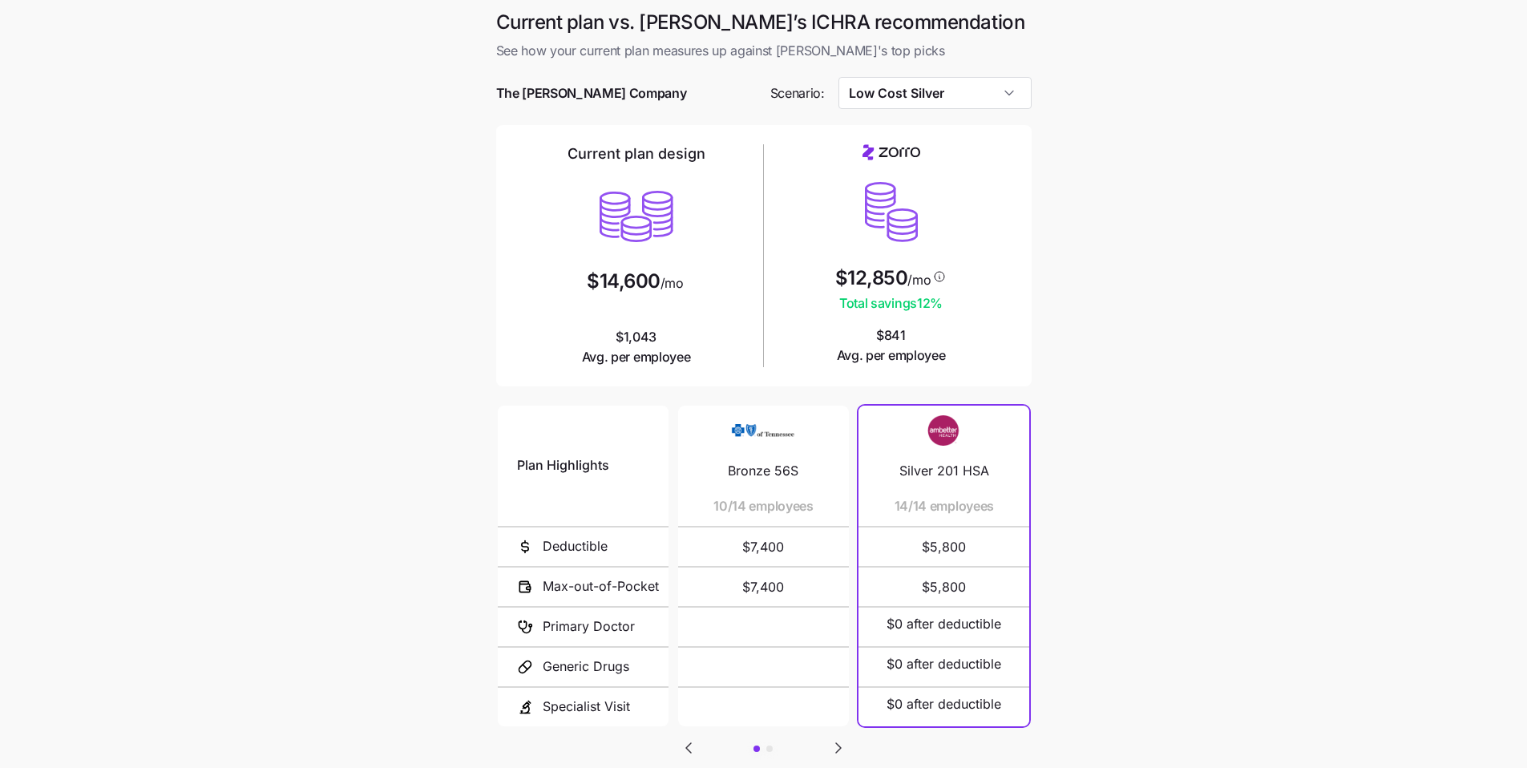
click at [951, 110] on div at bounding box center [764, 117] width 536 height 16
click at [951, 100] on input "Low Cost Silver" at bounding box center [935, 93] width 193 height 32
click at [923, 208] on div "Similar Care" at bounding box center [935, 197] width 180 height 30
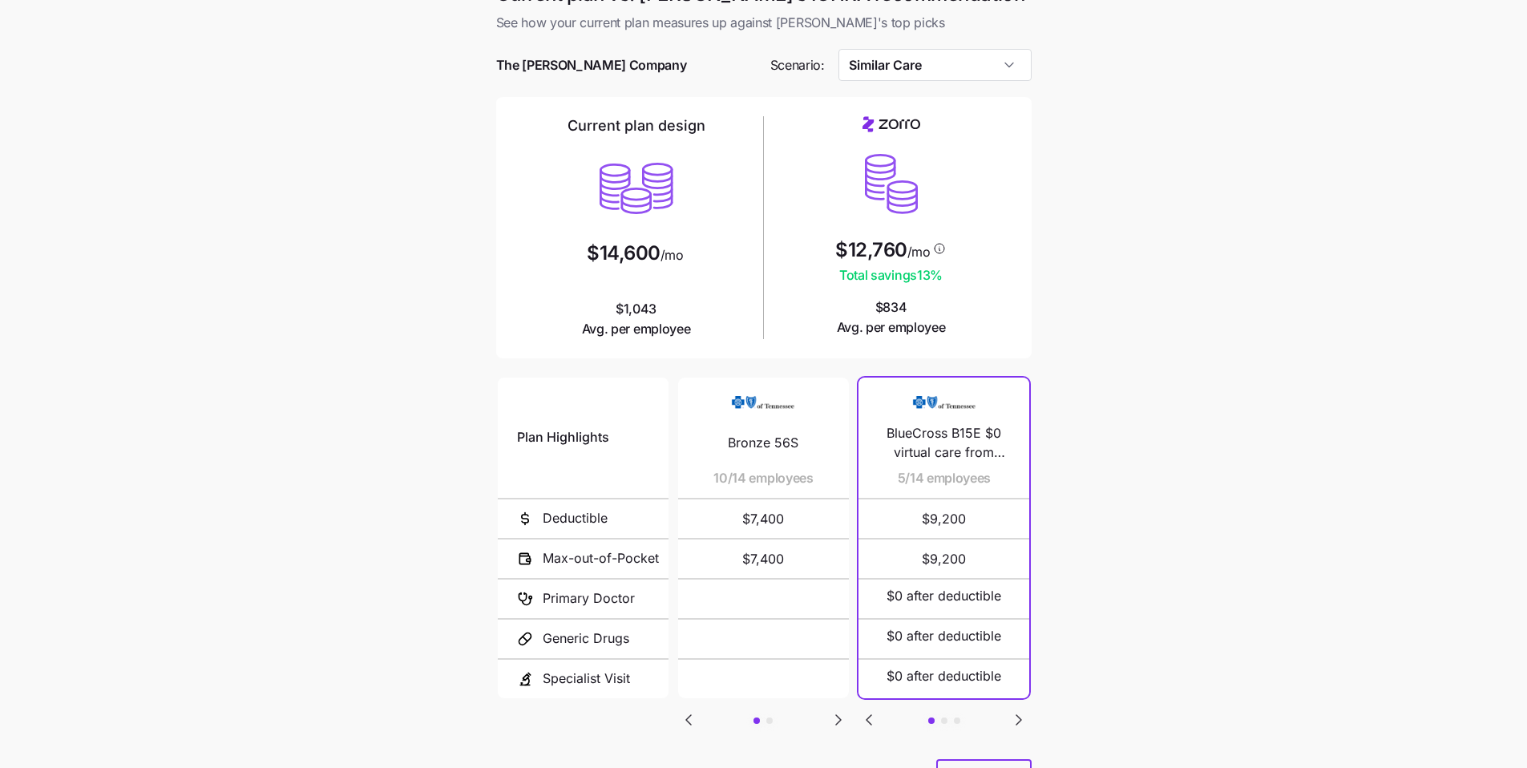
scroll to position [17, 0]
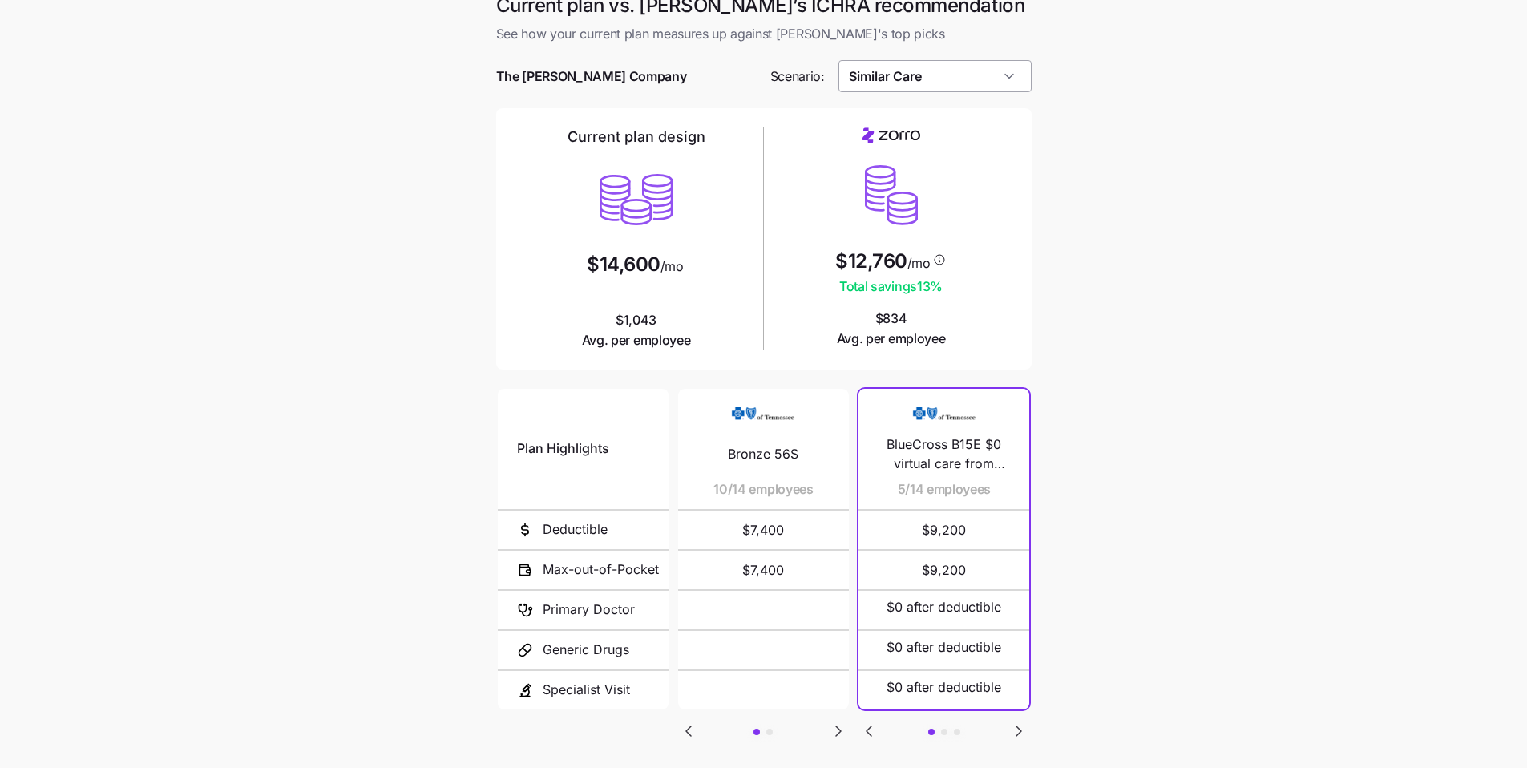
click at [936, 82] on input "Similar Care" at bounding box center [935, 76] width 193 height 32
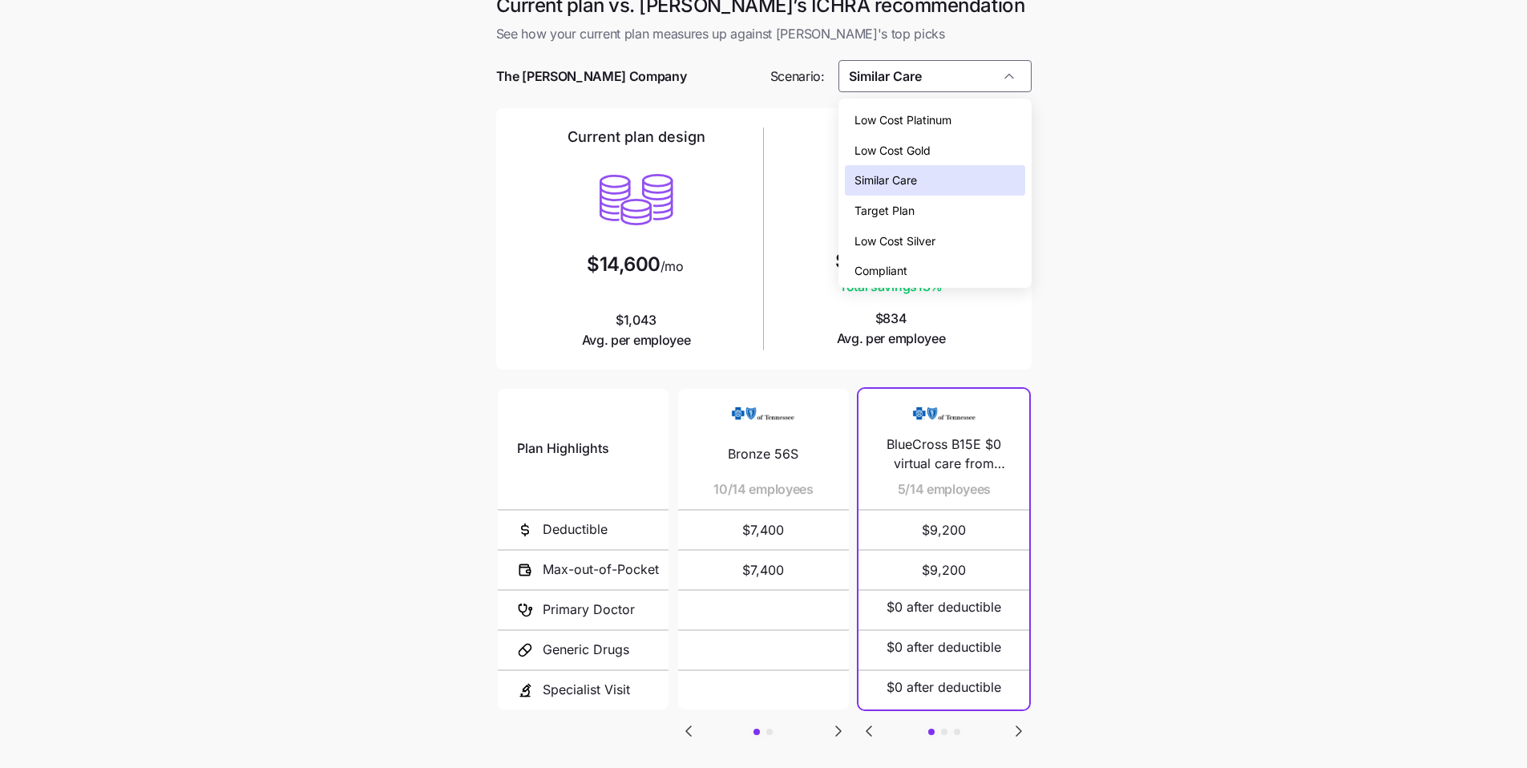
click at [930, 222] on div "Target Plan" at bounding box center [935, 211] width 180 height 30
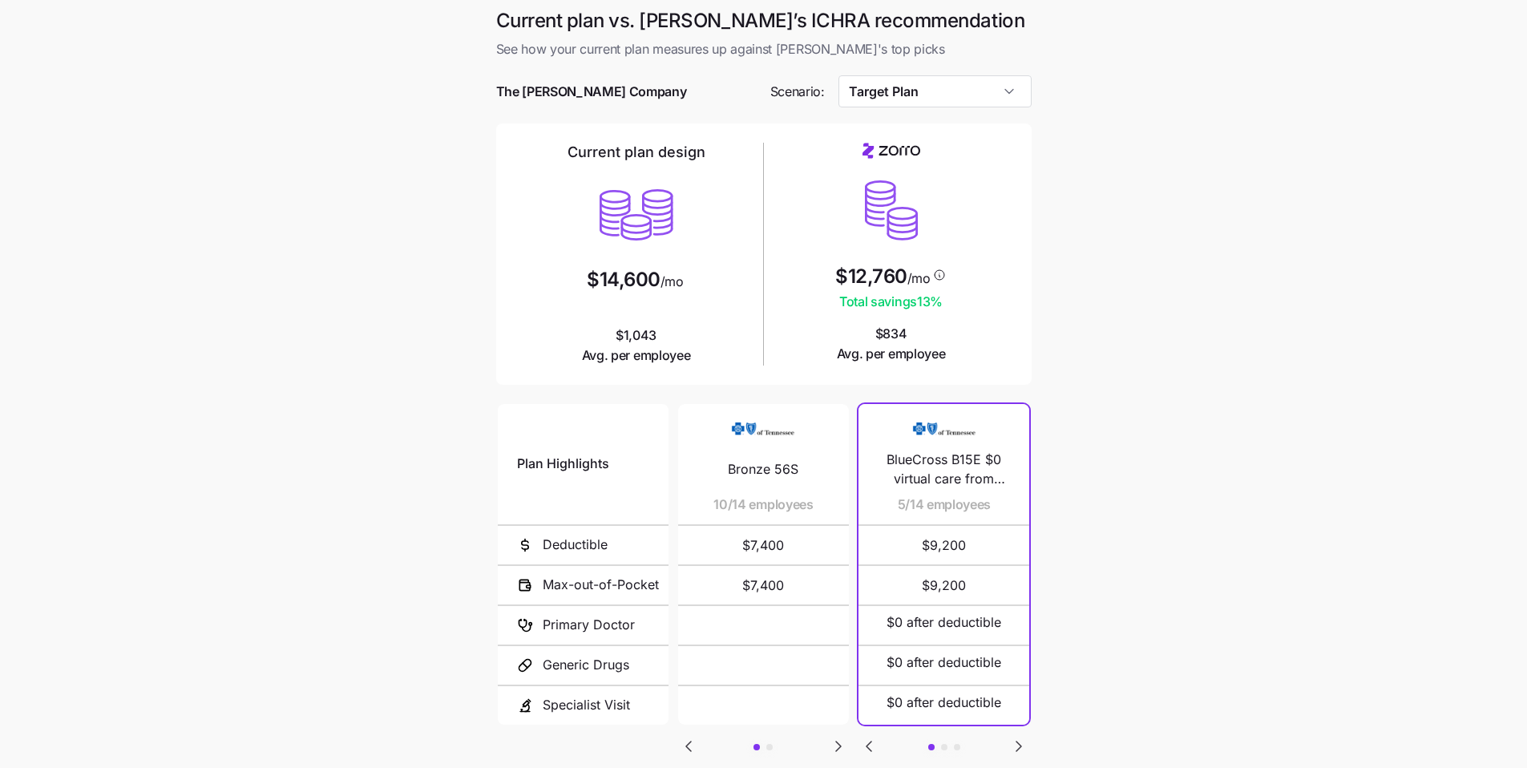
scroll to position [0, 0]
click at [941, 90] on input "Target Plan" at bounding box center [935, 93] width 193 height 32
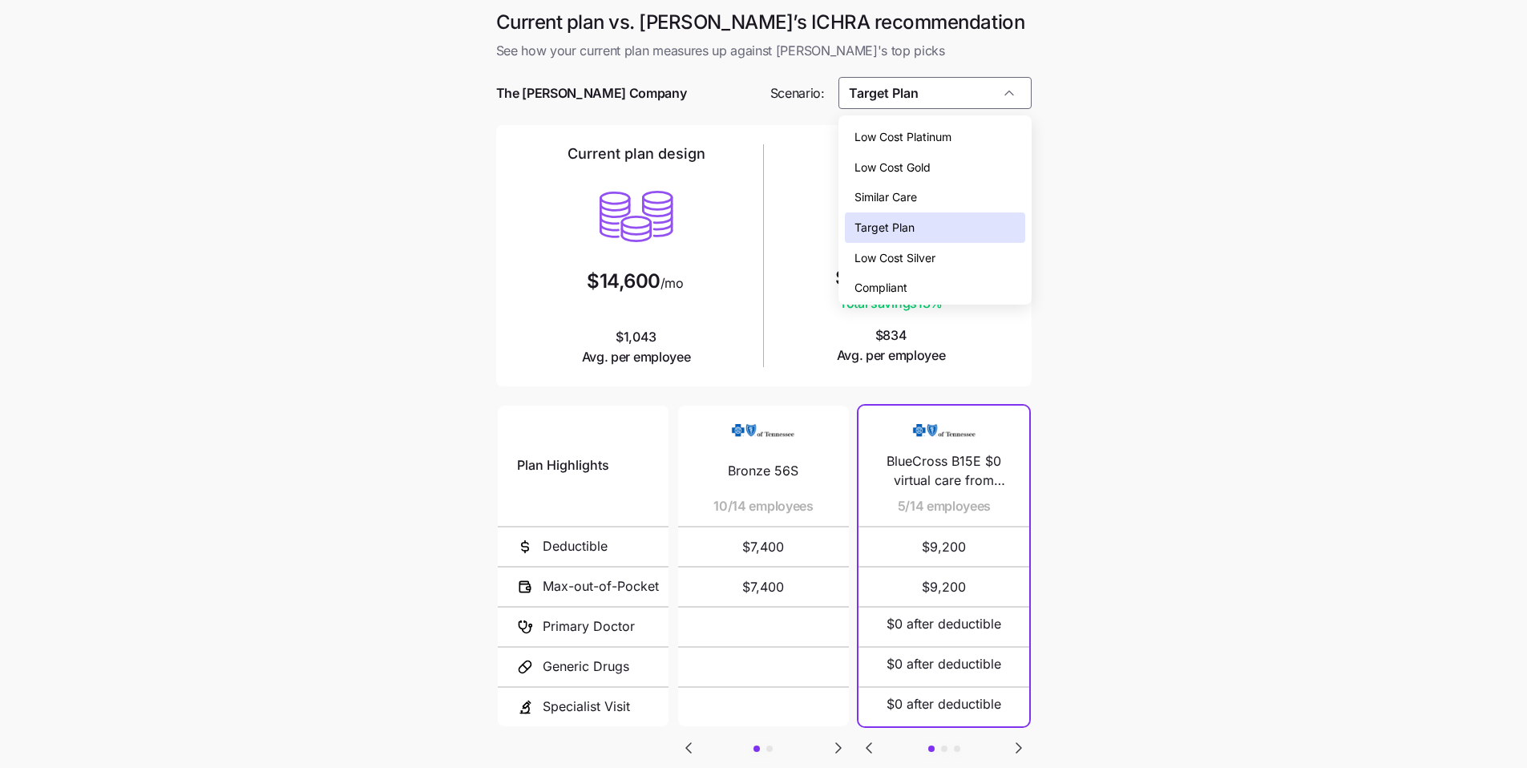
click at [933, 287] on div "Compliant" at bounding box center [935, 288] width 180 height 30
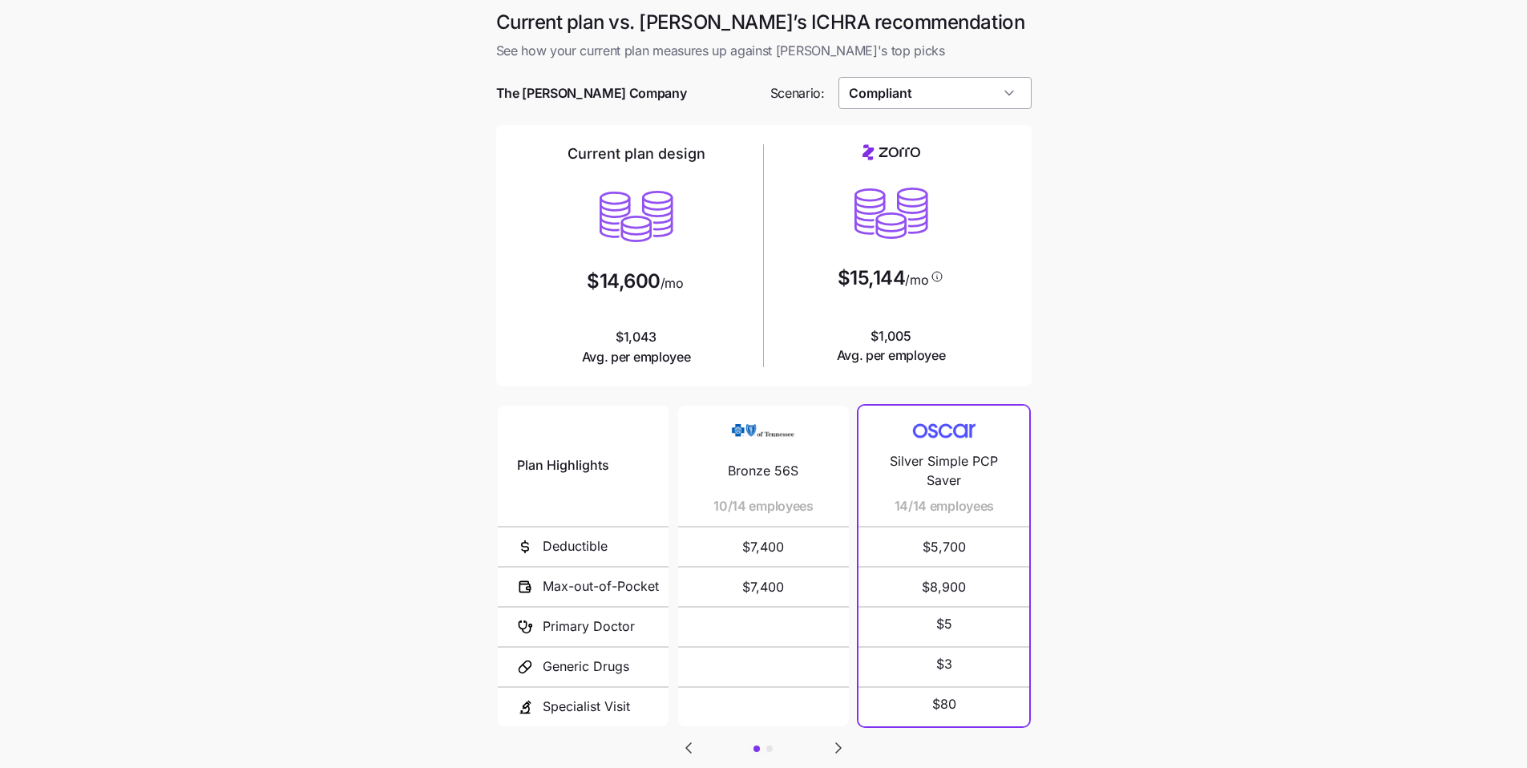
click at [962, 103] on input "Compliant" at bounding box center [935, 93] width 193 height 32
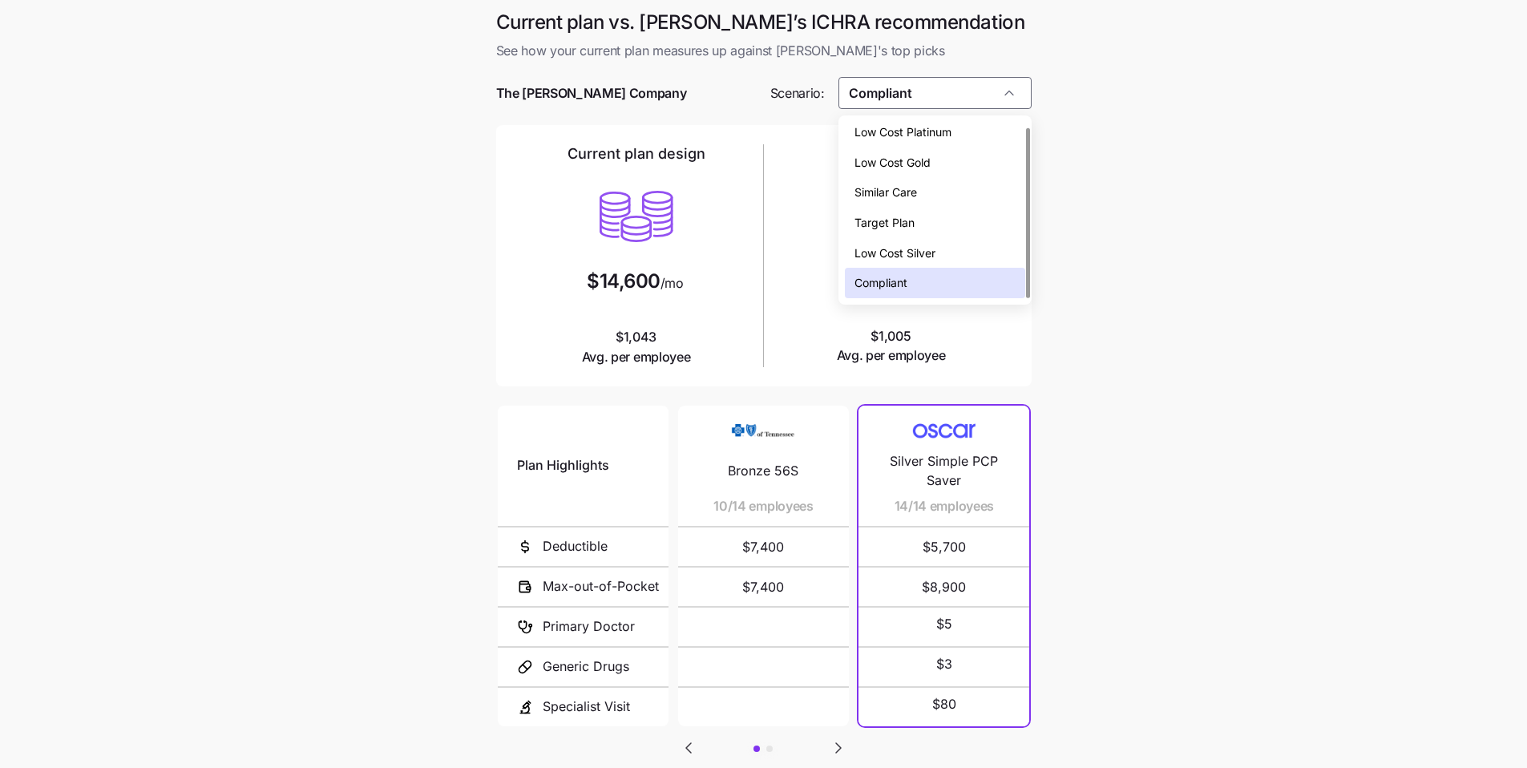
click at [920, 247] on span "Low Cost Silver" at bounding box center [895, 254] width 81 height 18
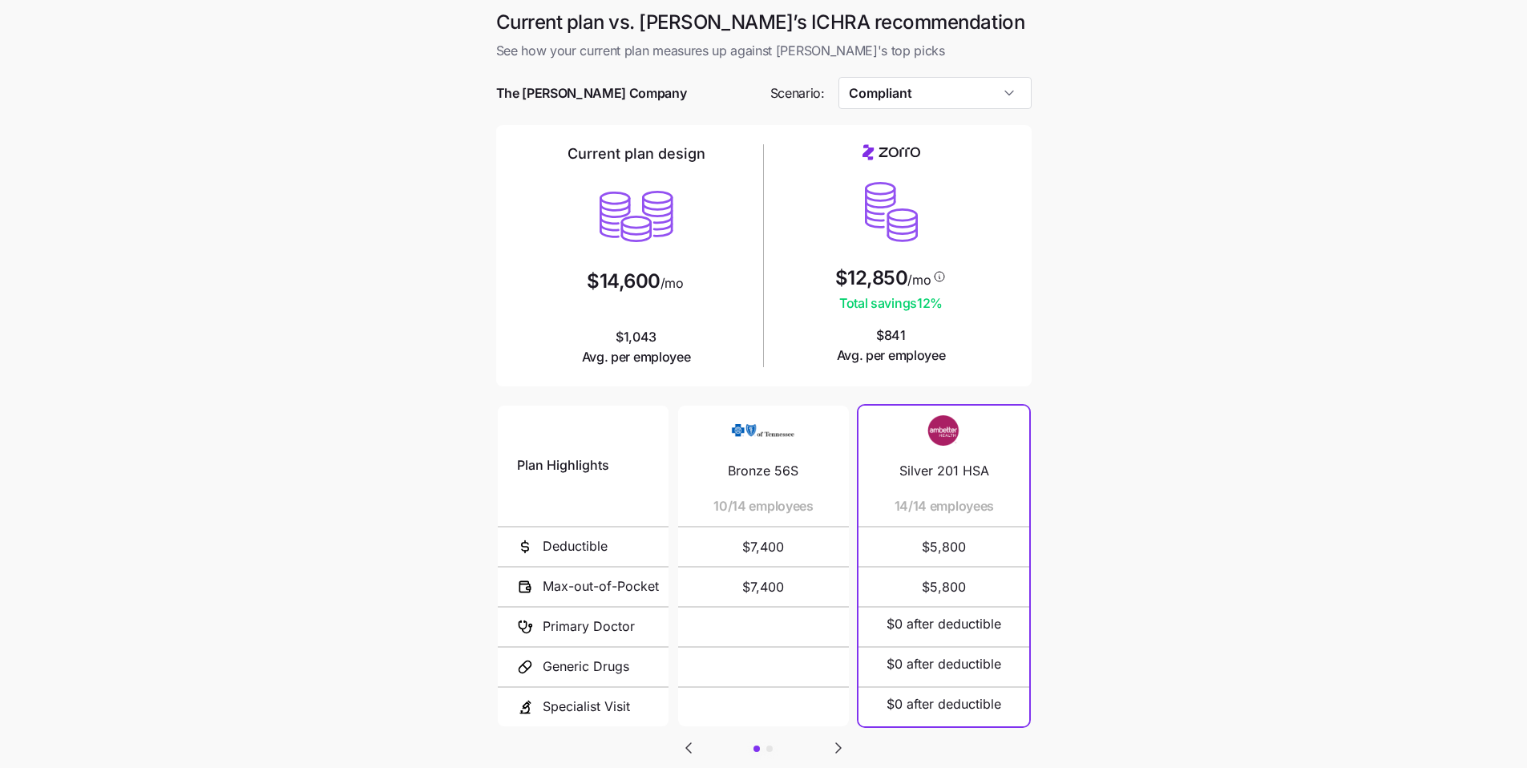
type input "Low Cost Silver"
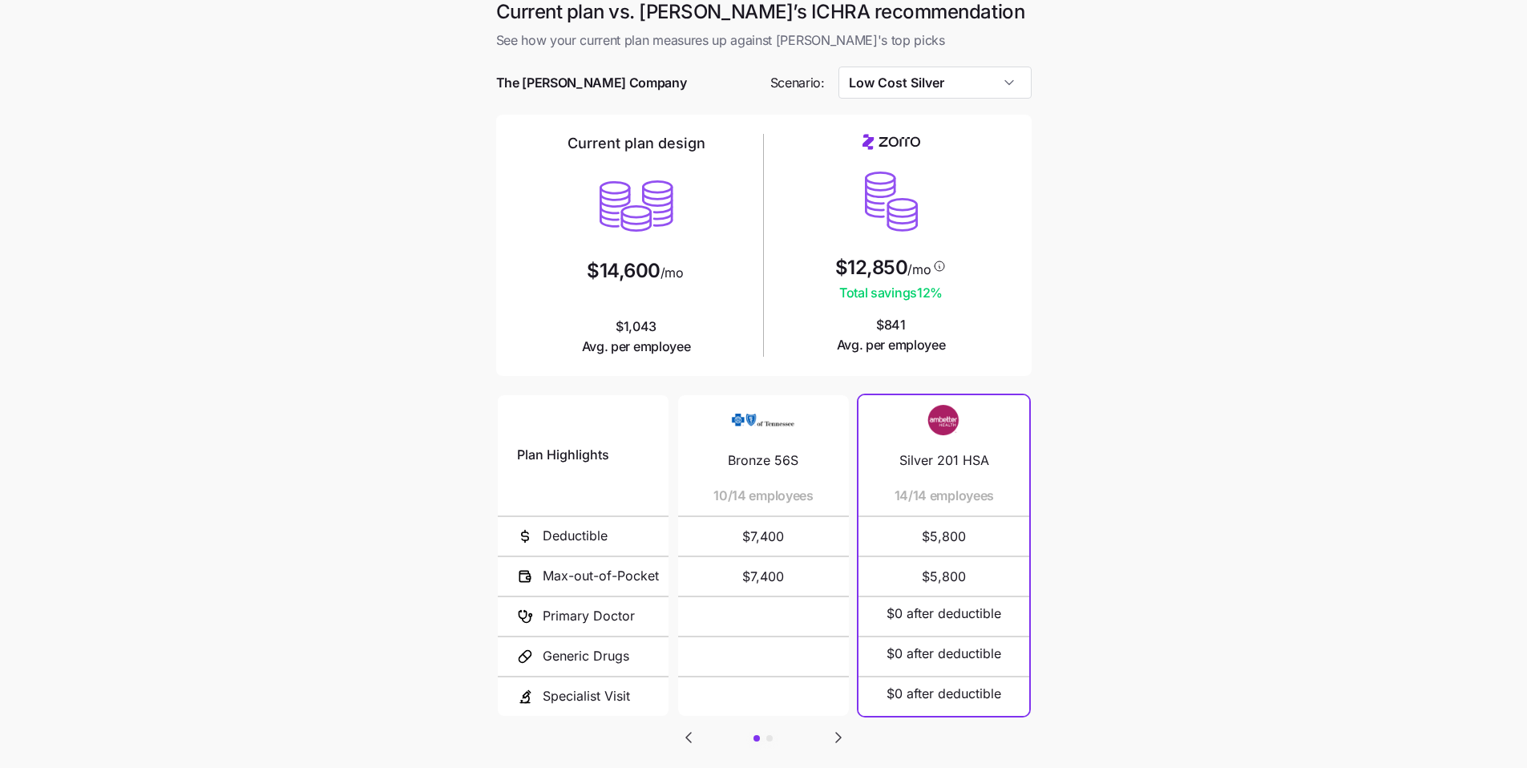
scroll to position [11, 0]
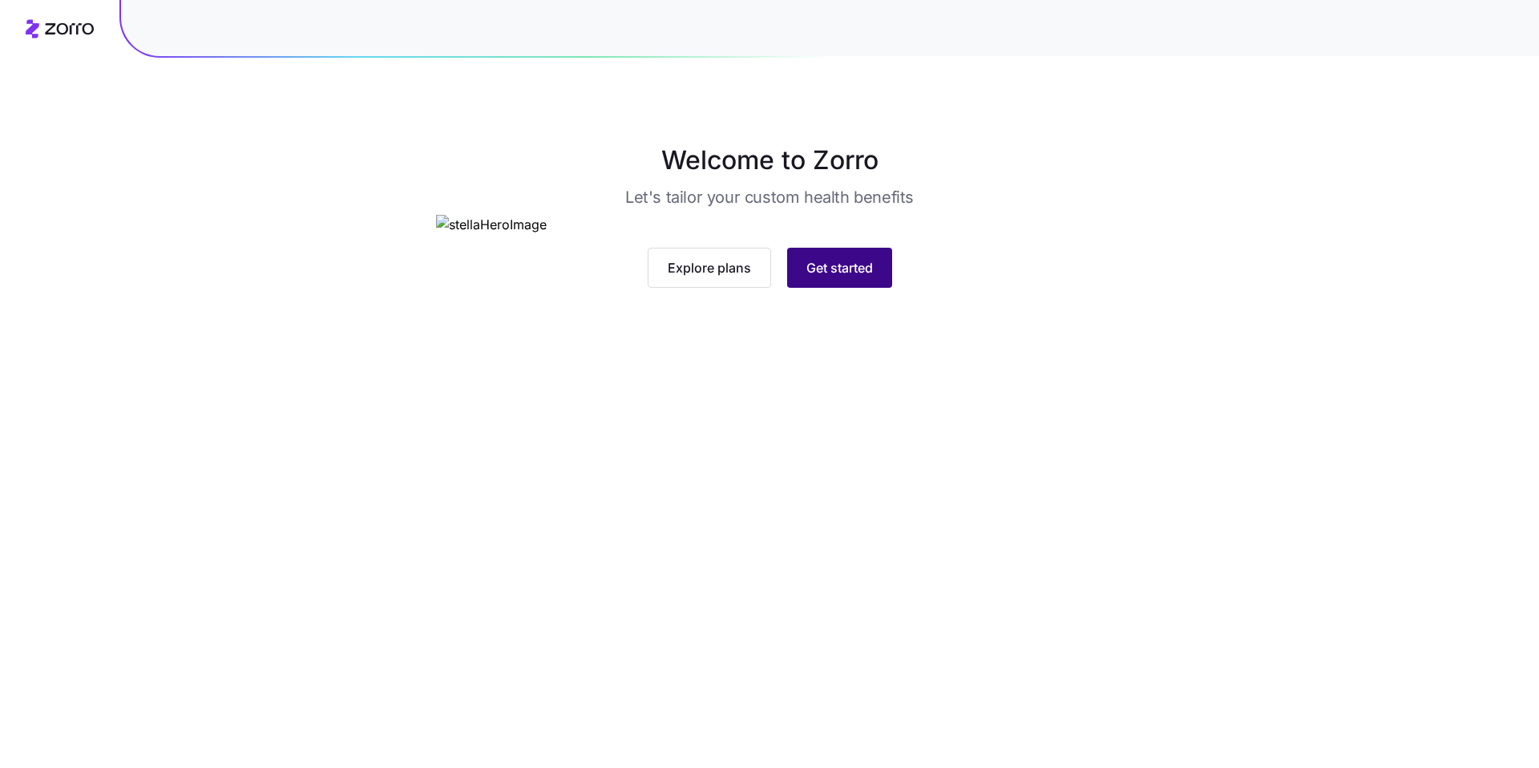
click at [859, 277] on span "Get started" at bounding box center [840, 267] width 67 height 19
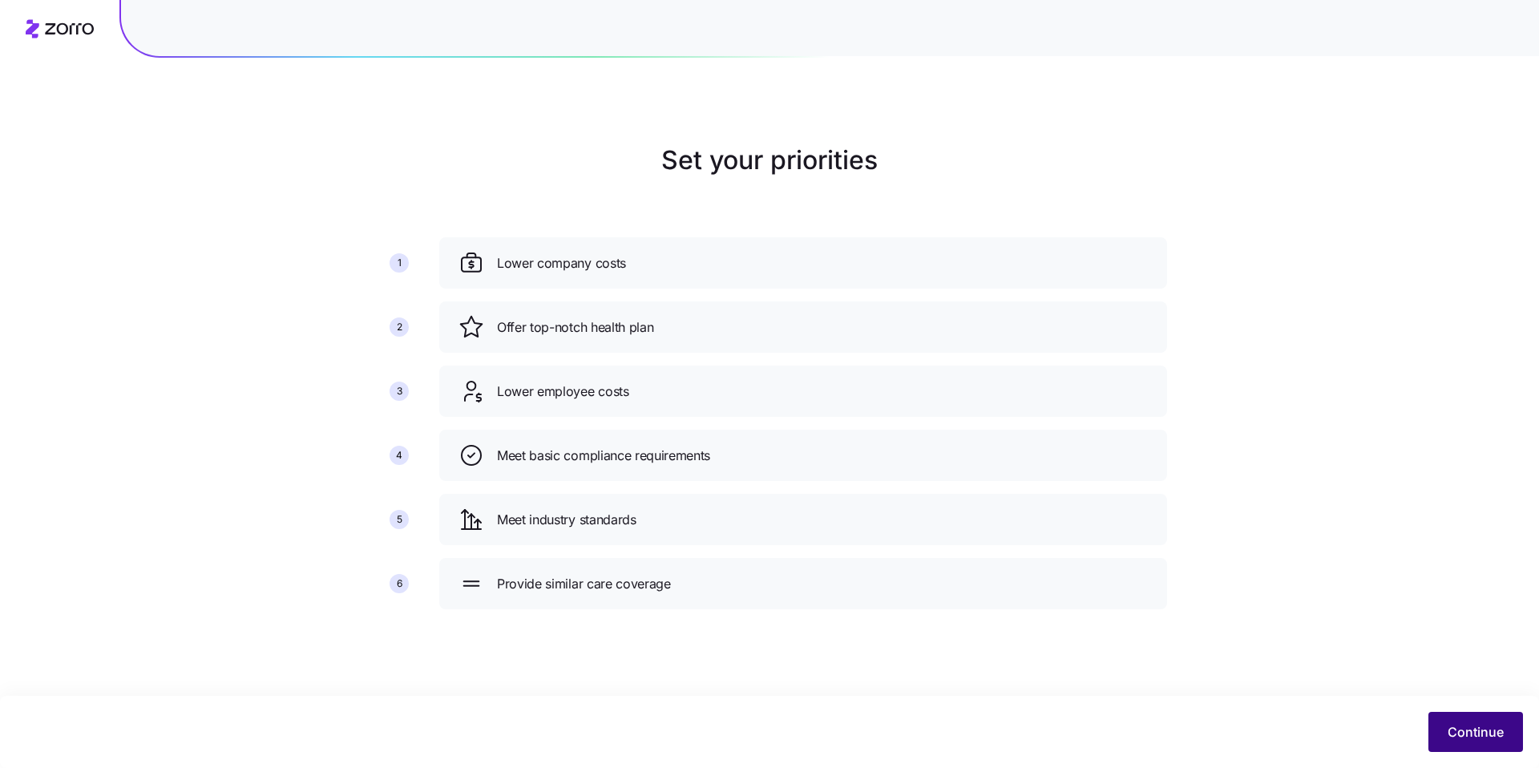
click at [1470, 723] on span "Continue" at bounding box center [1476, 731] width 56 height 19
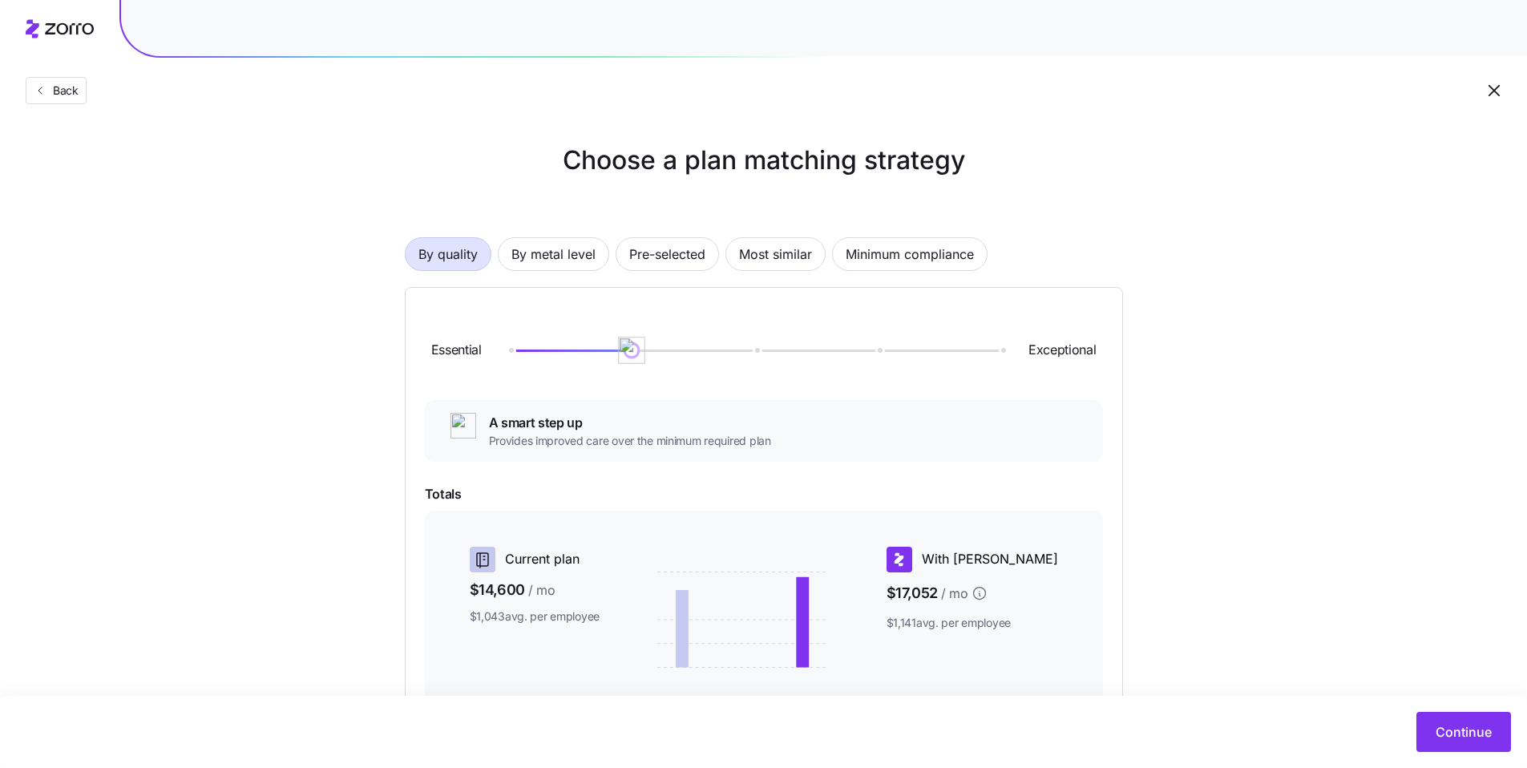
drag, startPoint x: 595, startPoint y: 357, endPoint x: 501, endPoint y: 356, distance: 93.8
click at [618, 357] on img at bounding box center [631, 350] width 27 height 27
drag, startPoint x: 507, startPoint y: 354, endPoint x: 617, endPoint y: 354, distance: 110.7
click at [617, 354] on div at bounding box center [755, 351] width 492 height 10
drag, startPoint x: 629, startPoint y: 354, endPoint x: 734, endPoint y: 357, distance: 105.1
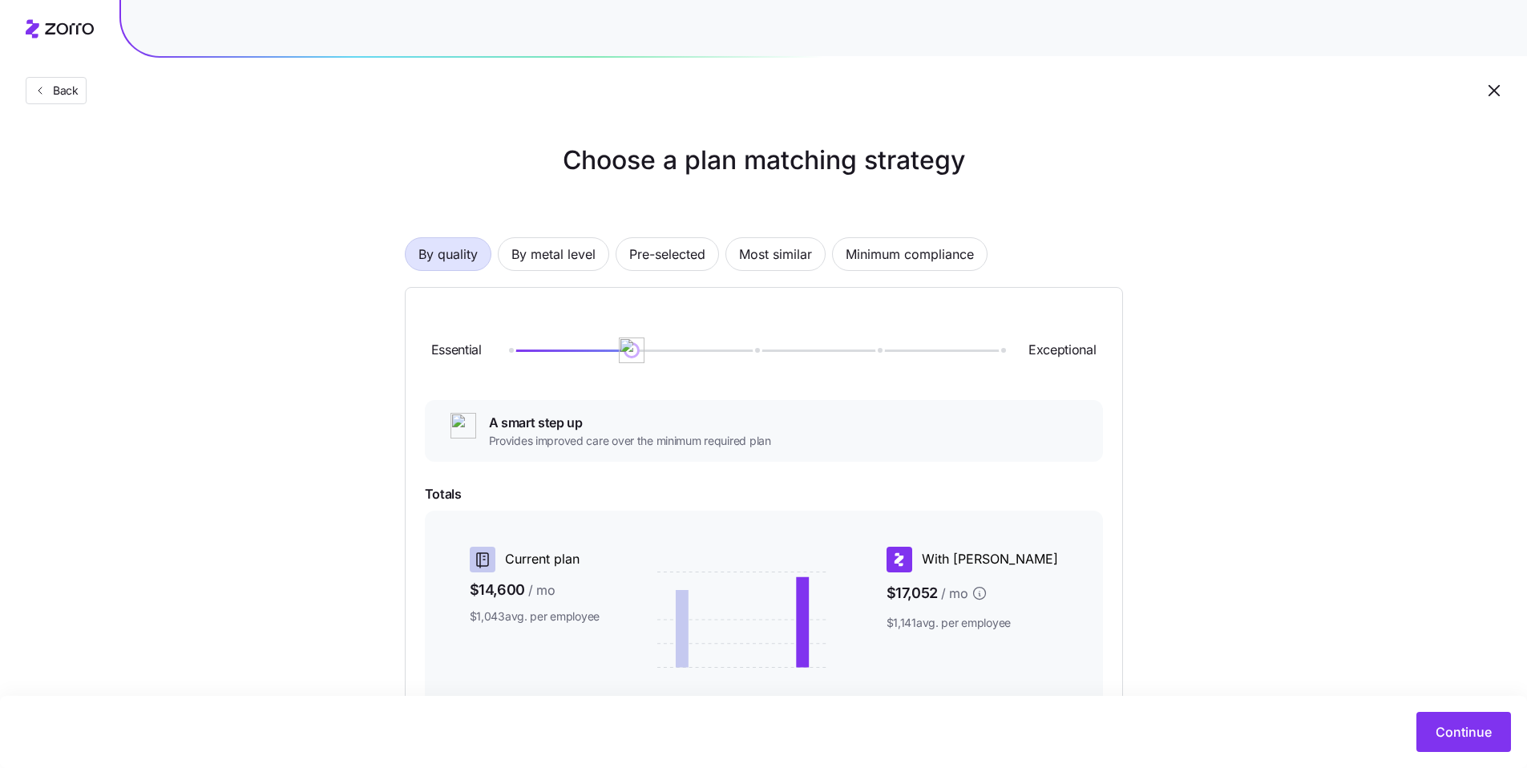
click at [734, 357] on div "Essential Exceptional" at bounding box center [764, 350] width 678 height 87
drag, startPoint x: 756, startPoint y: 355, endPoint x: 867, endPoint y: 358, distance: 110.7
click at [769, 358] on img at bounding box center [755, 350] width 27 height 27
click at [579, 255] on span "By metal level" at bounding box center [554, 254] width 84 height 32
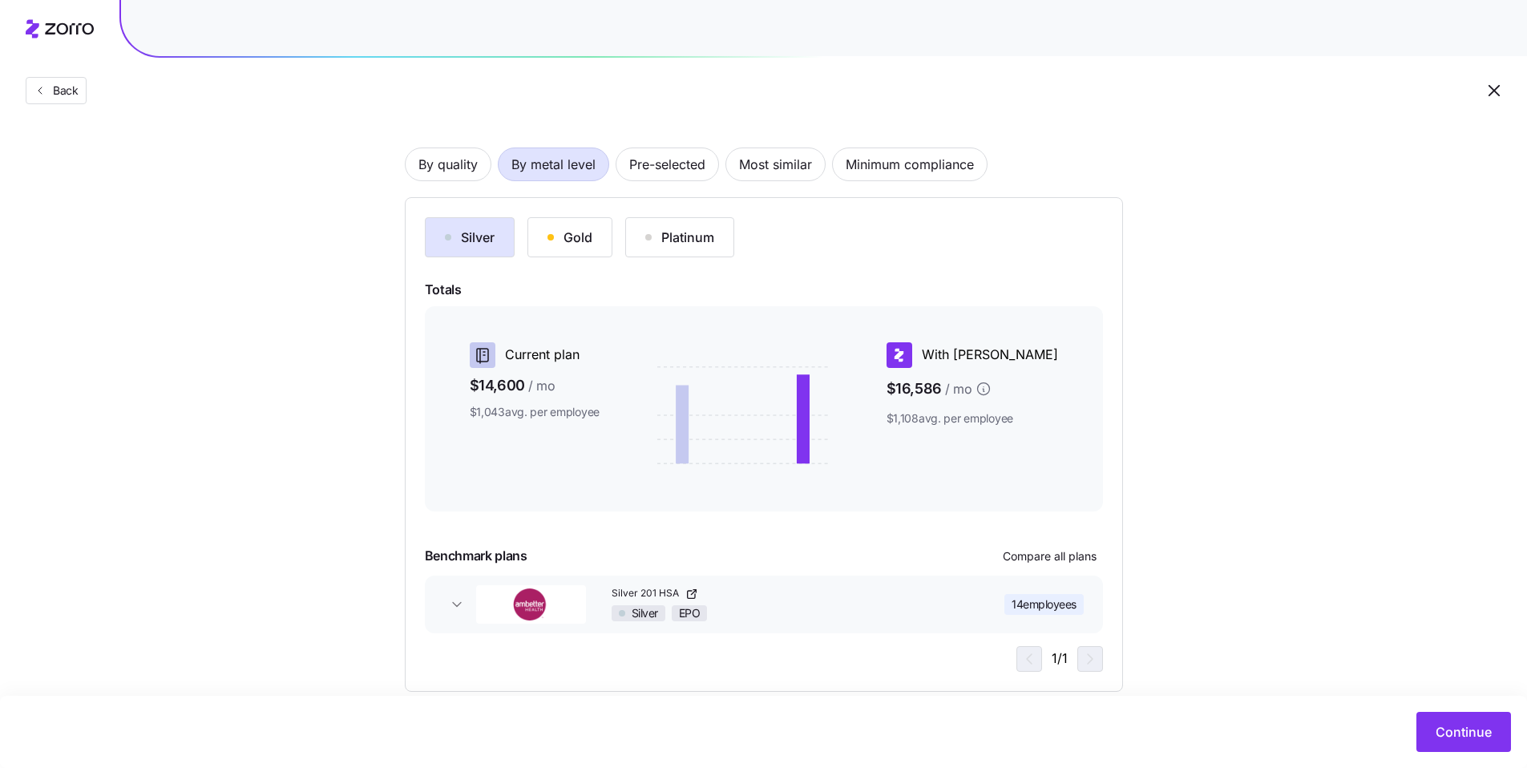
scroll to position [116, 0]
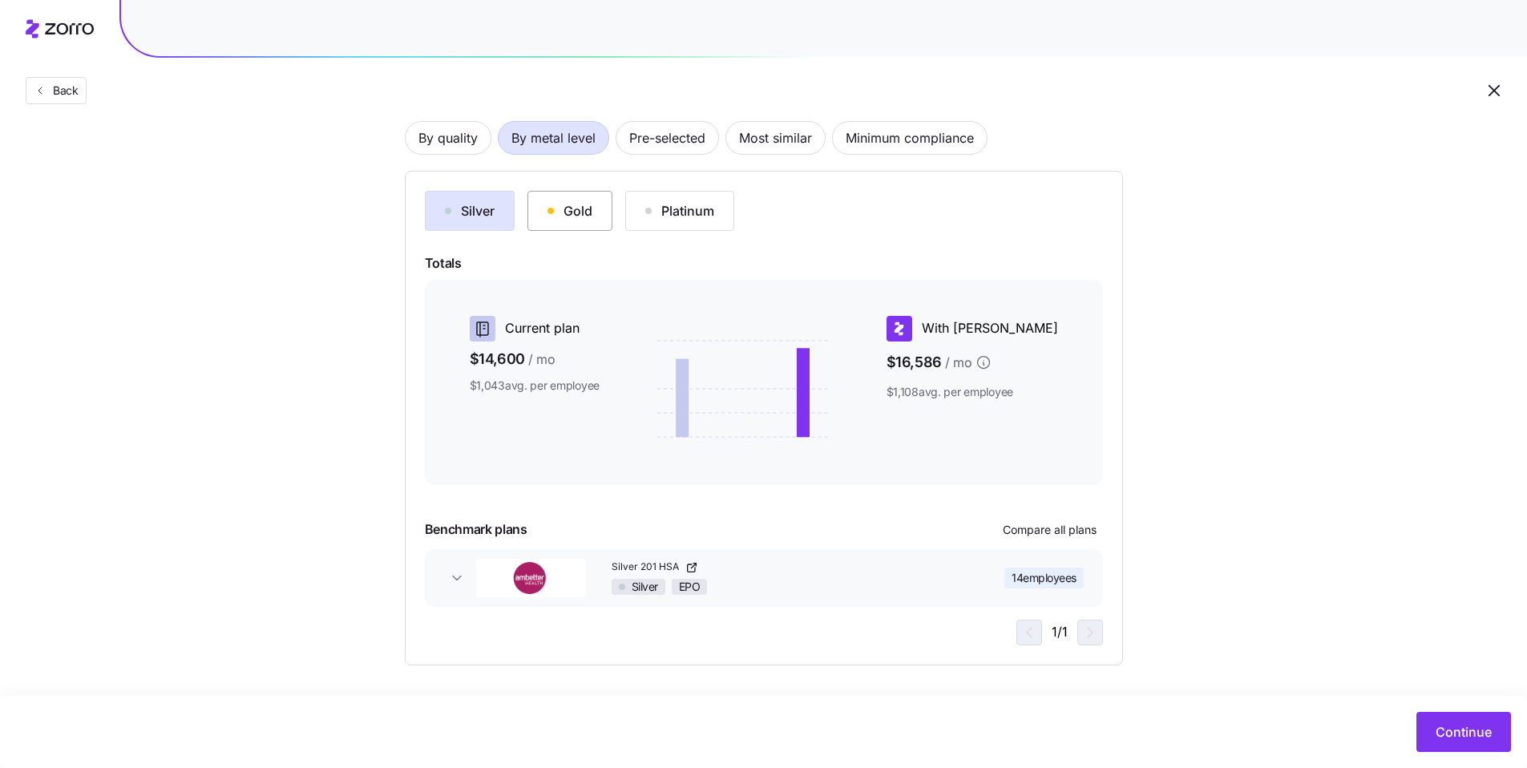
click at [598, 221] on button "Gold" at bounding box center [570, 211] width 85 height 40
click at [502, 217] on button "Silver" at bounding box center [470, 211] width 90 height 40
click at [1472, 729] on span "Continue" at bounding box center [1464, 731] width 56 height 19
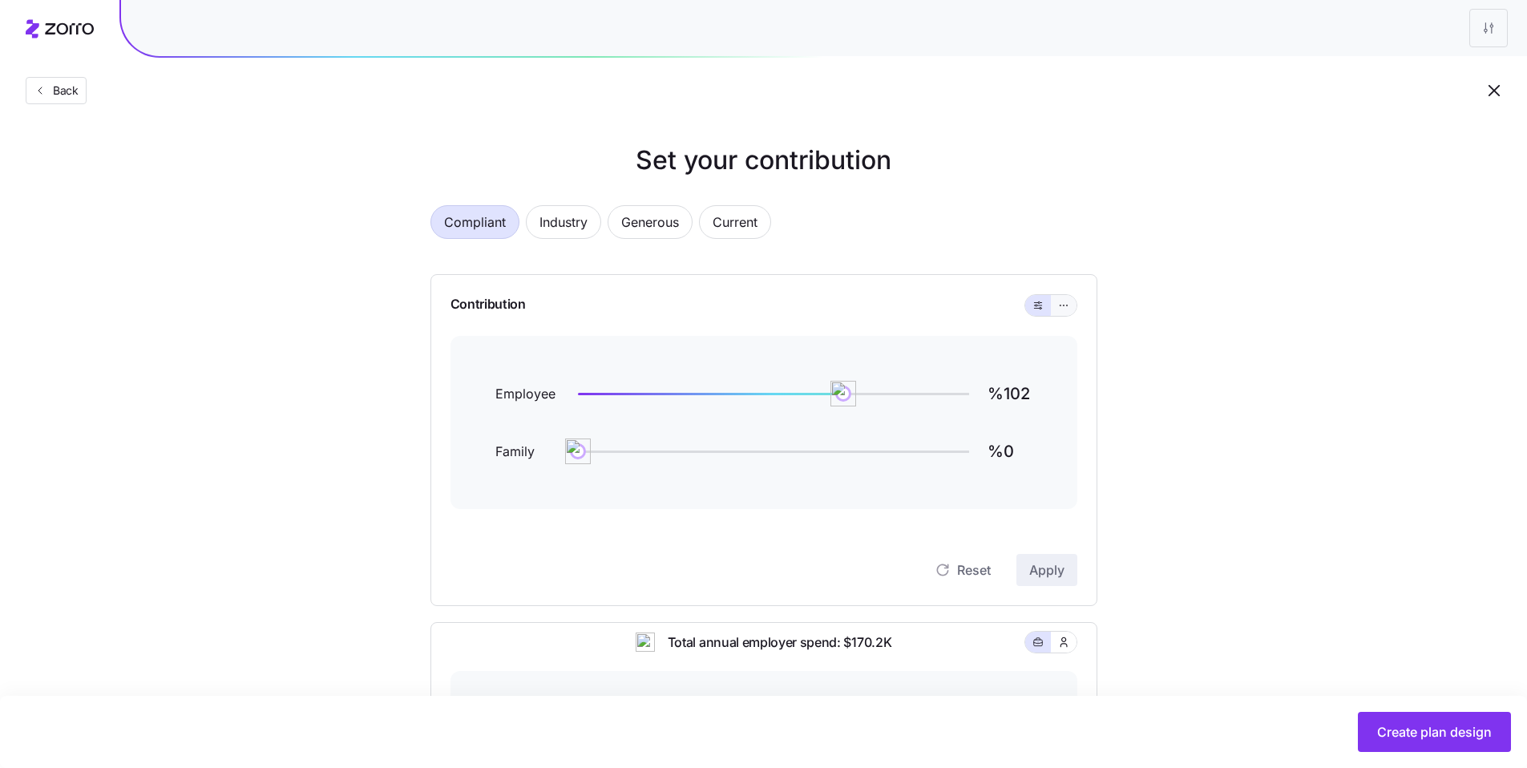
click at [1068, 307] on icon "button" at bounding box center [1063, 305] width 11 height 19
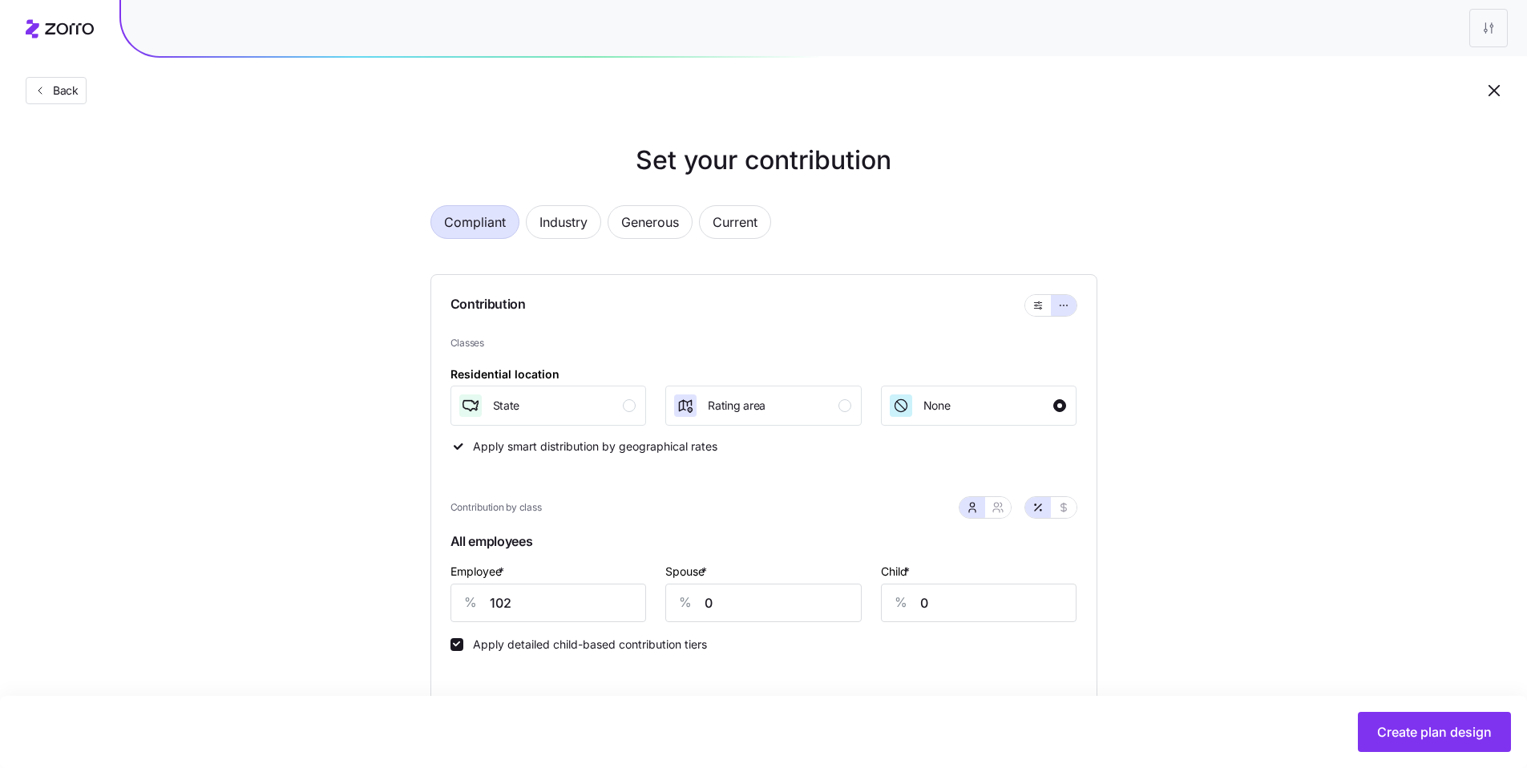
scroll to position [318, 0]
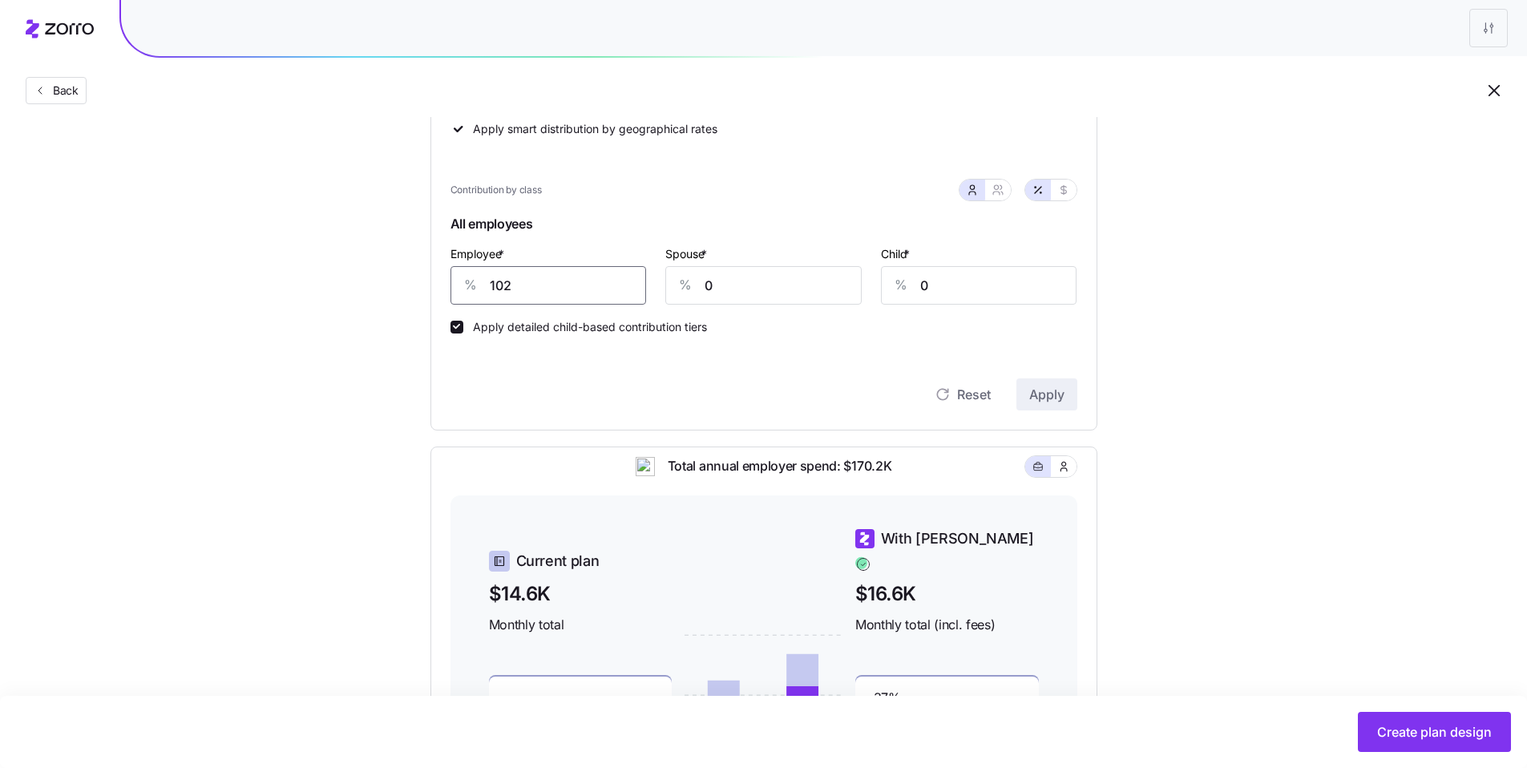
drag, startPoint x: 535, startPoint y: 290, endPoint x: 437, endPoint y: 265, distance: 101.1
click at [448, 269] on div "Contribution Classes Residential location State Rating area None Apply smart di…" at bounding box center [764, 194] width 667 height 474
type input "75"
click at [681, 283] on div "% 0" at bounding box center [764, 285] width 196 height 38
type input "10"
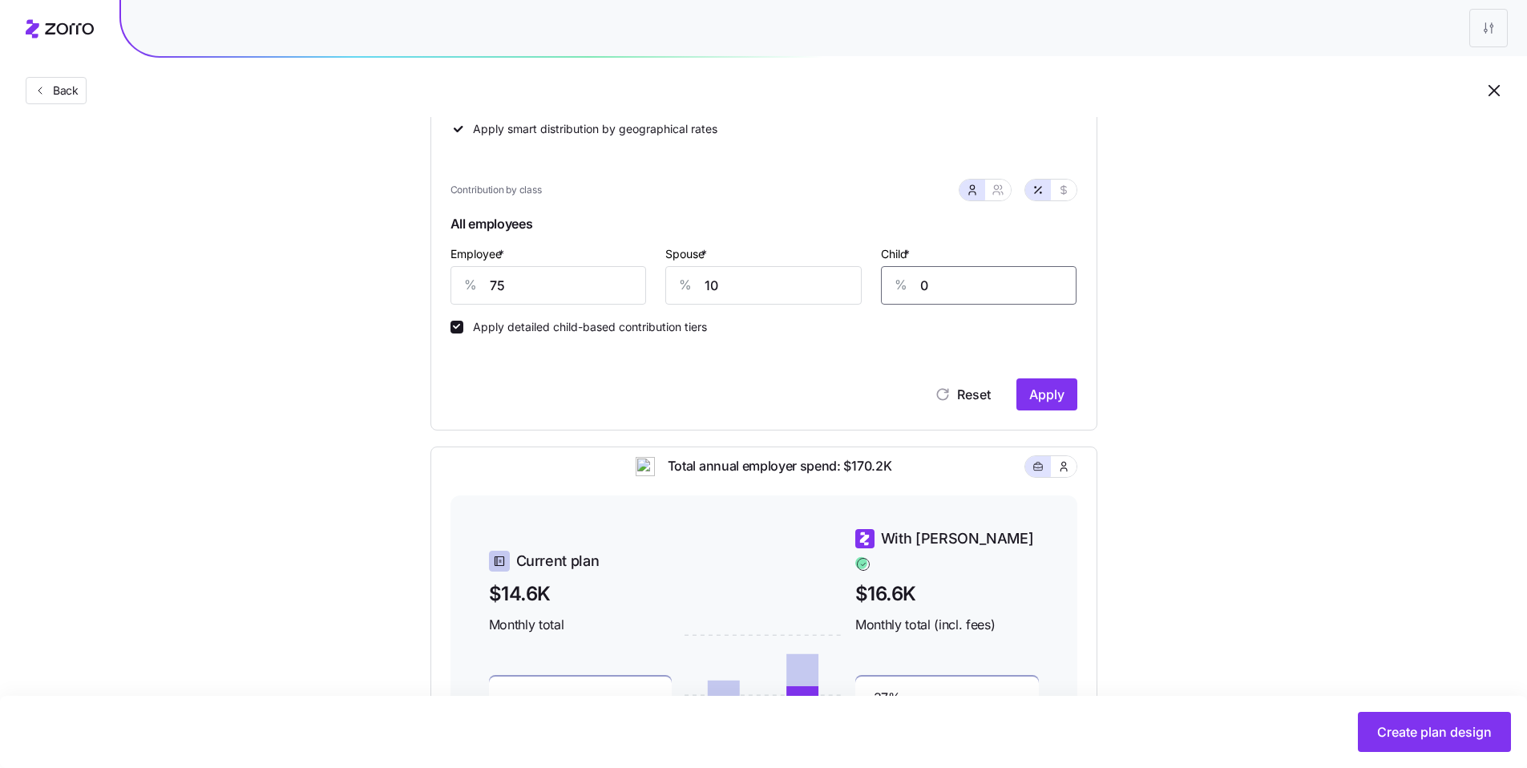
click at [863, 277] on div "Employee * % 75 Spouse * % 10 Child * % 0" at bounding box center [764, 274] width 646 height 80
type input "10"
click at [1041, 413] on div "Contribution Classes Residential location State Rating area None Apply smart di…" at bounding box center [764, 194] width 667 height 474
click at [1046, 392] on span "Apply" at bounding box center [1047, 394] width 35 height 19
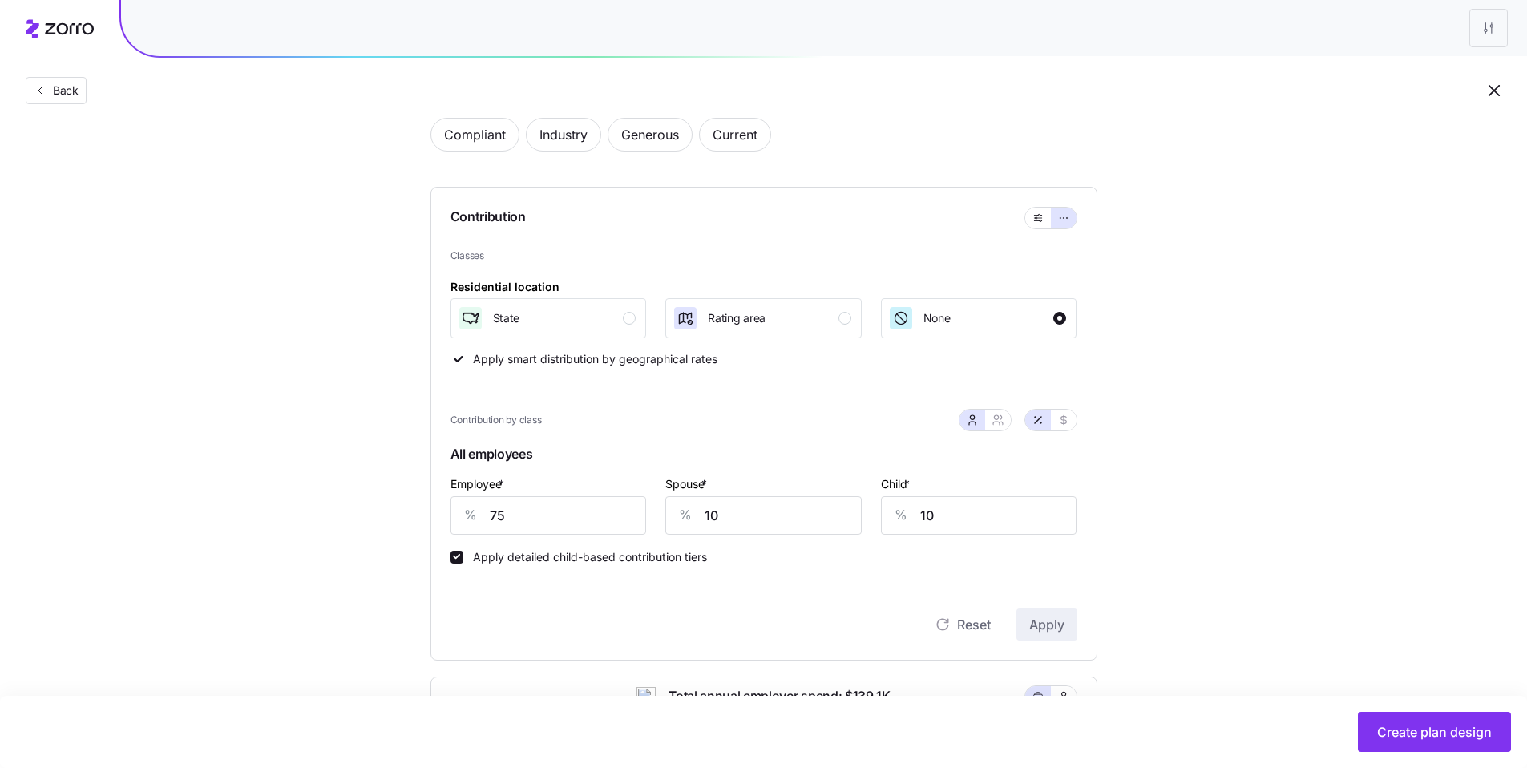
scroll to position [409, 0]
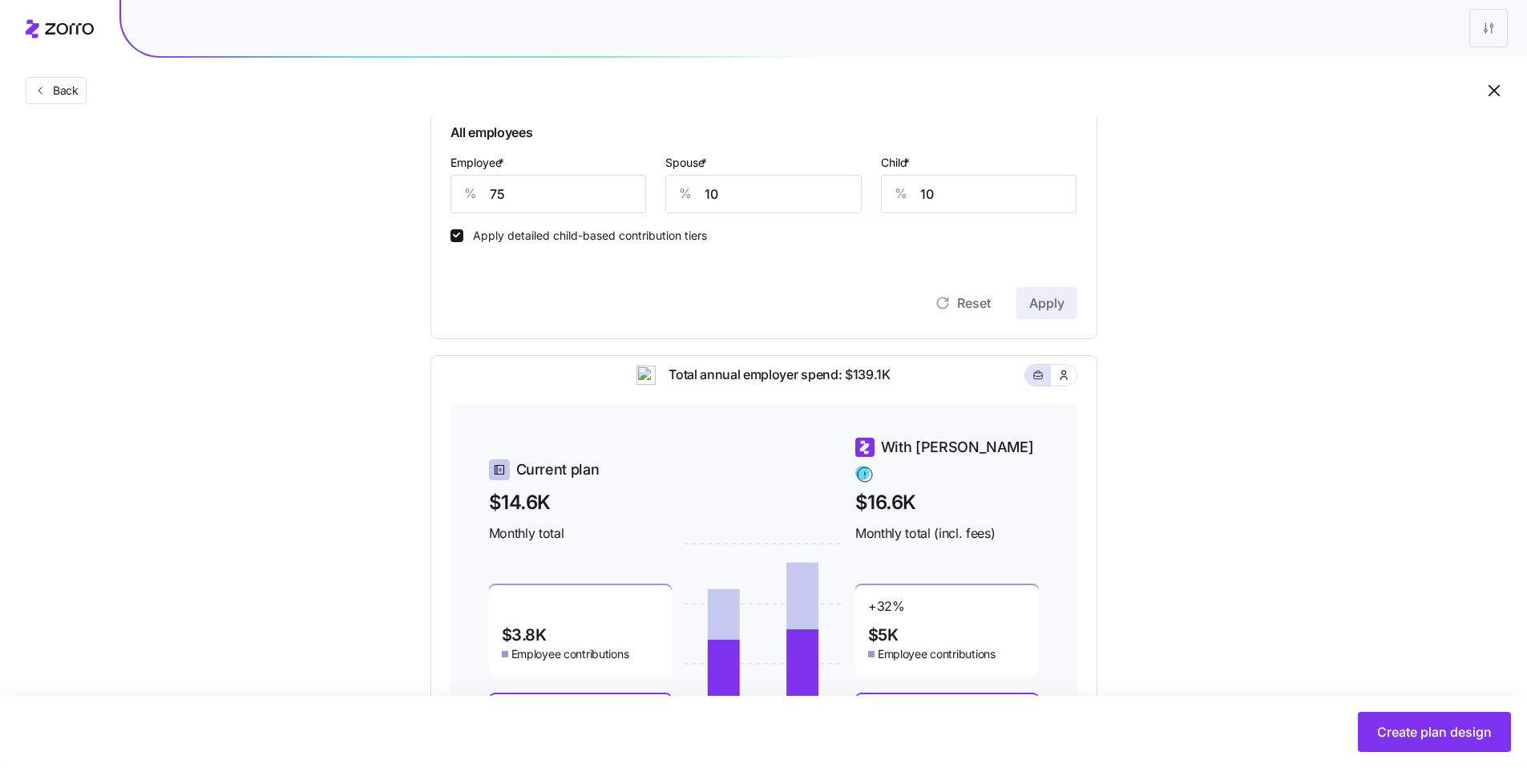
click at [1395, 734] on span "Create plan design" at bounding box center [1435, 731] width 115 height 19
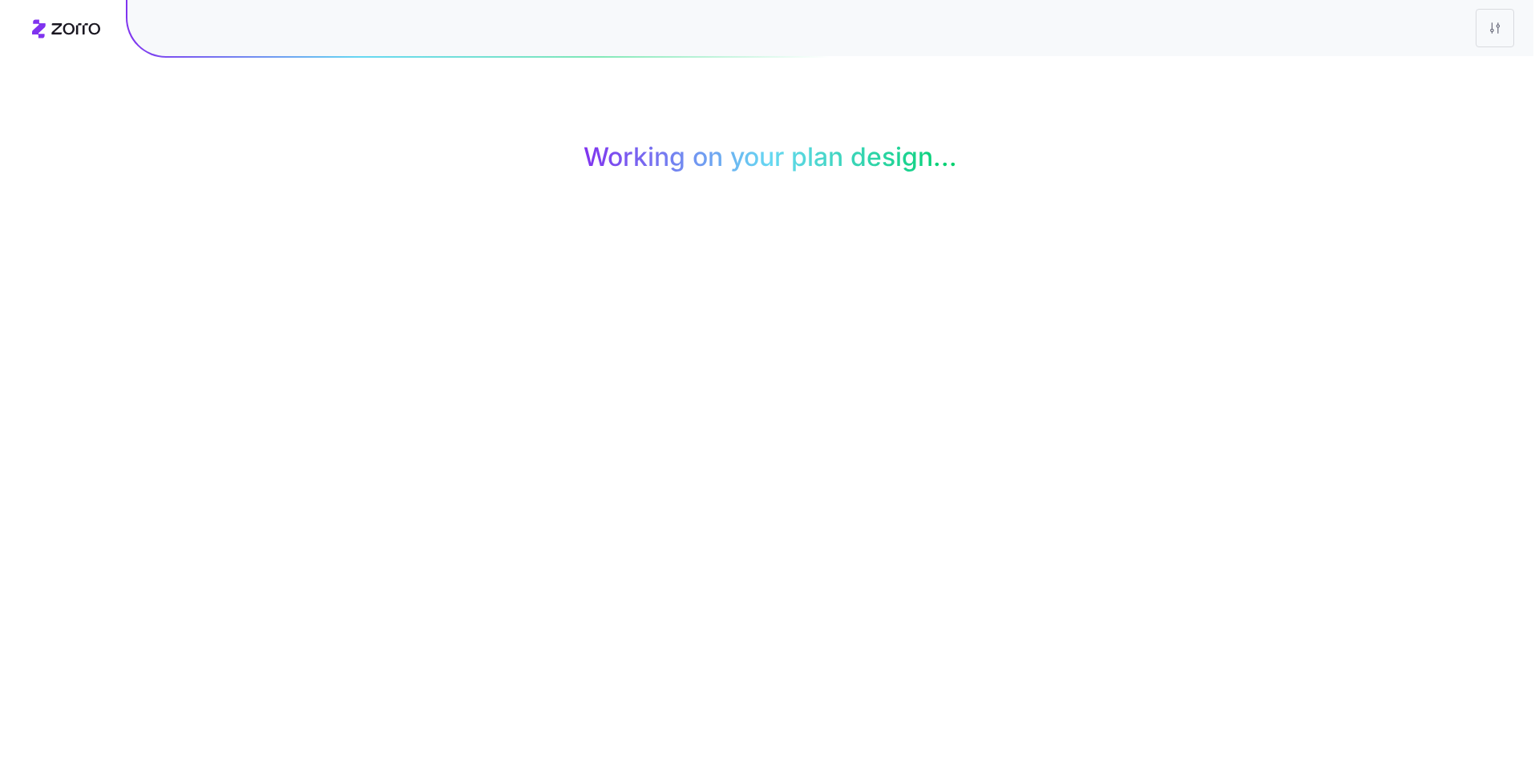
scroll to position [0, 0]
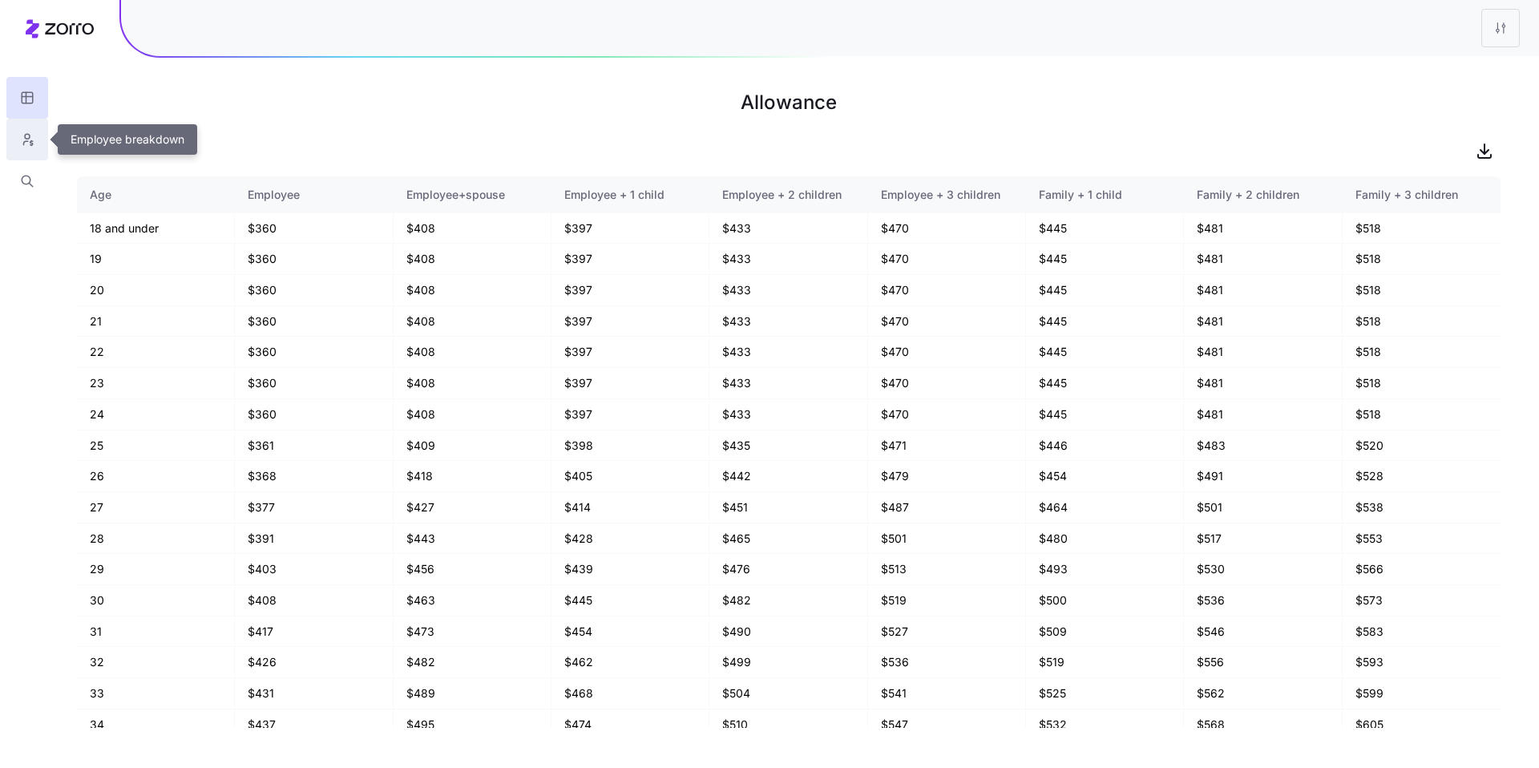
click at [20, 144] on icon "button" at bounding box center [27, 139] width 14 height 16
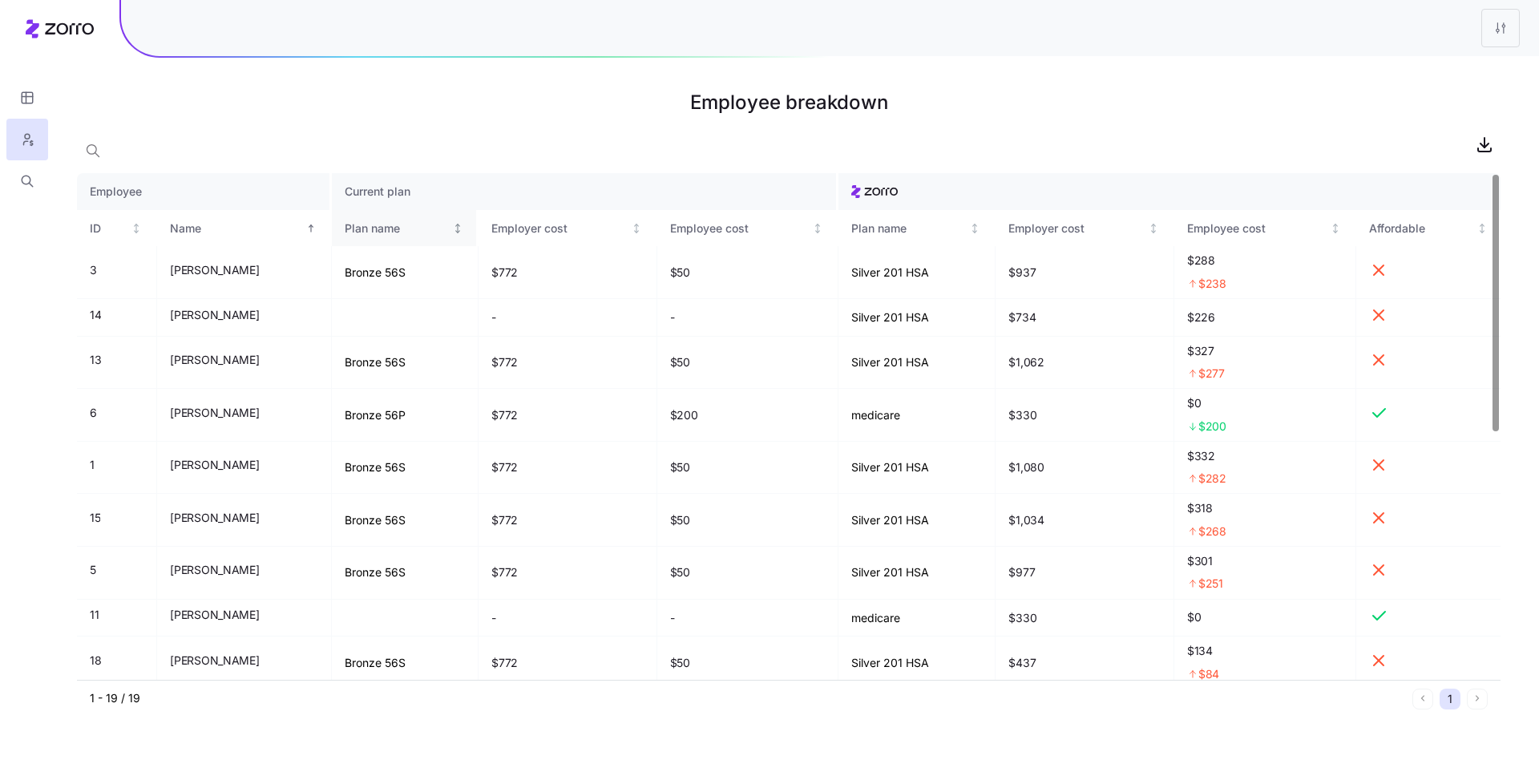
click at [460, 231] on icon "Not sorted" at bounding box center [458, 231] width 4 height 2
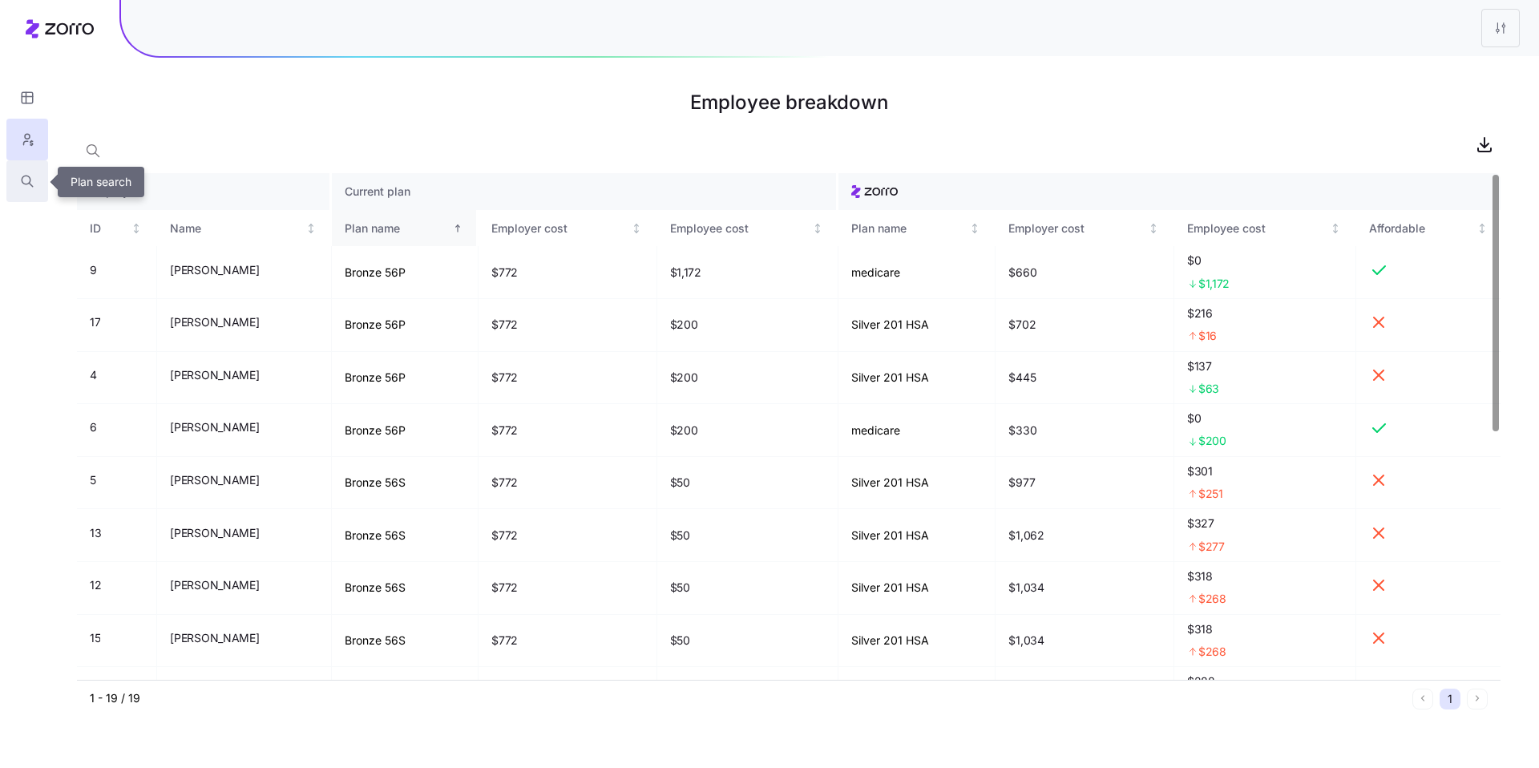
click at [34, 191] on button "button" at bounding box center [27, 181] width 42 height 42
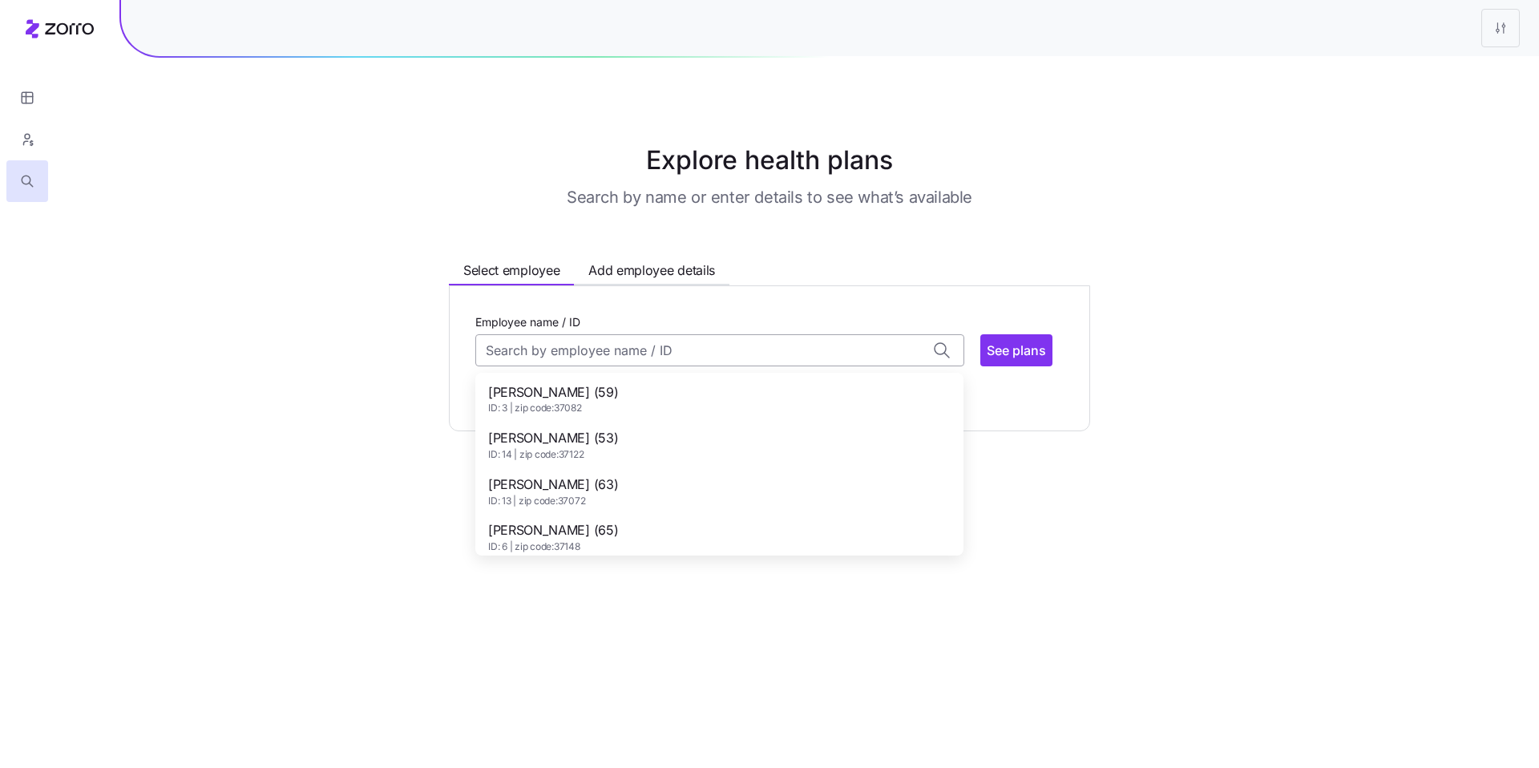
click at [628, 352] on input "Employee name / ID" at bounding box center [719, 350] width 489 height 32
click at [643, 436] on div "[PERSON_NAME] (53) ID: 14 | zip code: 37122" at bounding box center [720, 445] width 482 height 47
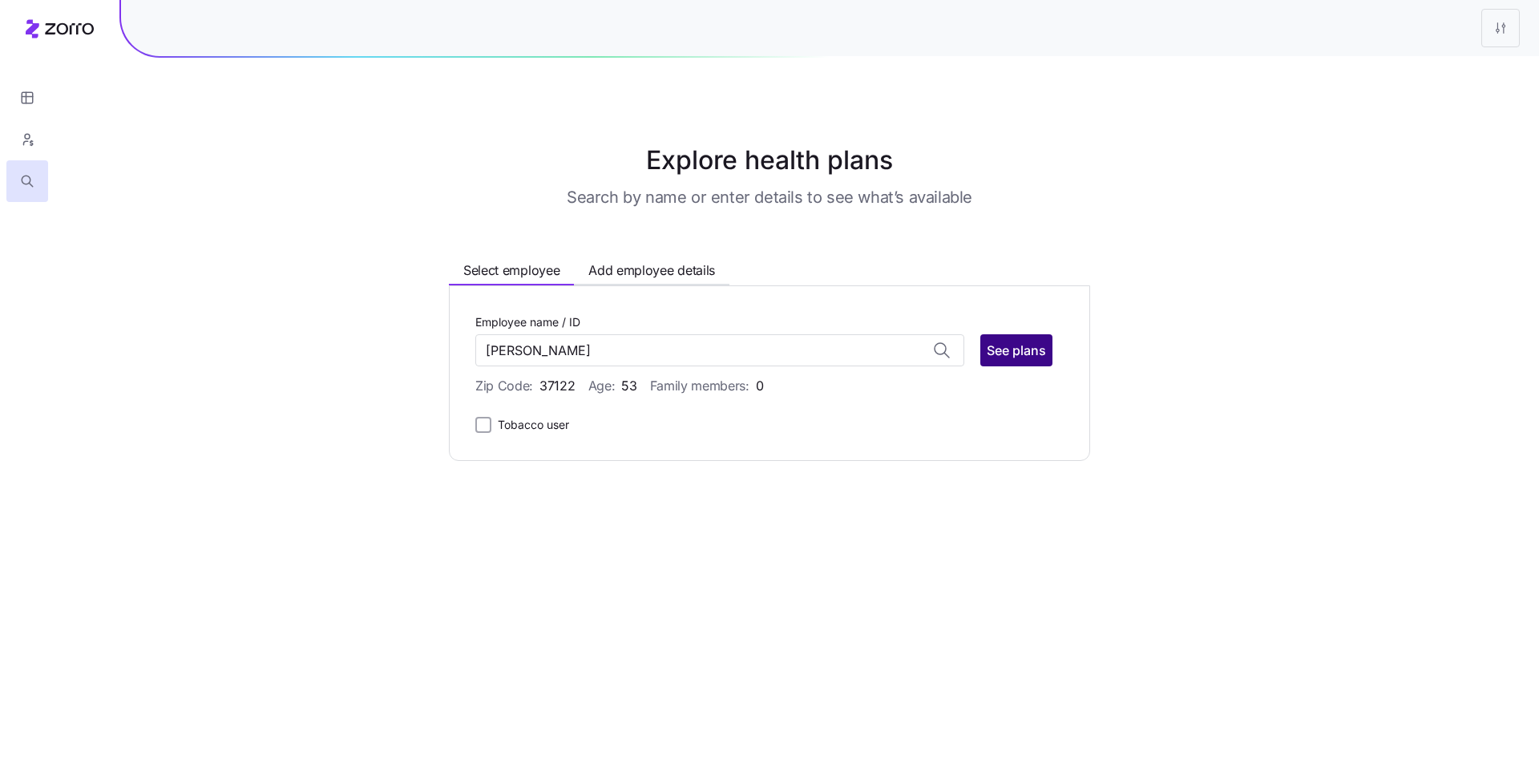
click at [1026, 355] on span "See plans" at bounding box center [1016, 350] width 59 height 19
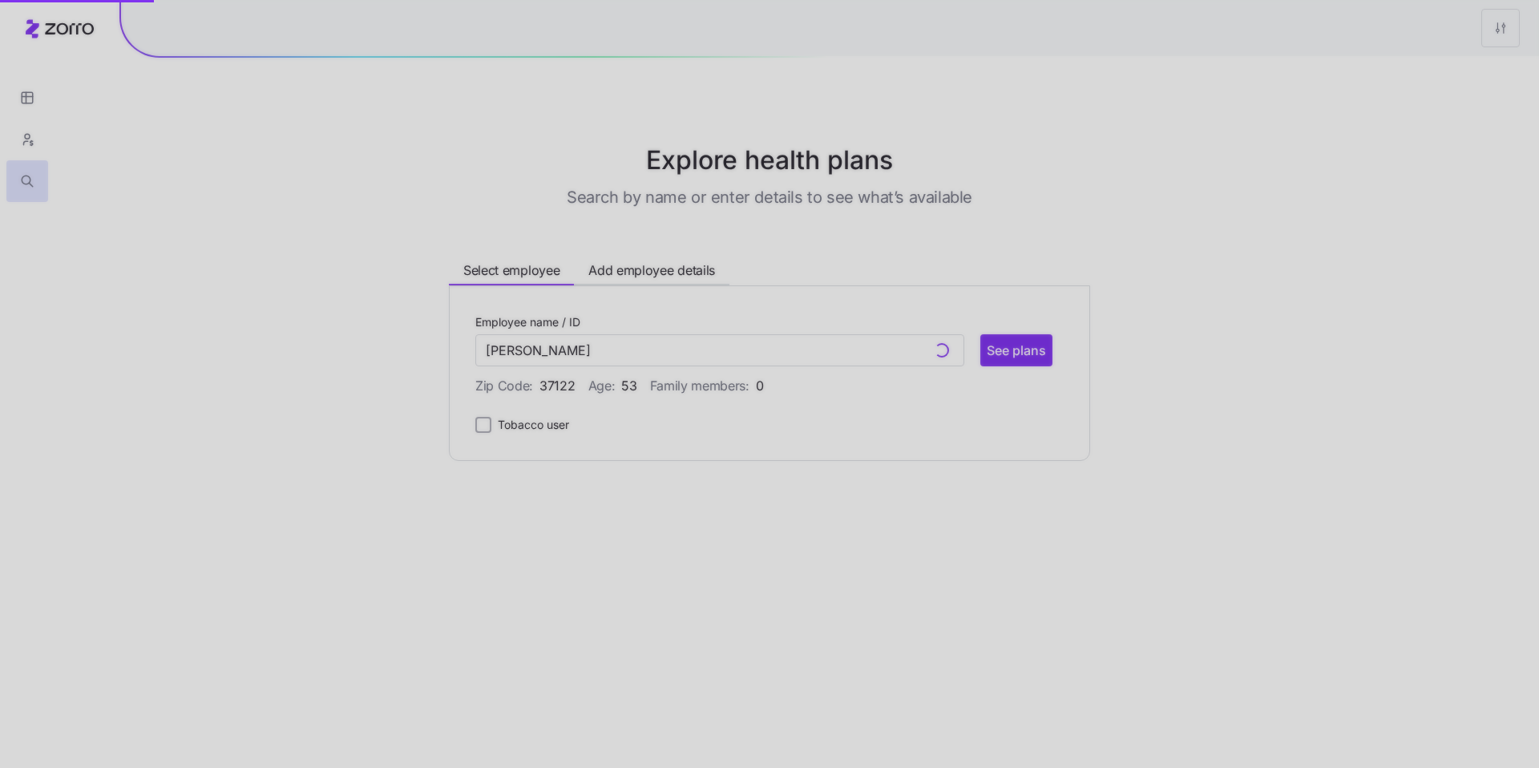
type input "[PERSON_NAME] (ID: 14)"
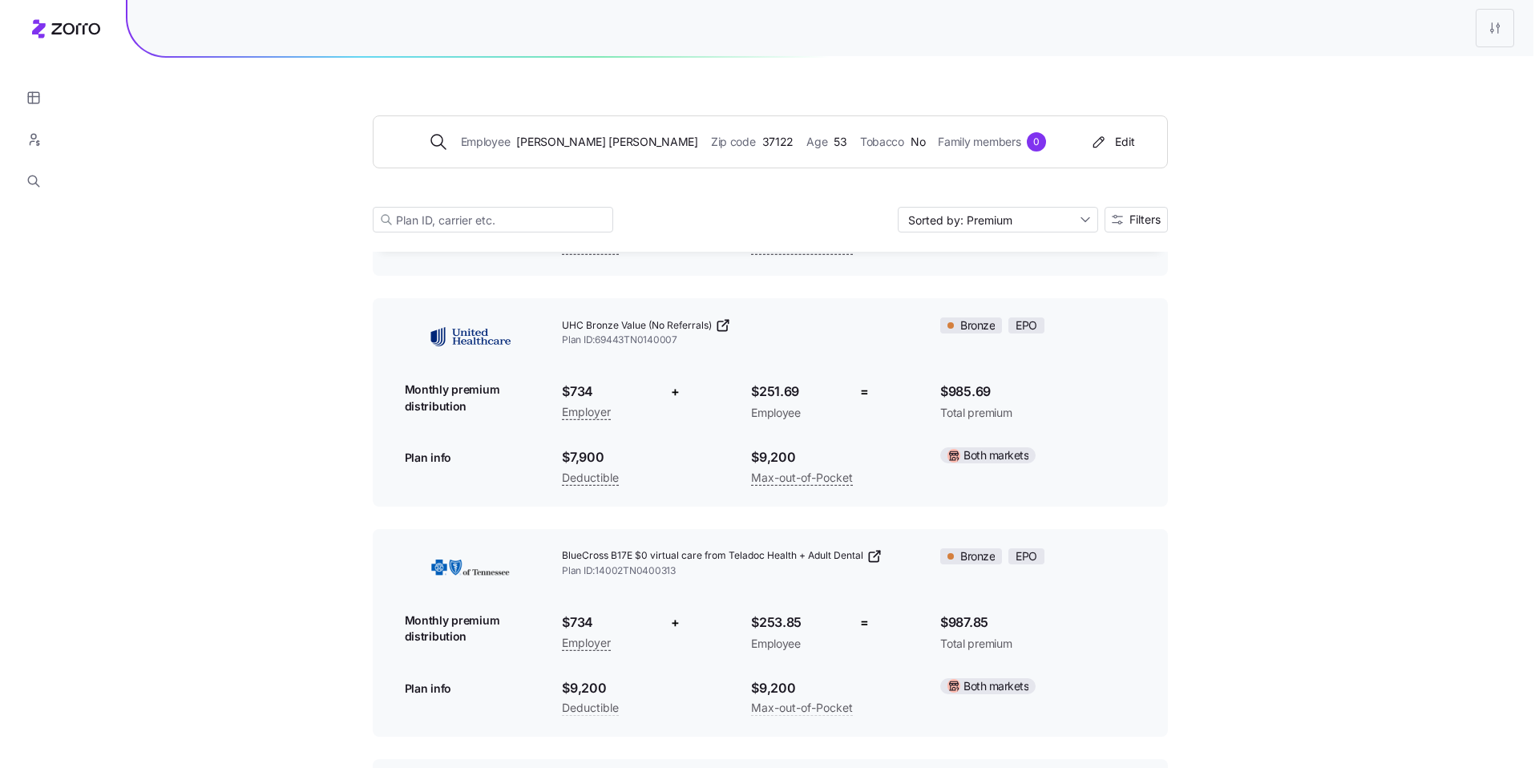
scroll to position [1681, 0]
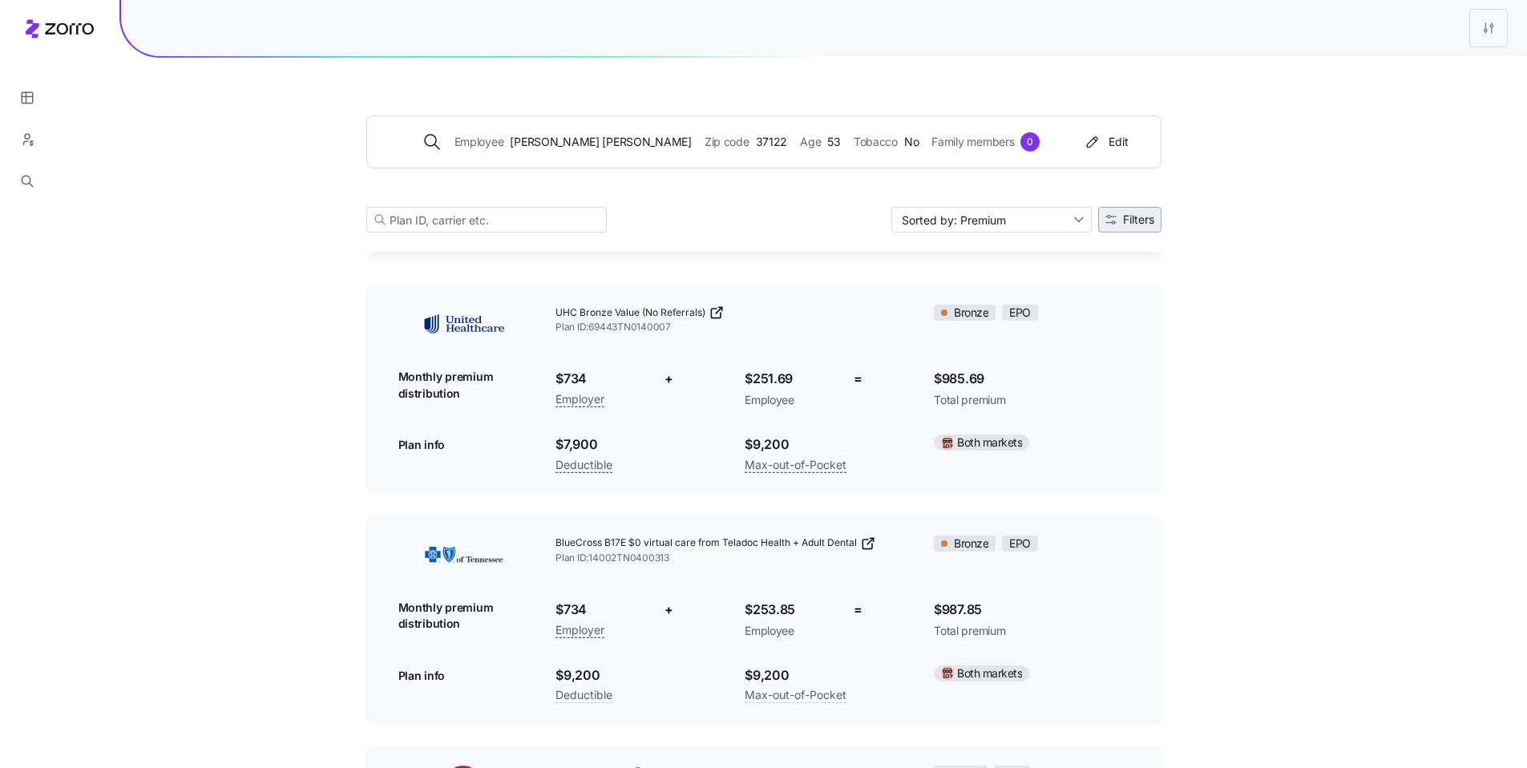
click at [1127, 221] on span "Filters" at bounding box center [1138, 219] width 31 height 11
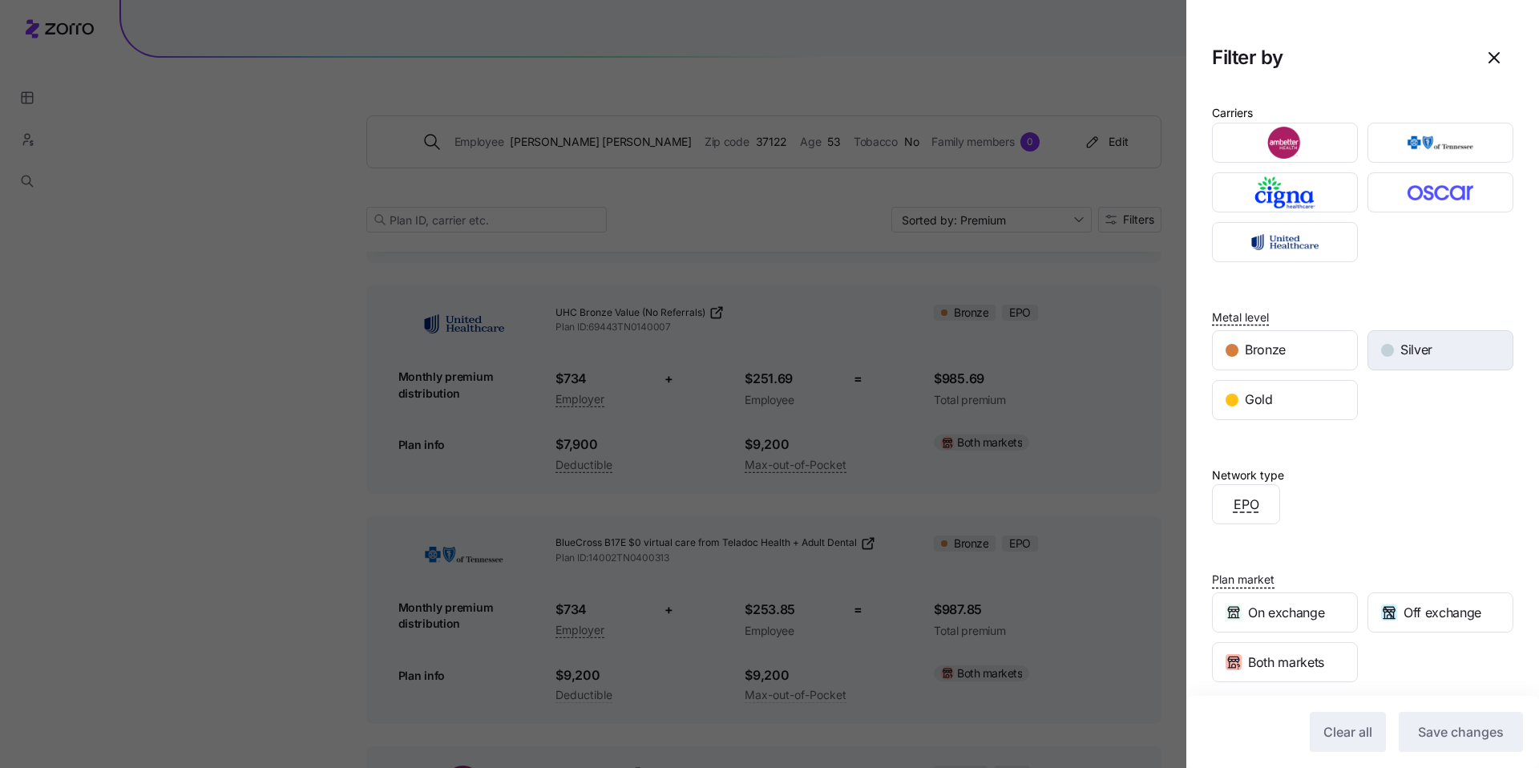
click at [1401, 350] on span "Silver" at bounding box center [1417, 350] width 32 height 20
click at [1471, 746] on button "Save changes" at bounding box center [1461, 732] width 124 height 40
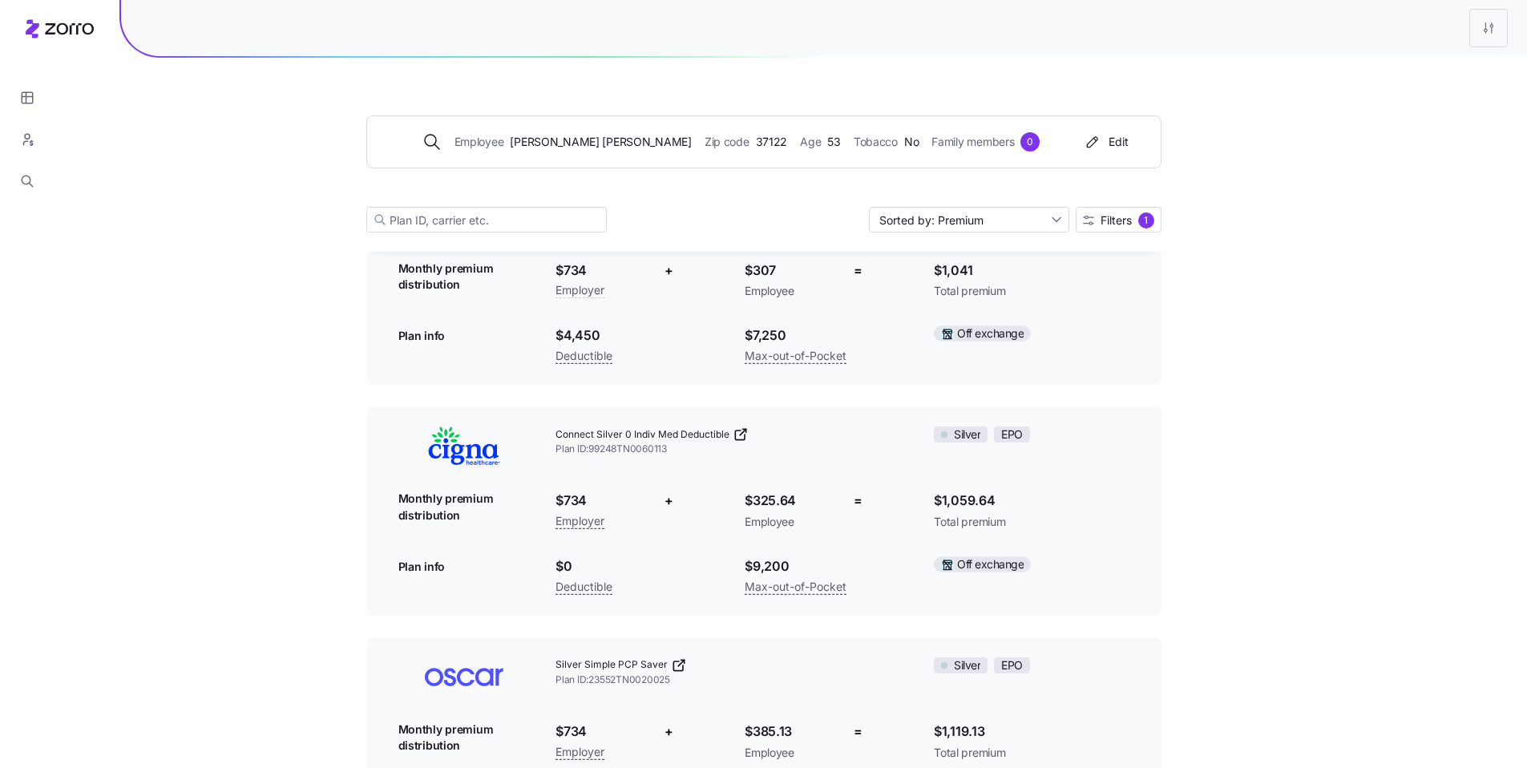
scroll to position [736, 0]
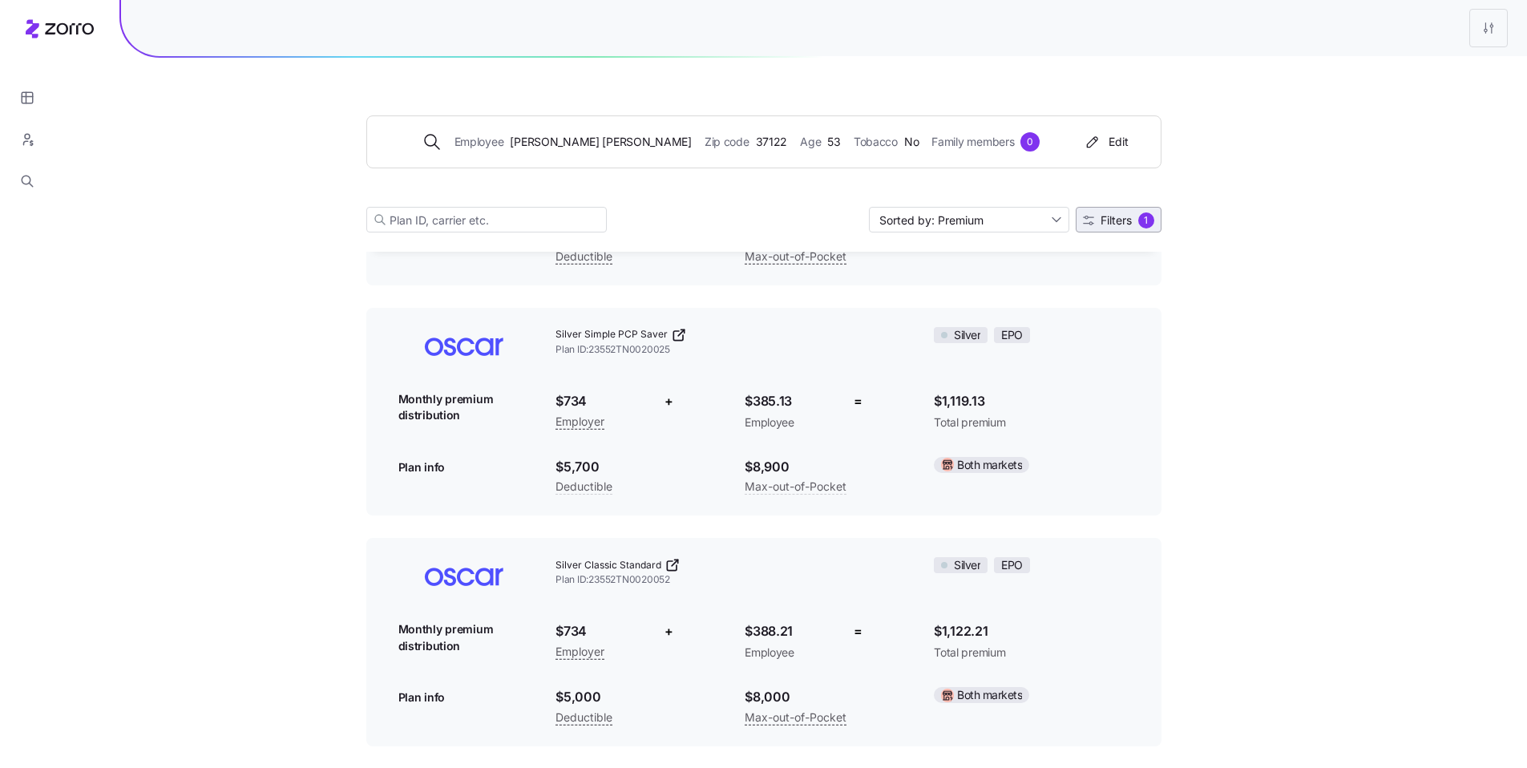
click at [1119, 229] on button "Filters 1" at bounding box center [1119, 220] width 86 height 26
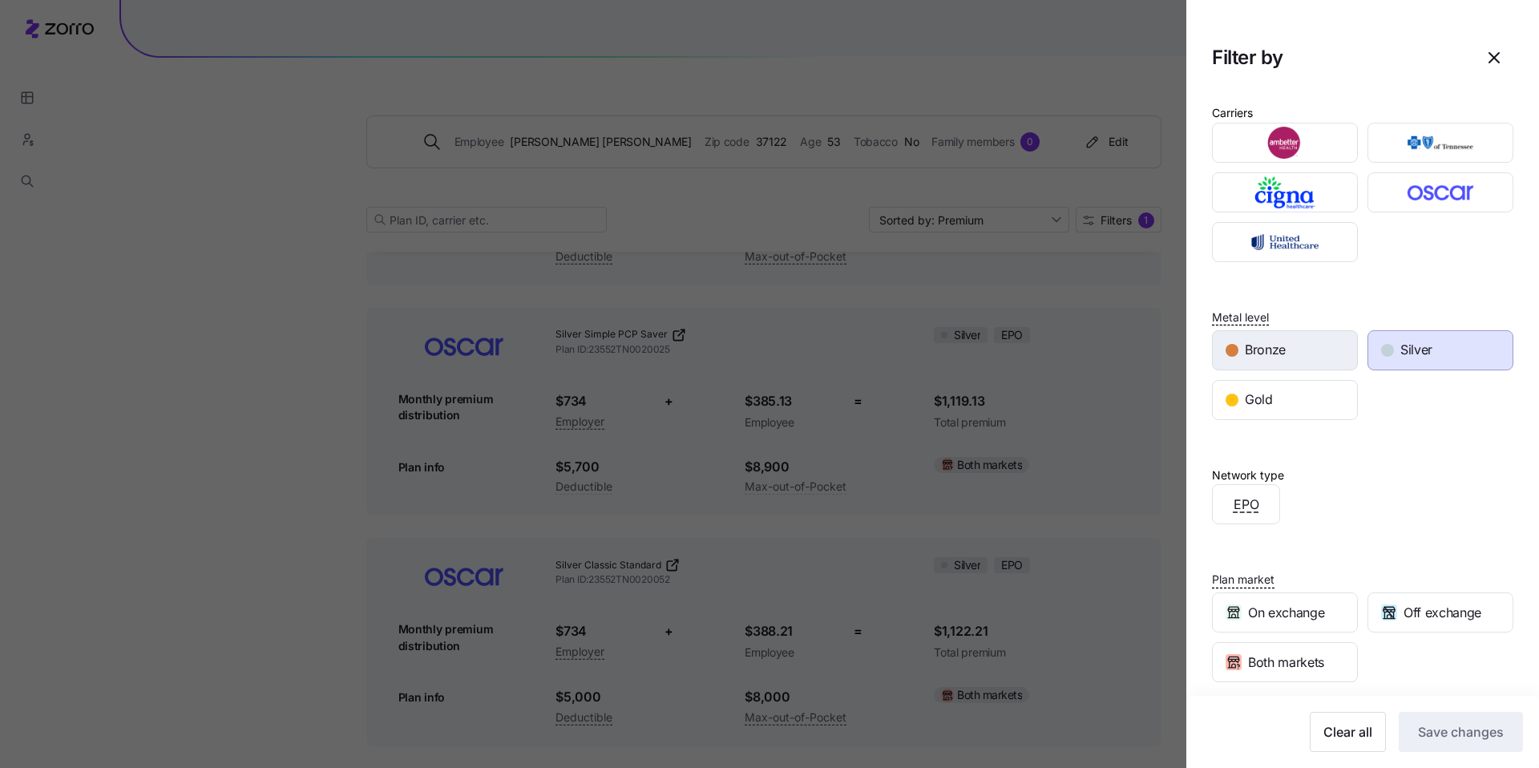
click at [1325, 342] on div "Bronze" at bounding box center [1285, 350] width 144 height 38
click at [1419, 354] on span "Silver" at bounding box center [1417, 350] width 32 height 20
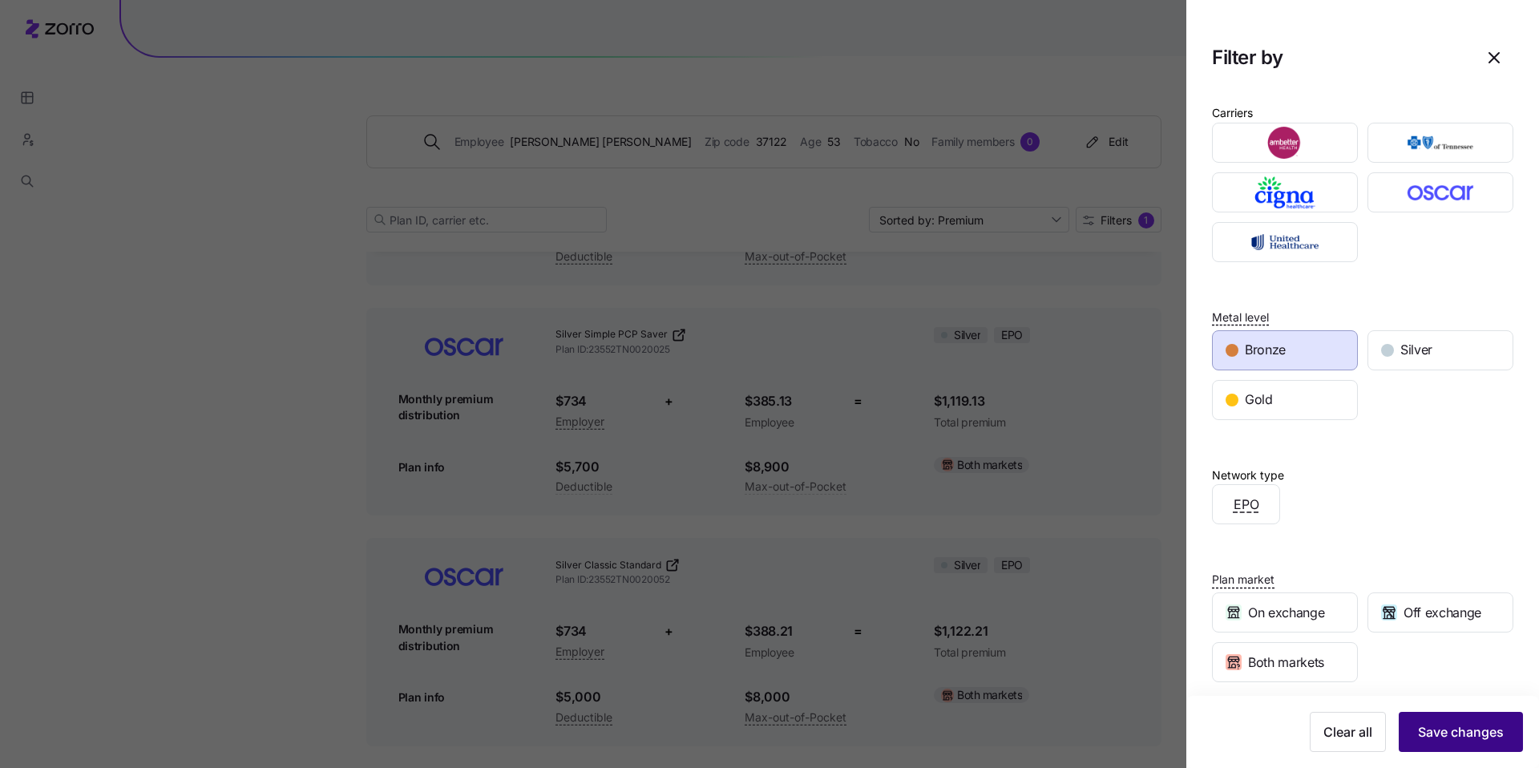
drag, startPoint x: 1496, startPoint y: 718, endPoint x: 1485, endPoint y: 714, distance: 11.9
click at [1496, 718] on button "Save changes" at bounding box center [1461, 732] width 124 height 40
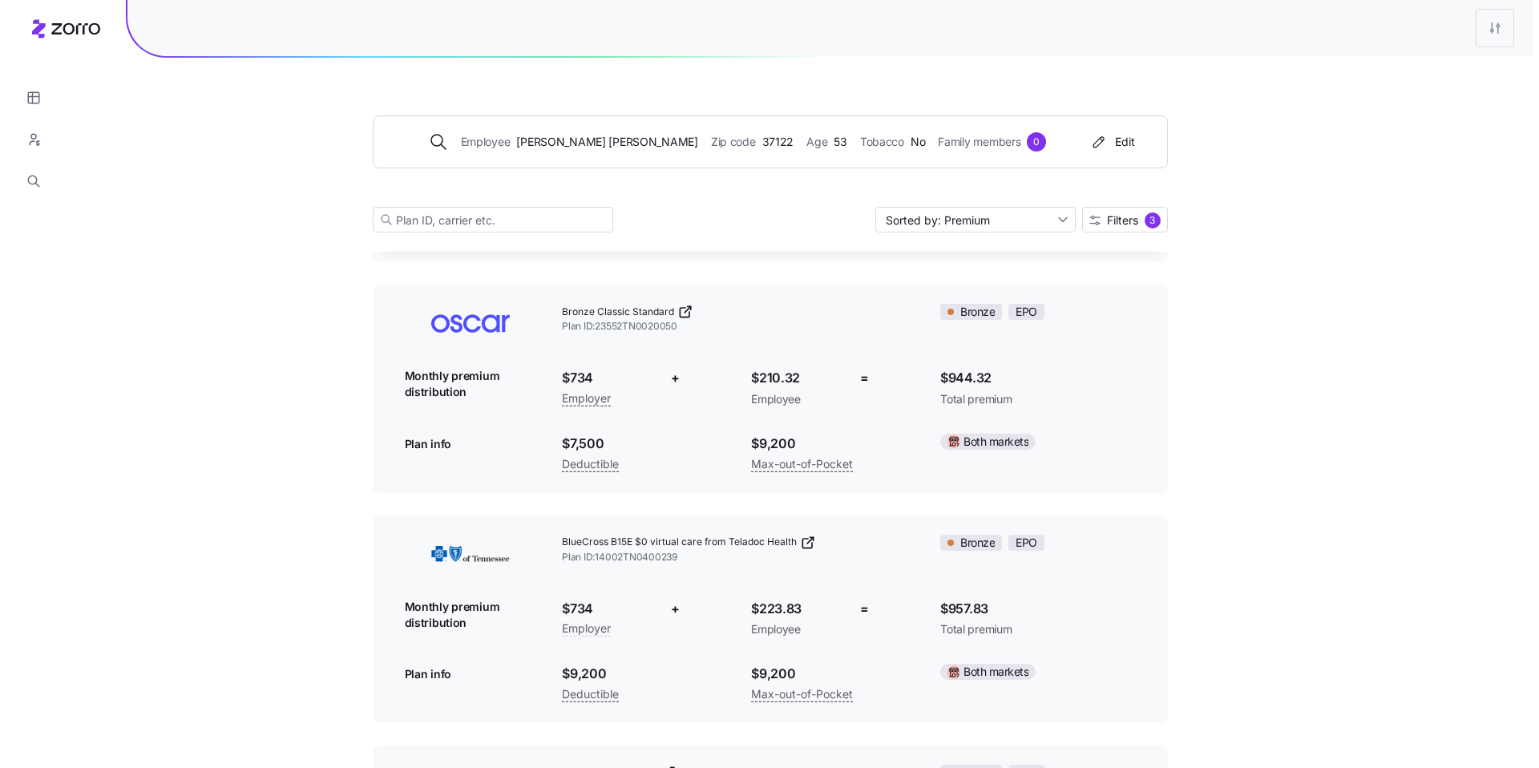
scroll to position [0, 0]
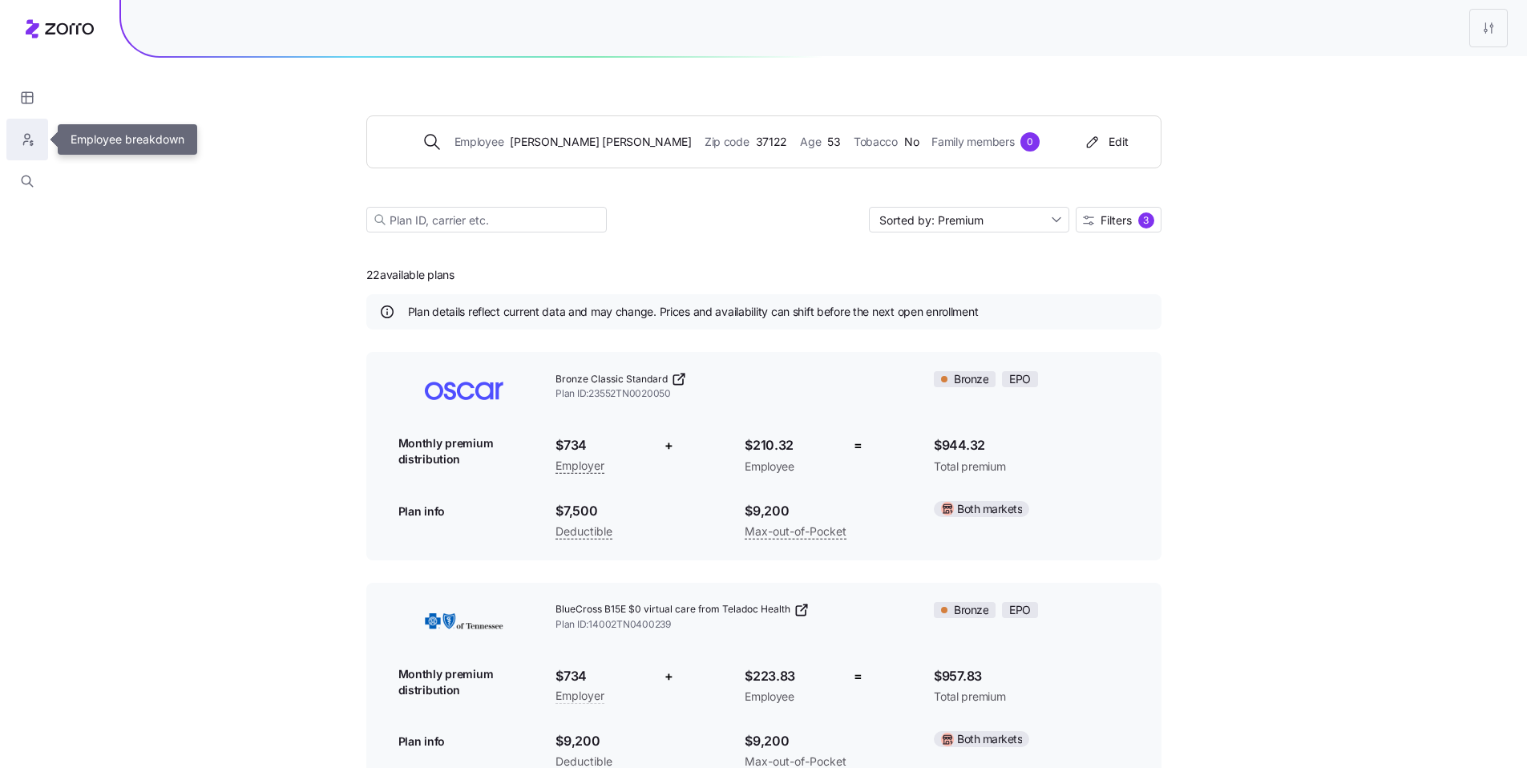
click at [24, 150] on button "button" at bounding box center [27, 140] width 42 height 42
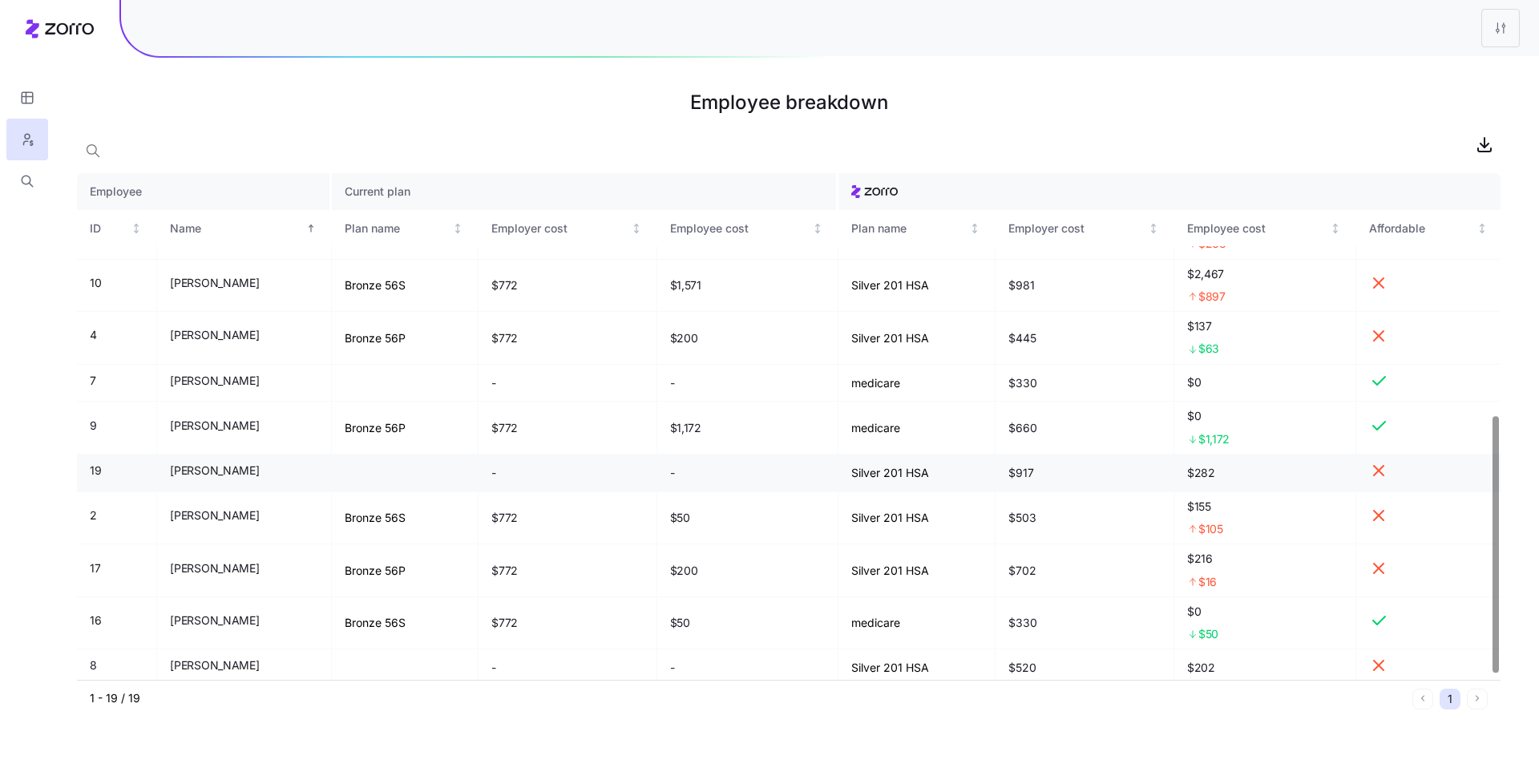
scroll to position [489, 0]
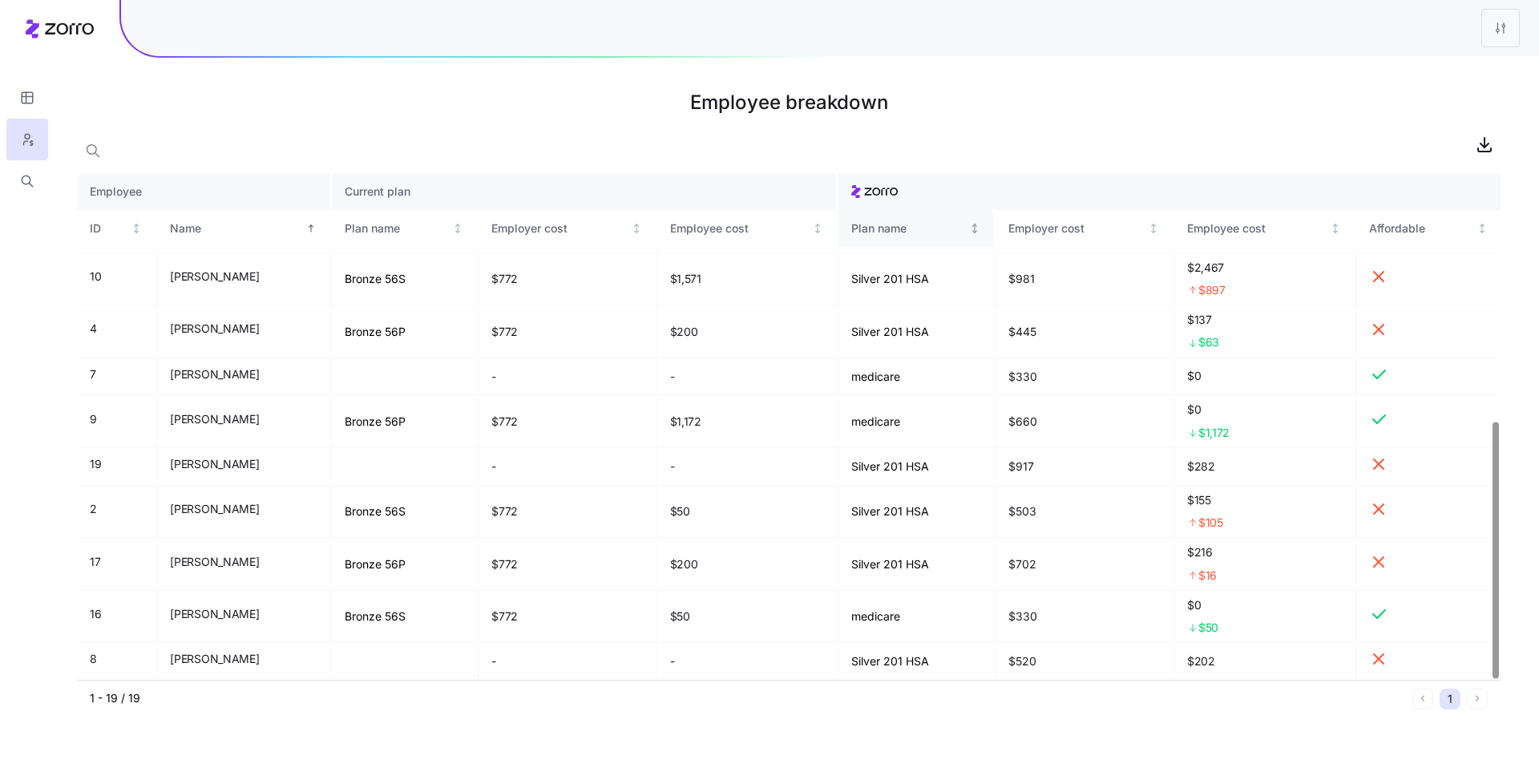
click at [935, 232] on div "Plan name" at bounding box center [909, 229] width 115 height 18
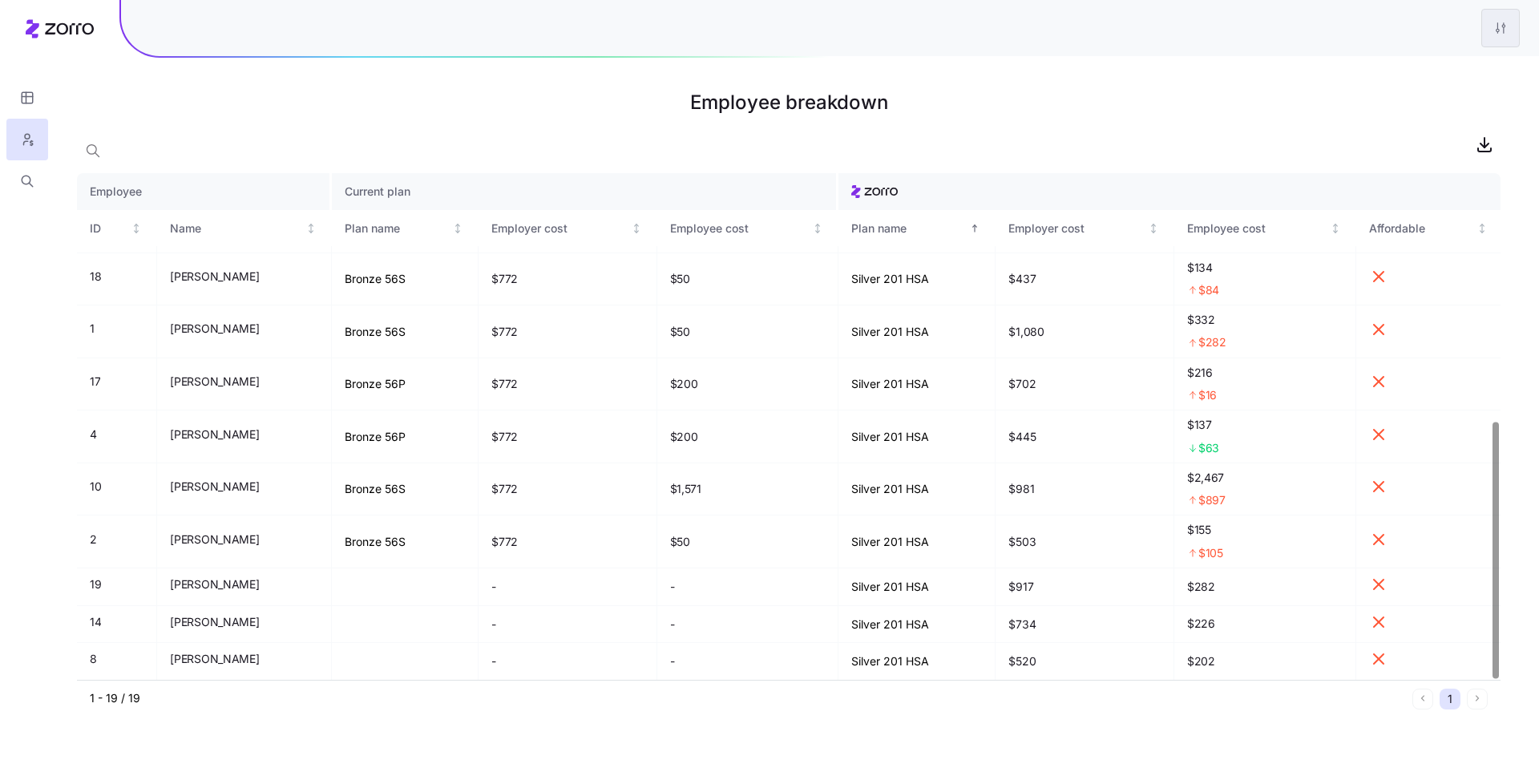
click at [1501, 34] on html "Employee breakdown Employee Current plan ID Name Plan name Employer cost Employ…" at bounding box center [769, 384] width 1539 height 768
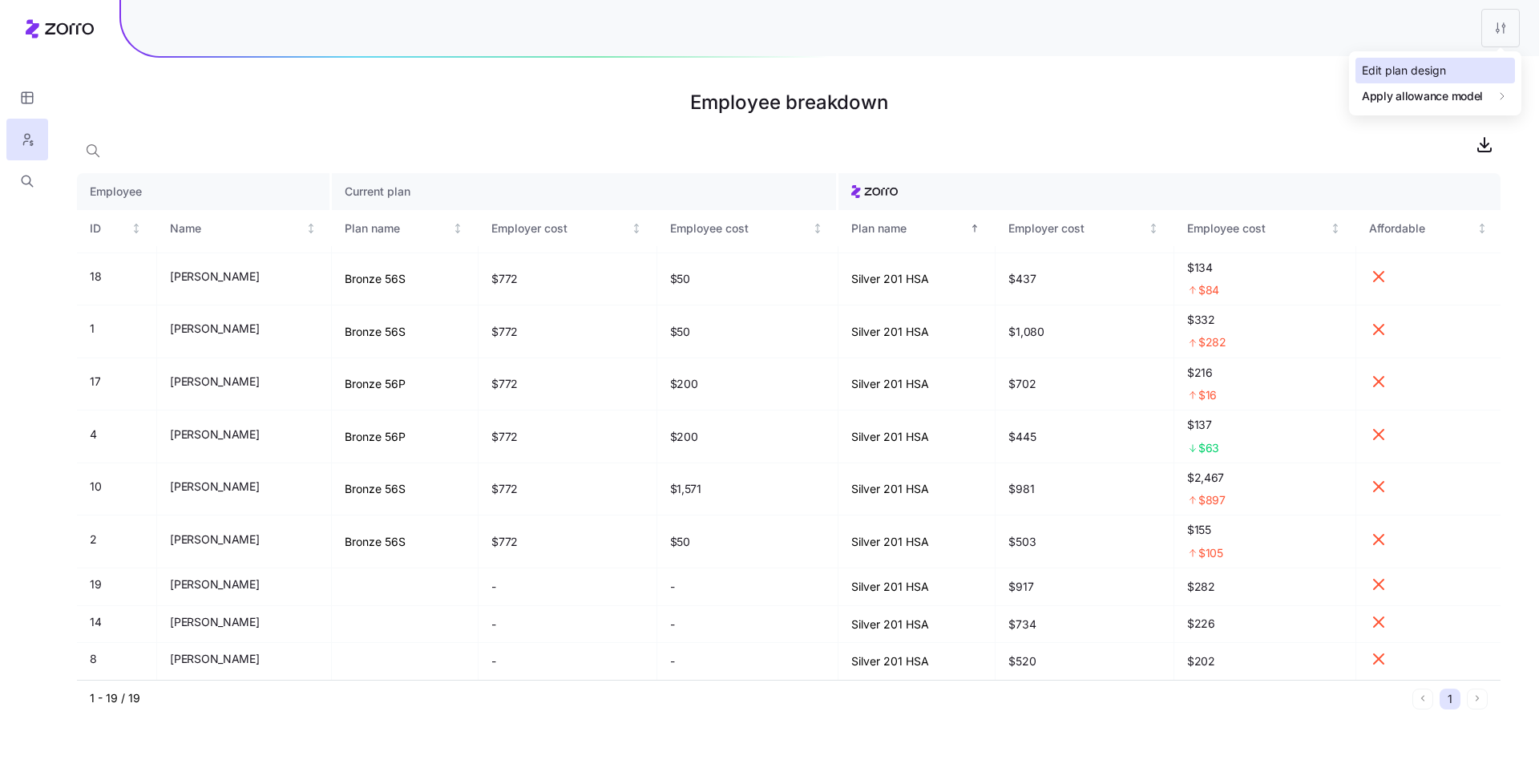
click at [1432, 71] on div "Edit plan design" at bounding box center [1404, 71] width 84 height 18
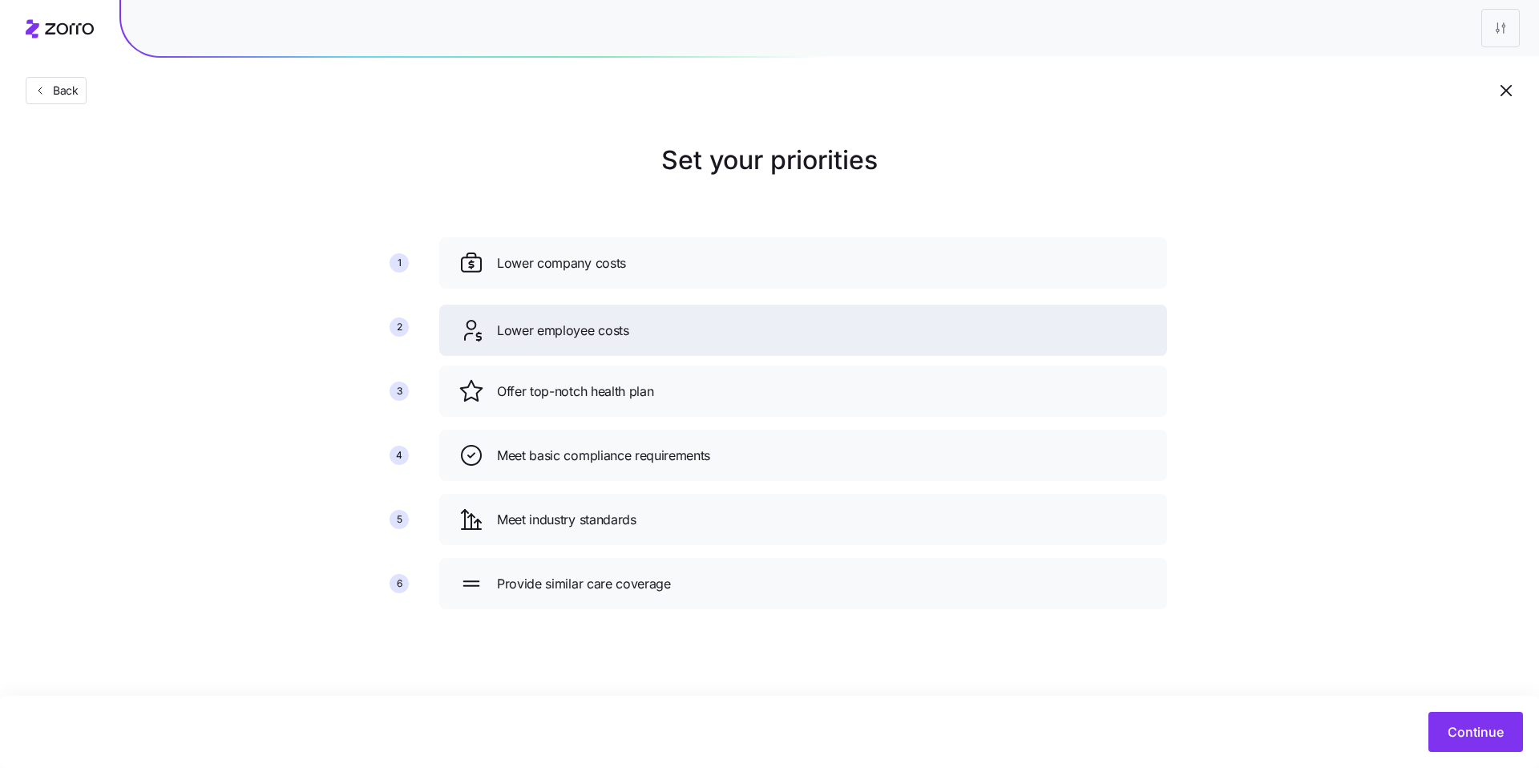
drag, startPoint x: 671, startPoint y: 400, endPoint x: 671, endPoint y: 339, distance: 60.9
click at [671, 339] on div "Lower employee costs" at bounding box center [804, 331] width 690 height 26
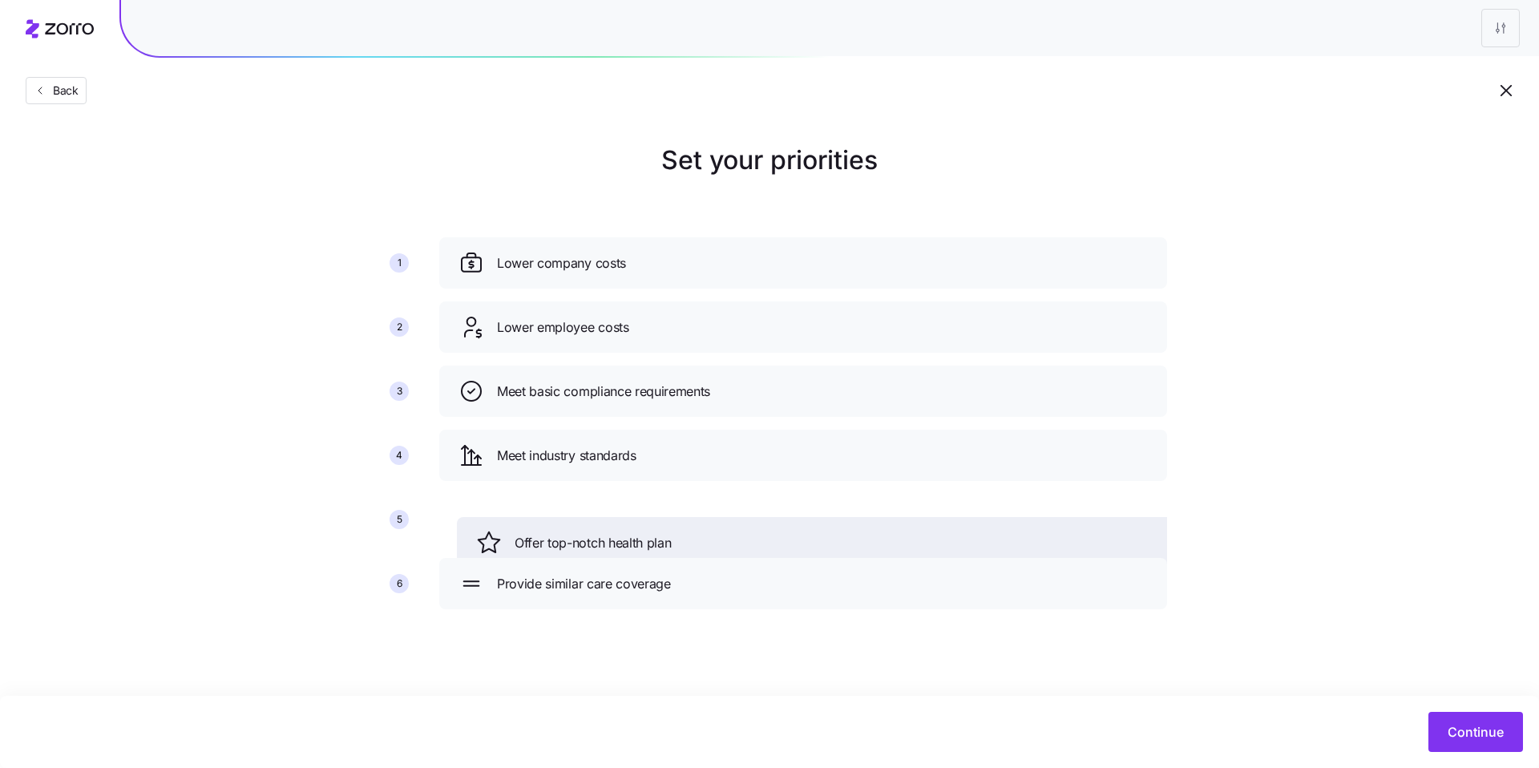
drag, startPoint x: 685, startPoint y: 391, endPoint x: 713, endPoint y: 615, distance: 225.5
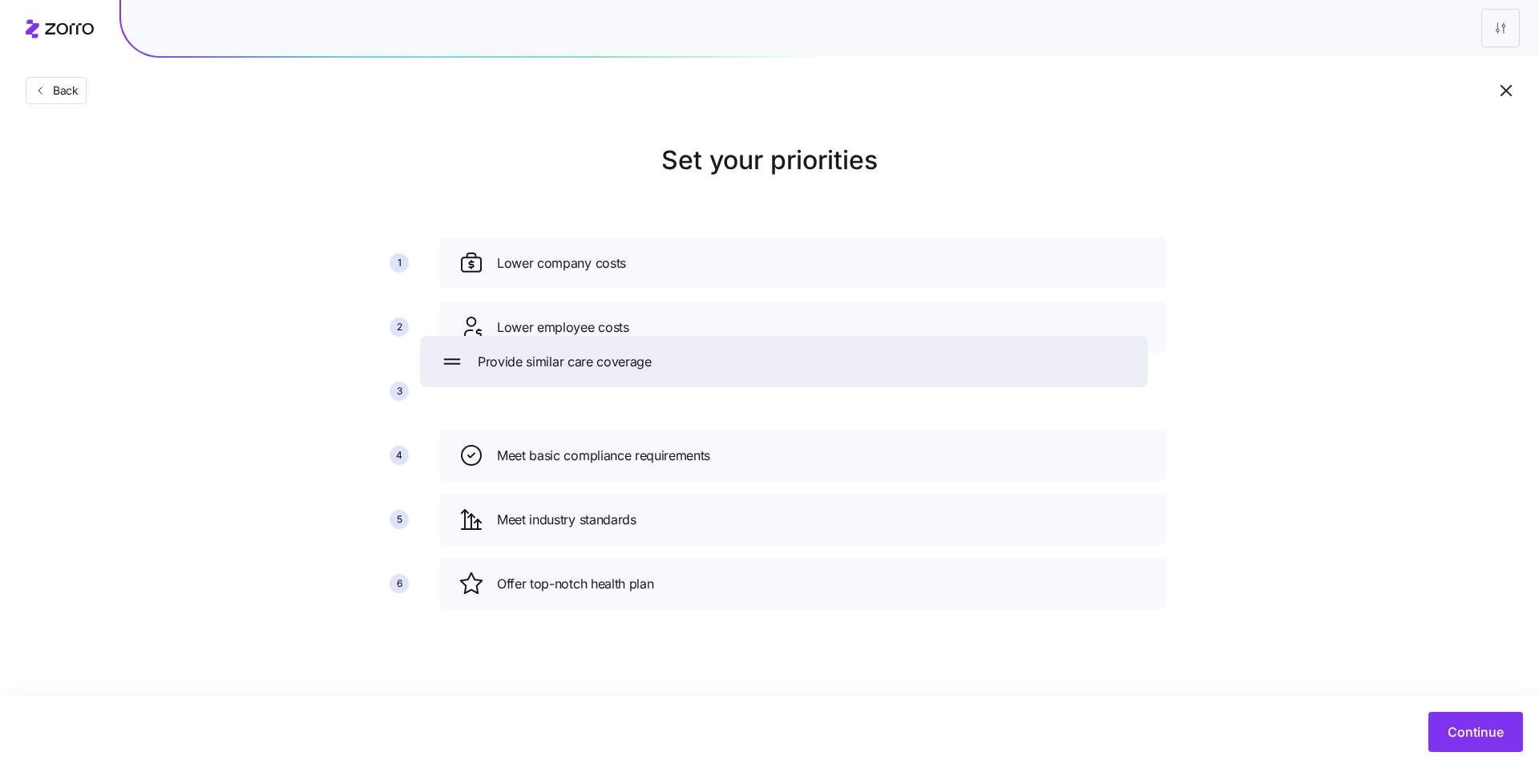
drag, startPoint x: 587, startPoint y: 533, endPoint x: 568, endPoint y: 372, distance: 162.3
click at [567, 374] on div "Provide similar care coverage" at bounding box center [784, 361] width 728 height 51
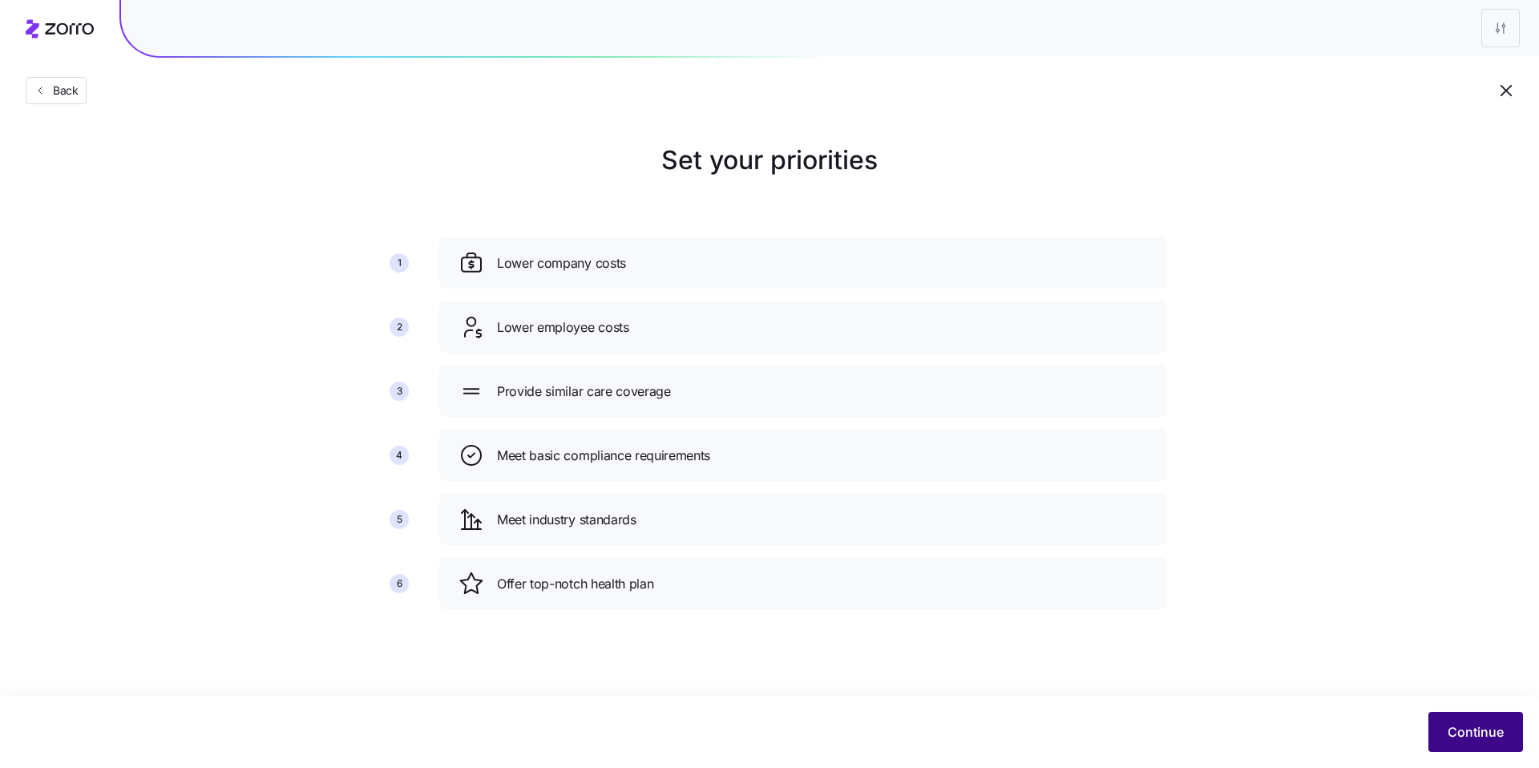
click at [1478, 750] on button "Continue" at bounding box center [1476, 732] width 95 height 40
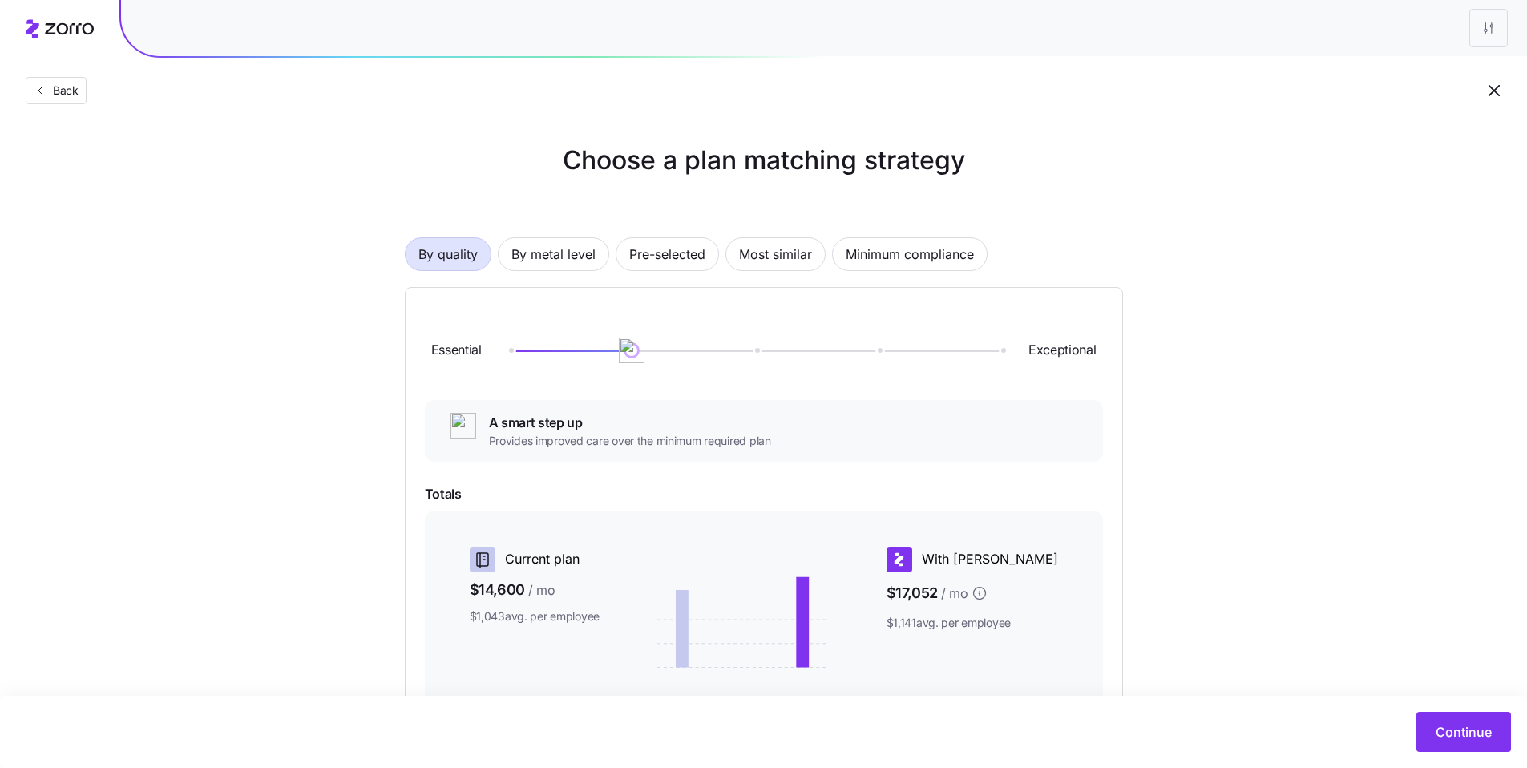
drag, startPoint x: 513, startPoint y: 352, endPoint x: 500, endPoint y: 350, distance: 13.1
click at [619, 350] on img at bounding box center [632, 351] width 26 height 26
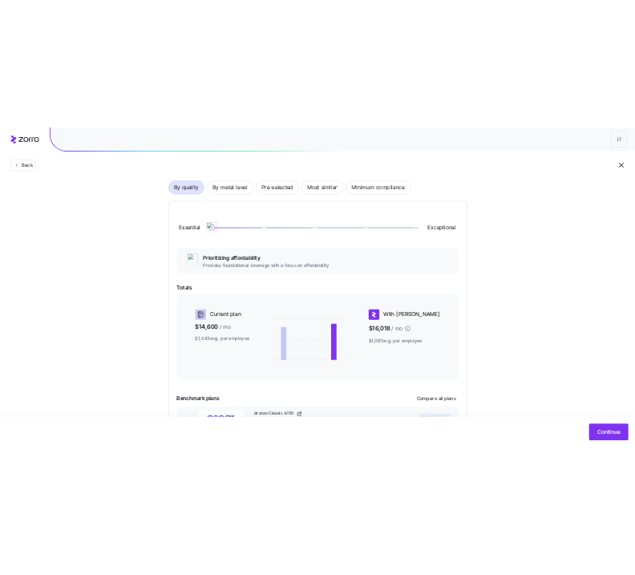
scroll to position [96, 0]
